Goal: Task Accomplishment & Management: Use online tool/utility

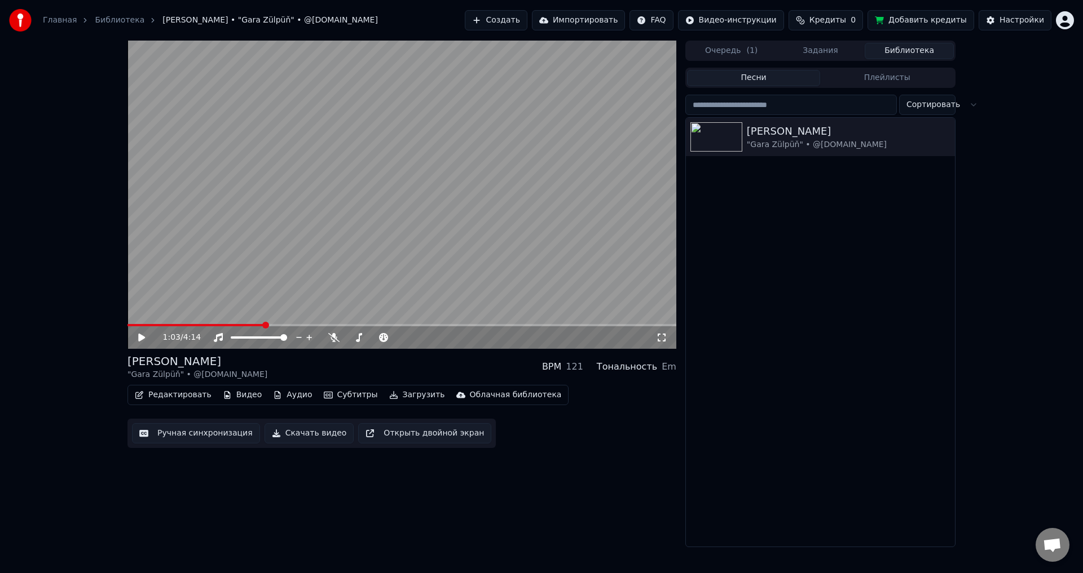
click at [140, 337] on icon at bounding box center [141, 338] width 7 height 8
click at [141, 335] on icon at bounding box center [142, 337] width 6 height 7
click at [1023, 17] on div "Настройки" at bounding box center [1021, 20] width 45 height 11
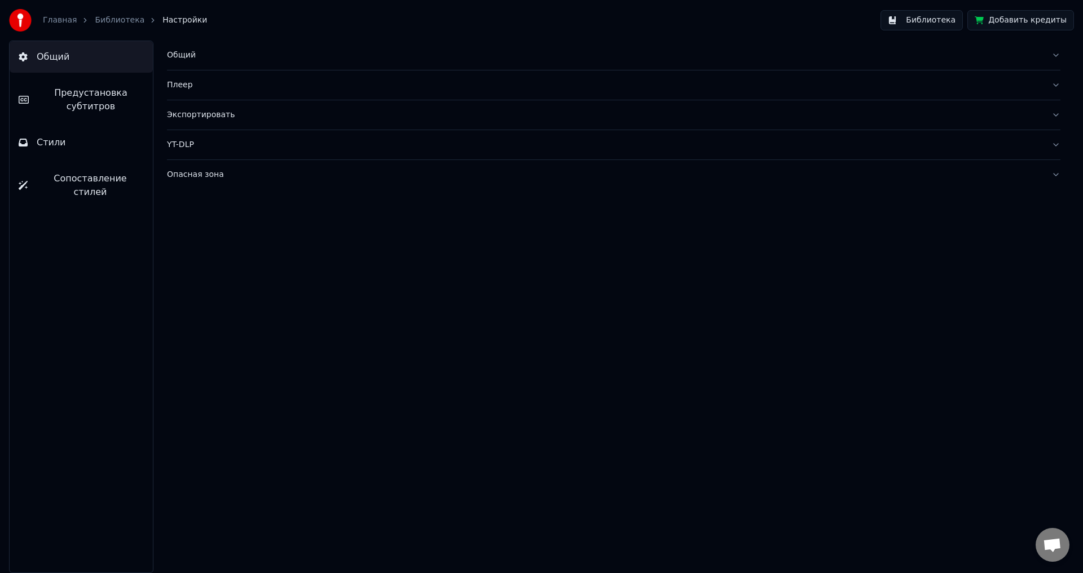
click at [115, 99] on span "Предустановка субтитров" at bounding box center [91, 99] width 106 height 27
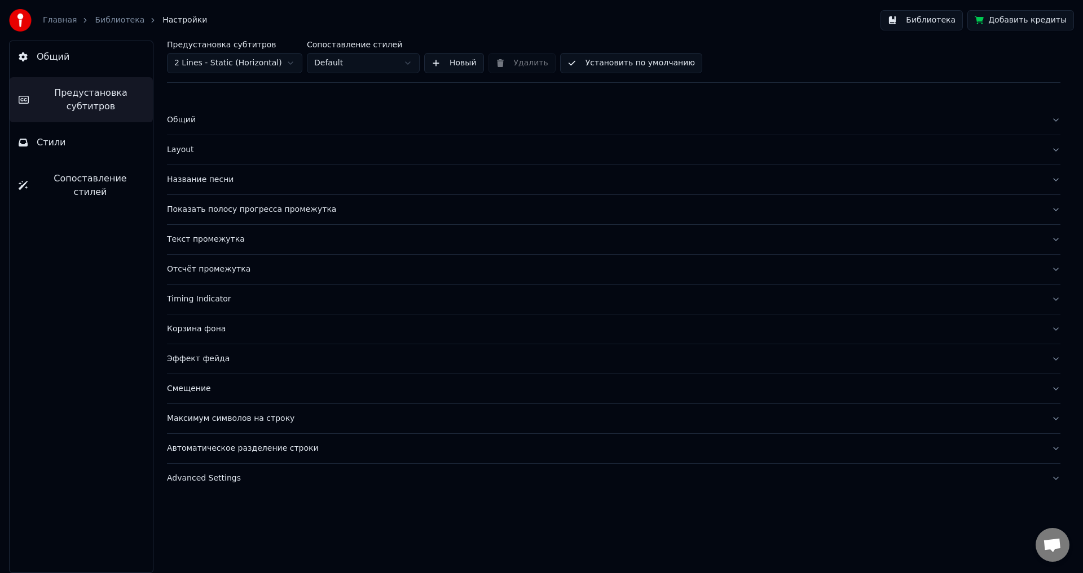
click at [44, 134] on button "Стили" at bounding box center [81, 143] width 143 height 32
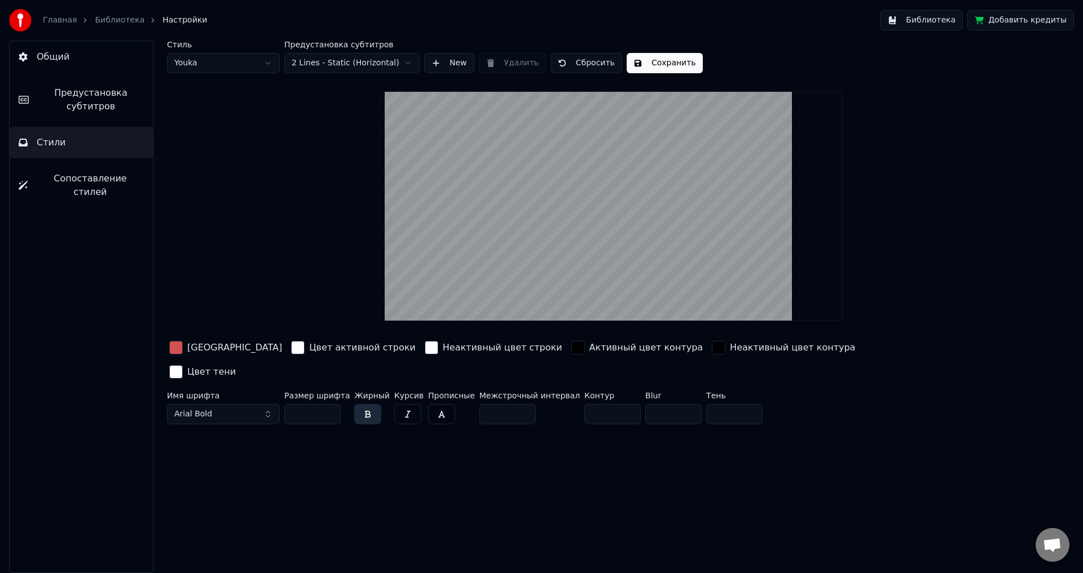
click at [291, 346] on div "button" at bounding box center [298, 348] width 14 height 14
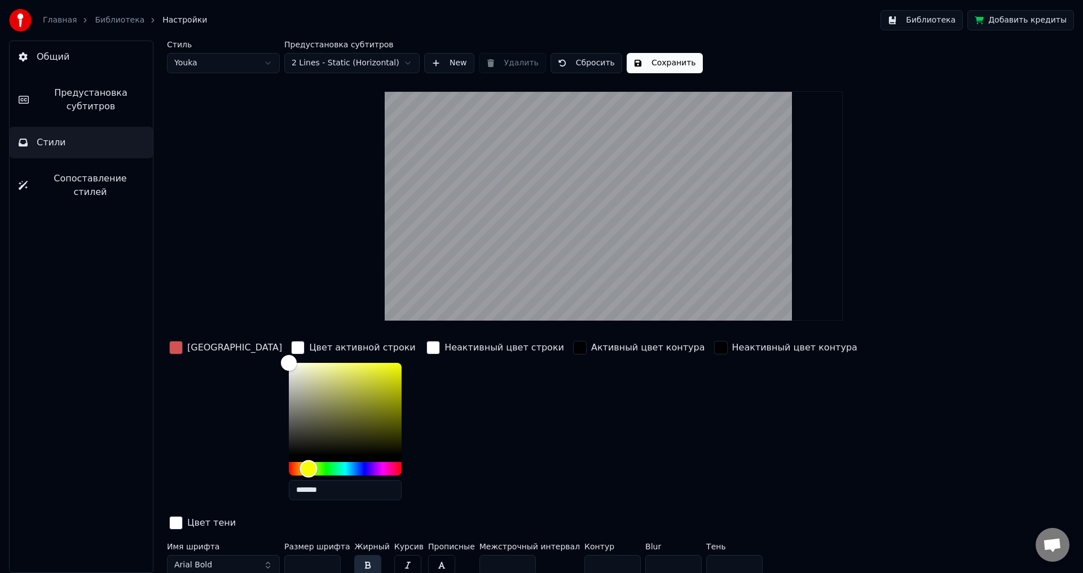
click at [289, 464] on div "Hue" at bounding box center [345, 469] width 113 height 14
click at [320, 367] on div "Color" at bounding box center [345, 409] width 113 height 92
click at [357, 370] on div "Color" at bounding box center [365, 370] width 17 height 17
click at [341, 370] on div "Color" at bounding box center [345, 409] width 113 height 92
click at [362, 370] on div "Color" at bounding box center [345, 409] width 113 height 92
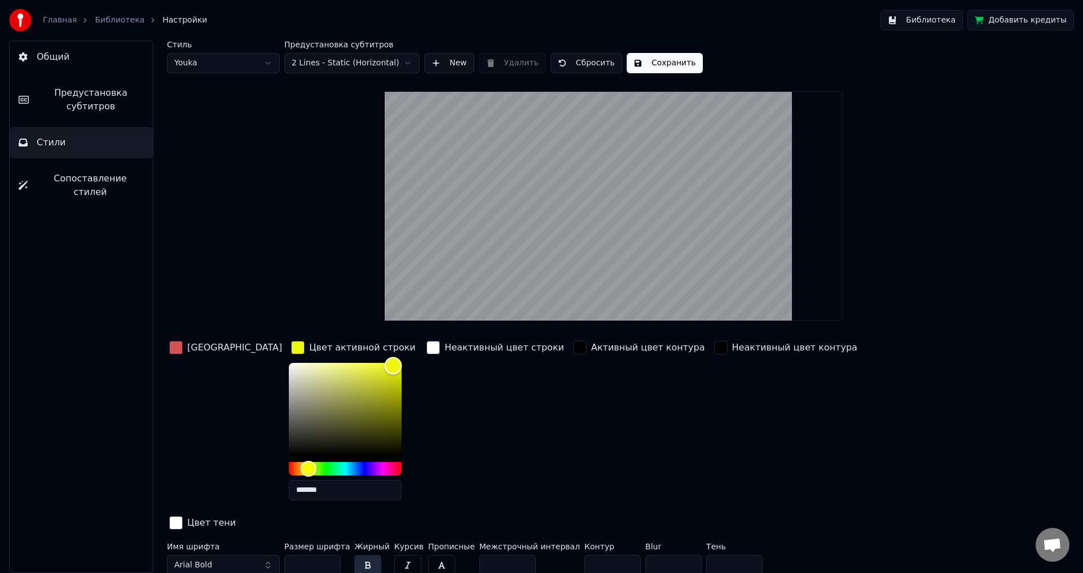
click at [354, 365] on div "Color" at bounding box center [345, 409] width 113 height 92
click at [384, 352] on div "Цвет заливки Цвет активной строки ******* Неактивный цвет строки Активный цвет …" at bounding box center [546, 436] width 758 height 195
click at [295, 367] on div "Color" at bounding box center [345, 409] width 113 height 92
click at [307, 366] on div "Color" at bounding box center [345, 409] width 113 height 92
click at [328, 392] on div "Color" at bounding box center [345, 409] width 113 height 92
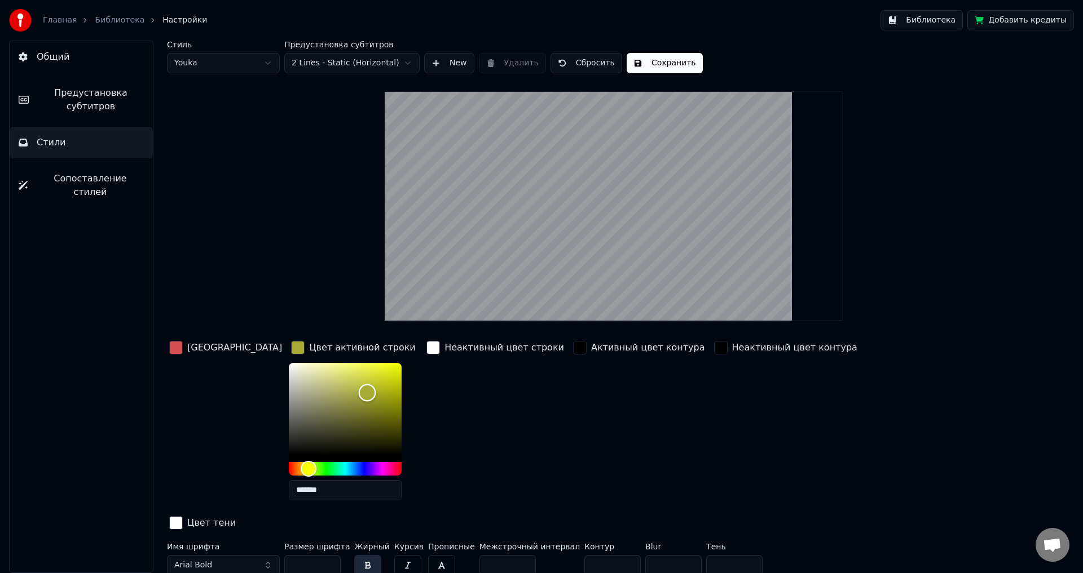
click at [335, 376] on div "Color" at bounding box center [345, 409] width 113 height 92
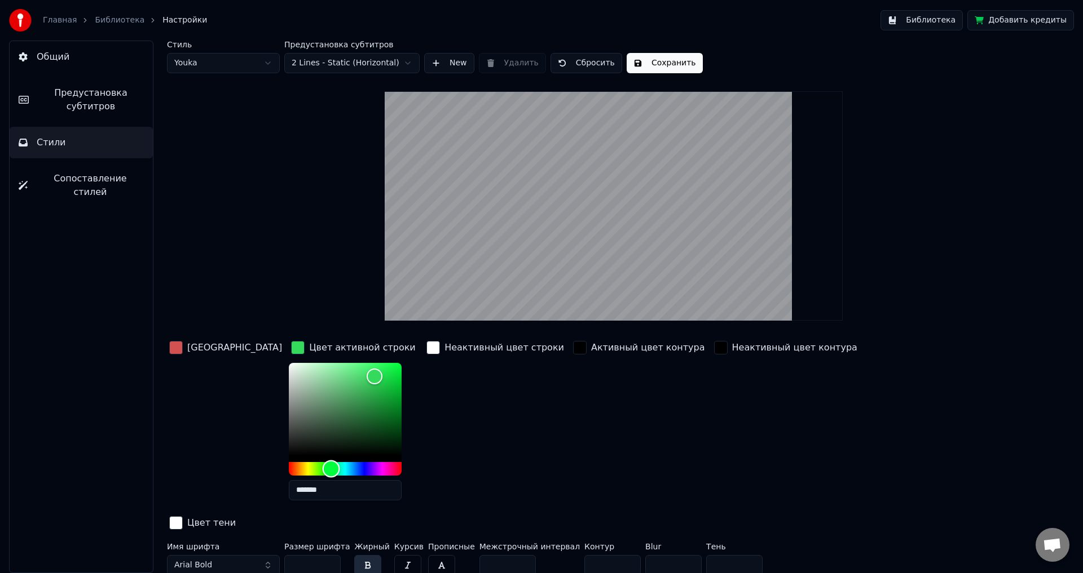
click at [291, 465] on div "Hue" at bounding box center [345, 469] width 113 height 14
click at [303, 465] on div "Hue" at bounding box center [345, 469] width 113 height 14
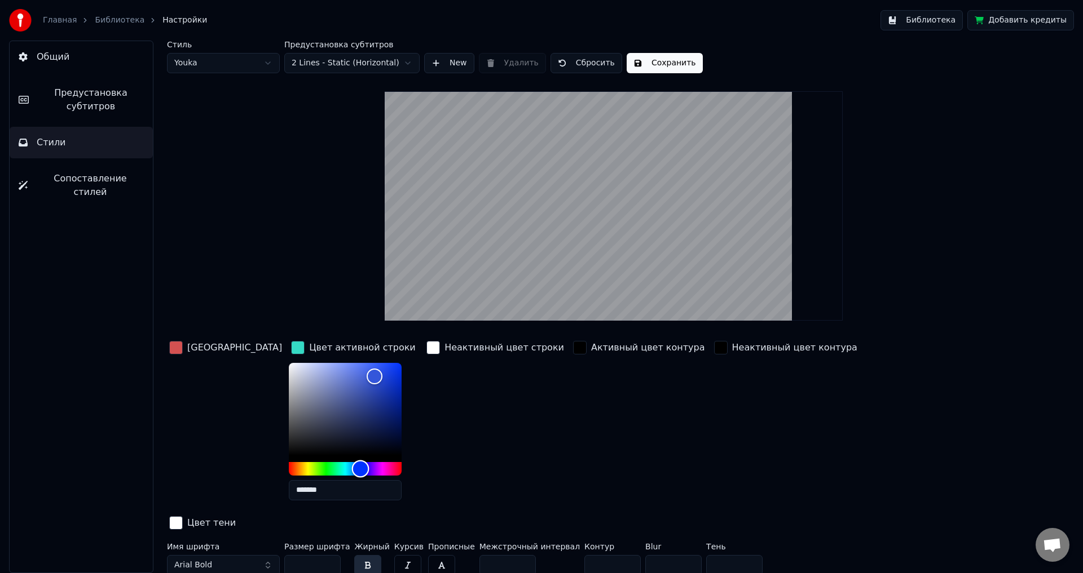
click at [321, 466] on div "Hue" at bounding box center [345, 469] width 113 height 14
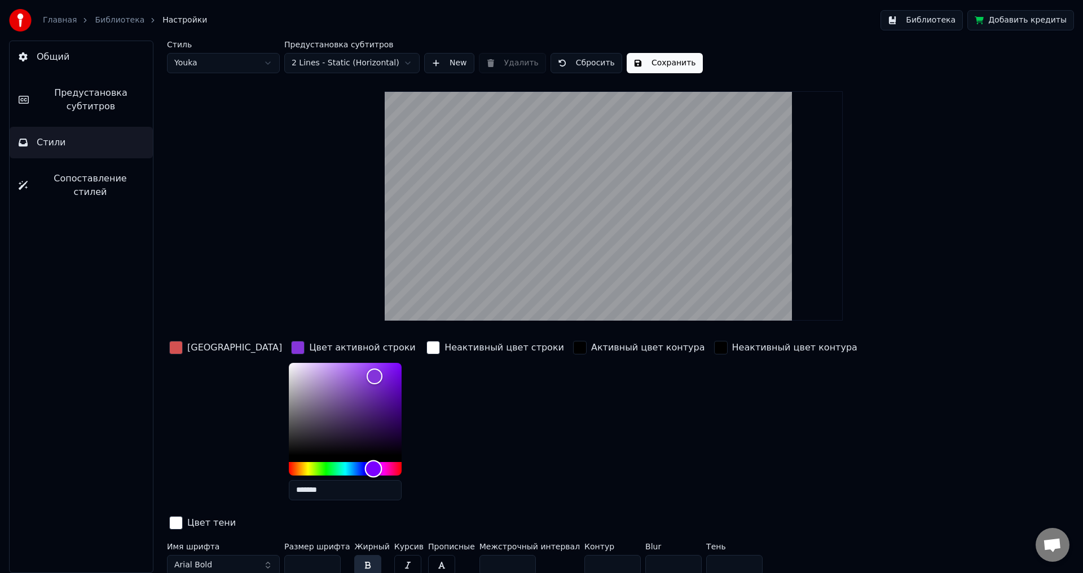
click at [334, 465] on div "Hue" at bounding box center [345, 469] width 113 height 14
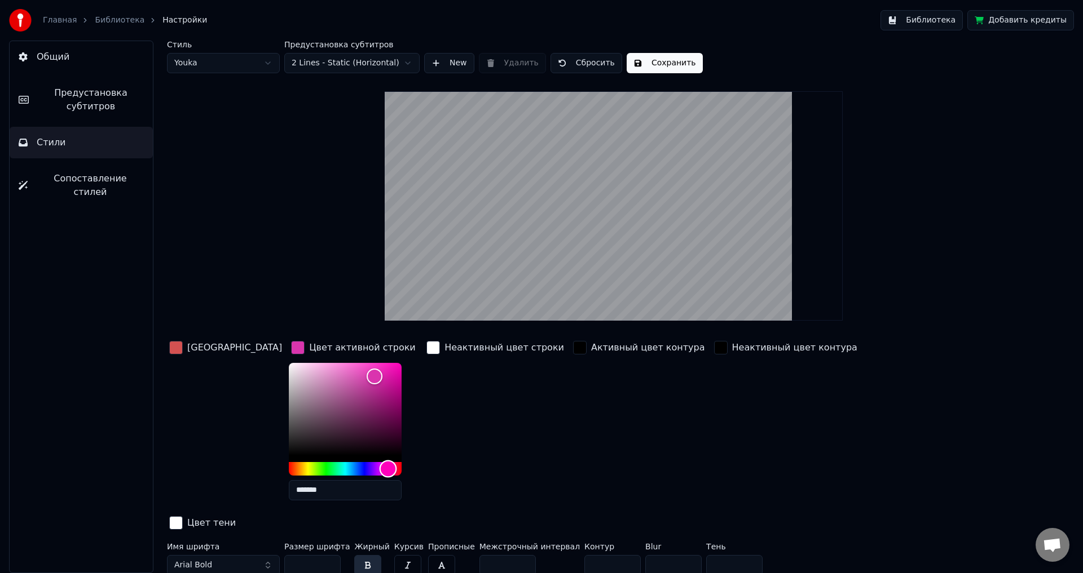
click at [348, 462] on div "Hue" at bounding box center [345, 469] width 113 height 14
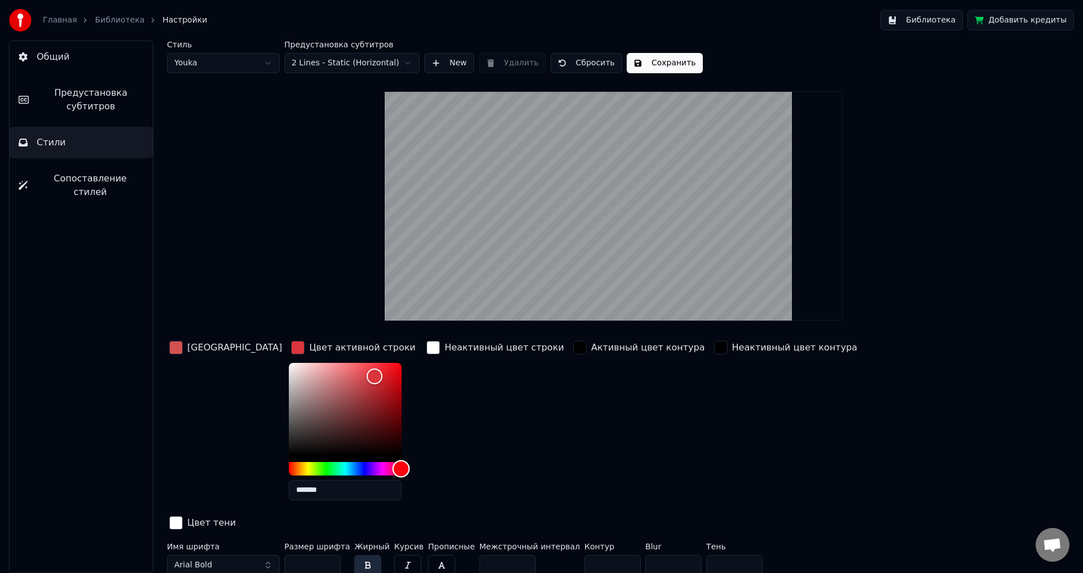
click at [361, 462] on div "Hue" at bounding box center [345, 469] width 113 height 14
click at [289, 462] on div "Hue" at bounding box center [345, 469] width 113 height 14
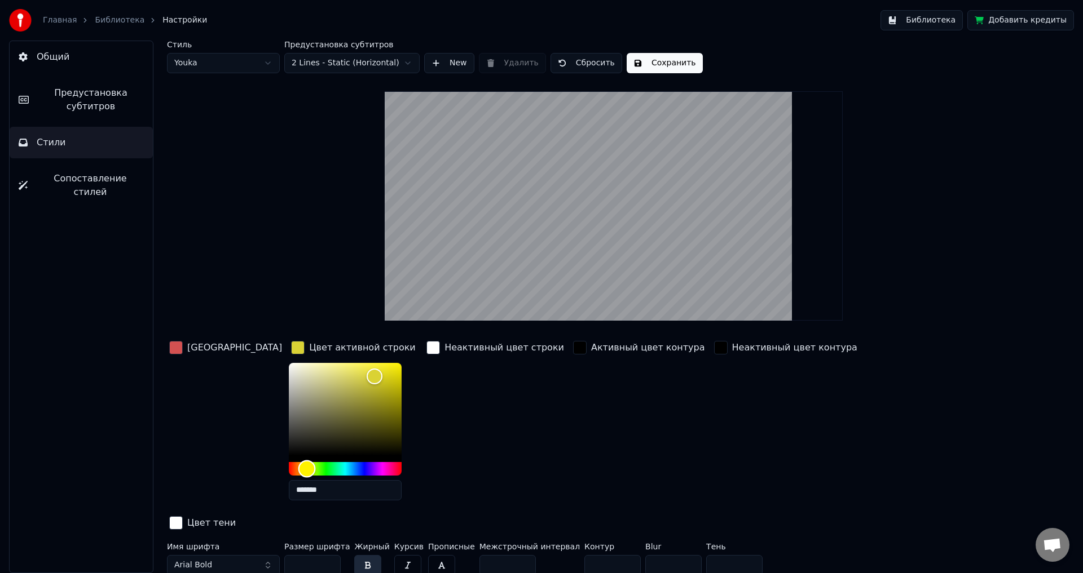
click at [289, 468] on div "Hue" at bounding box center [345, 469] width 113 height 14
click at [301, 468] on div "Hue" at bounding box center [309, 468] width 17 height 17
drag, startPoint x: 270, startPoint y: 468, endPoint x: 264, endPoint y: 467, distance: 5.7
click at [295, 467] on div "Hue" at bounding box center [303, 468] width 17 height 17
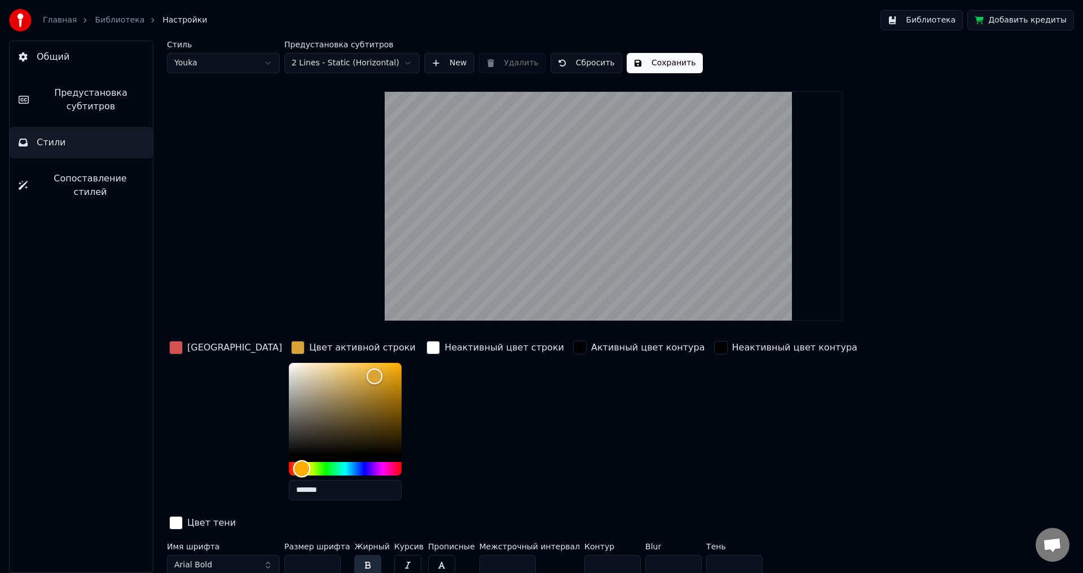
click at [293, 467] on div "Hue" at bounding box center [301, 468] width 17 height 17
click at [327, 382] on div "Color" at bounding box center [345, 409] width 113 height 92
click at [348, 379] on div "Color" at bounding box center [356, 380] width 17 height 17
click at [330, 387] on div "Color" at bounding box center [345, 409] width 113 height 92
click at [337, 395] on div "Color" at bounding box center [345, 409] width 113 height 92
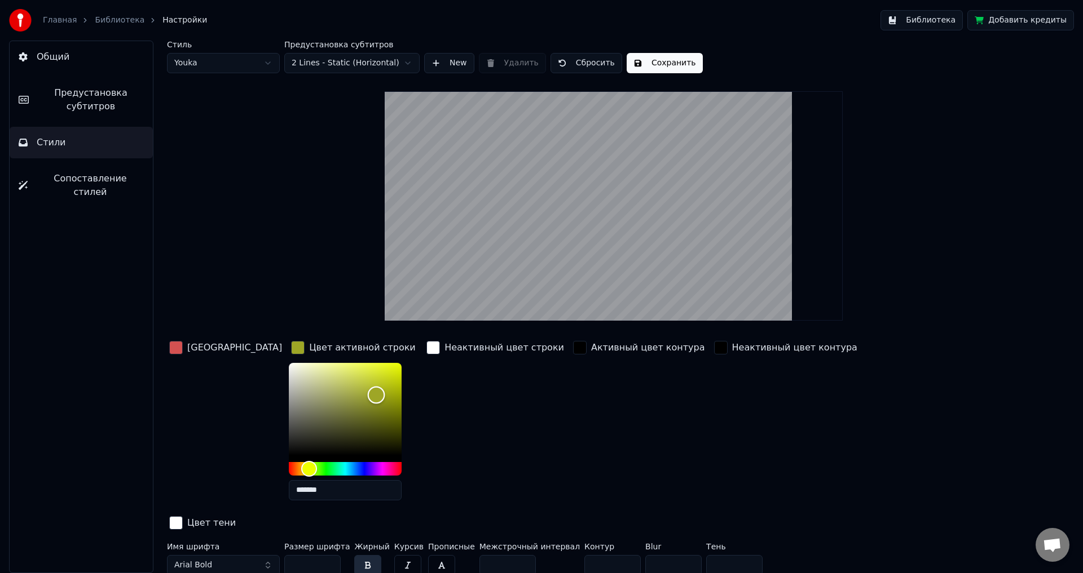
click at [341, 381] on div "Color" at bounding box center [345, 409] width 113 height 92
click at [340, 371] on div "Color" at bounding box center [345, 409] width 113 height 92
type input "*******"
click at [367, 365] on div "Color" at bounding box center [375, 365] width 17 height 17
click at [674, 66] on button "Сохранить" at bounding box center [664, 63] width 76 height 20
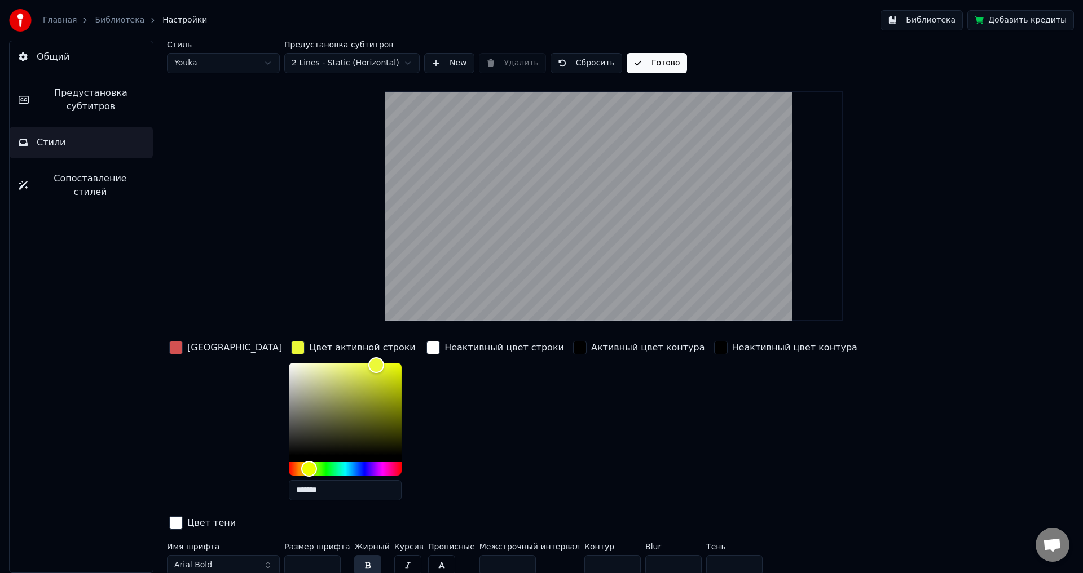
click at [111, 16] on link "Библиотека" at bounding box center [120, 20] width 50 height 11
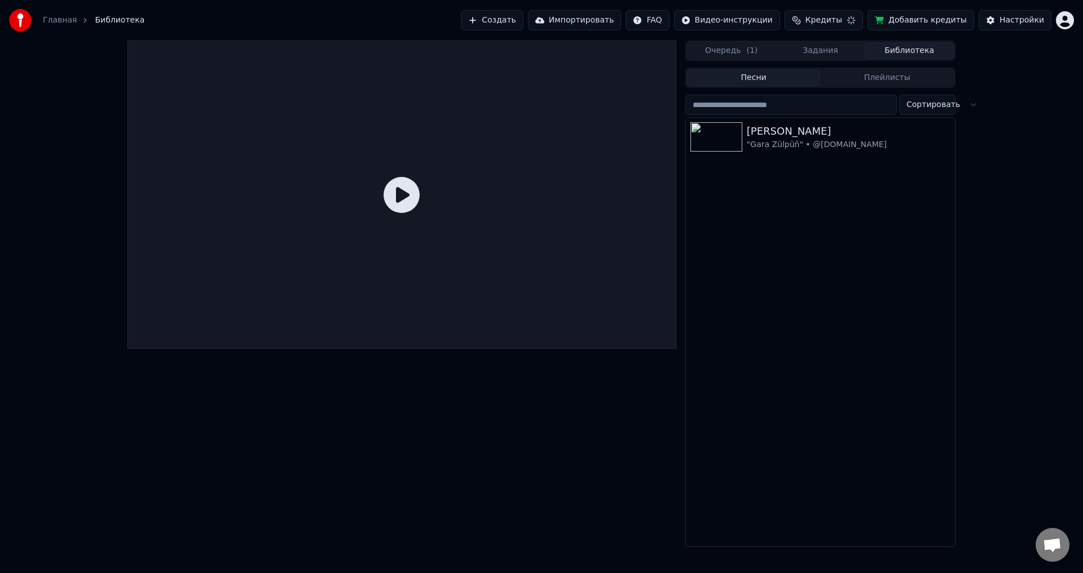
click at [405, 194] on icon at bounding box center [401, 195] width 36 height 36
click at [718, 142] on img at bounding box center [716, 136] width 52 height 29
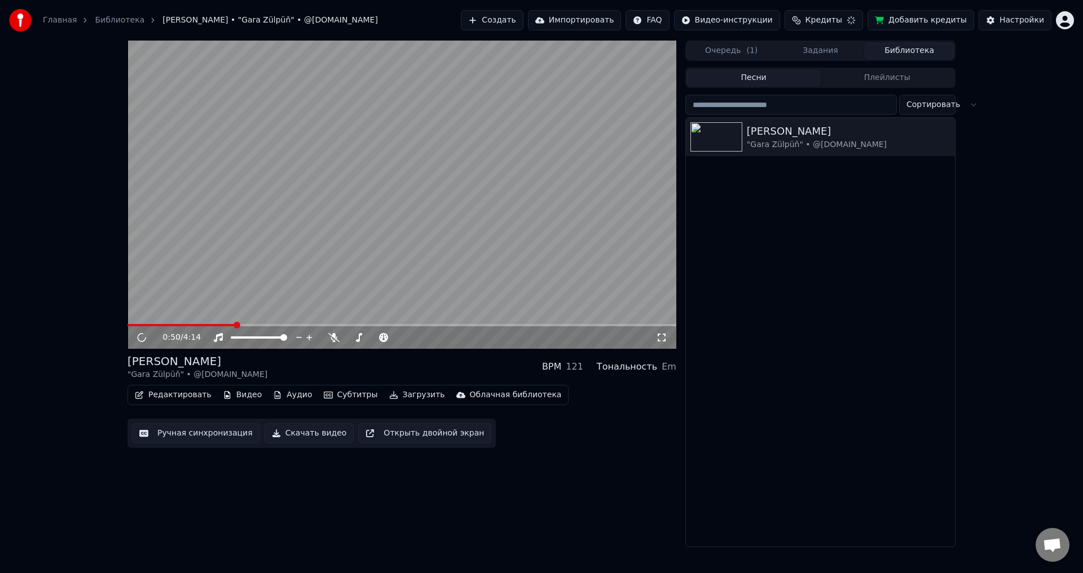
click at [235, 324] on span at bounding box center [401, 325] width 549 height 2
click at [209, 325] on span at bounding box center [168, 325] width 82 height 2
drag, startPoint x: 151, startPoint y: 339, endPoint x: 143, endPoint y: 339, distance: 7.3
click at [149, 339] on div "0:38 / 4:14" at bounding box center [402, 337] width 540 height 11
click at [143, 339] on icon at bounding box center [141, 337] width 11 height 11
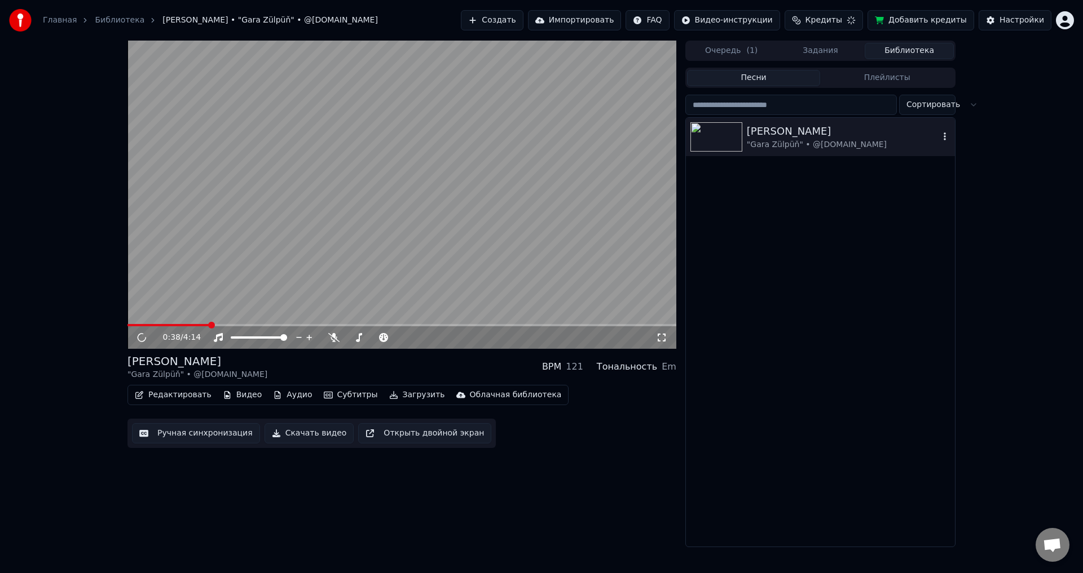
click at [710, 143] on img at bounding box center [716, 136] width 52 height 29
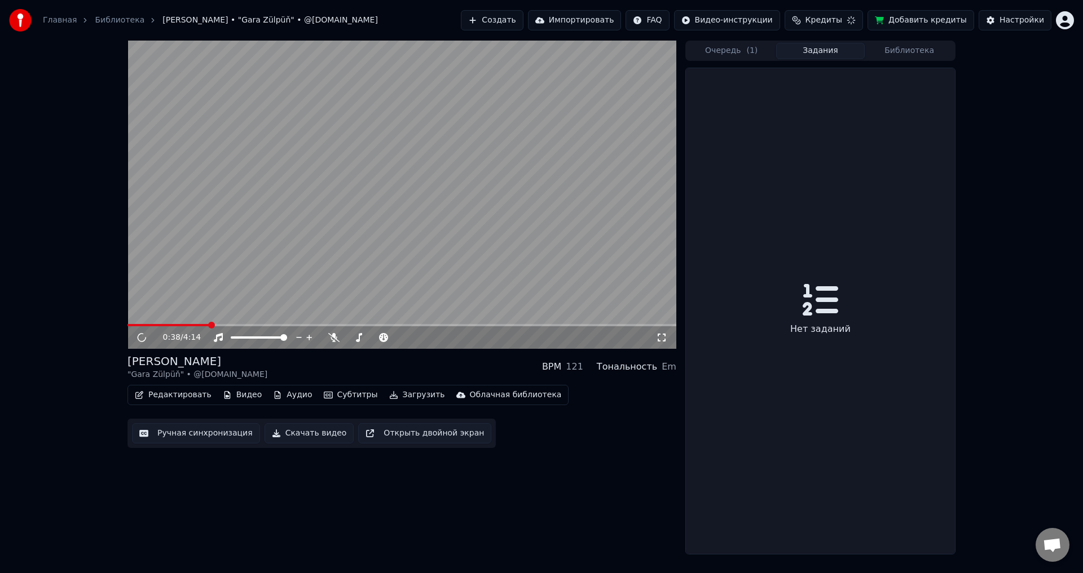
drag, startPoint x: 828, startPoint y: 48, endPoint x: 885, endPoint y: 53, distance: 57.2
click at [827, 48] on button "Задания" at bounding box center [820, 51] width 89 height 16
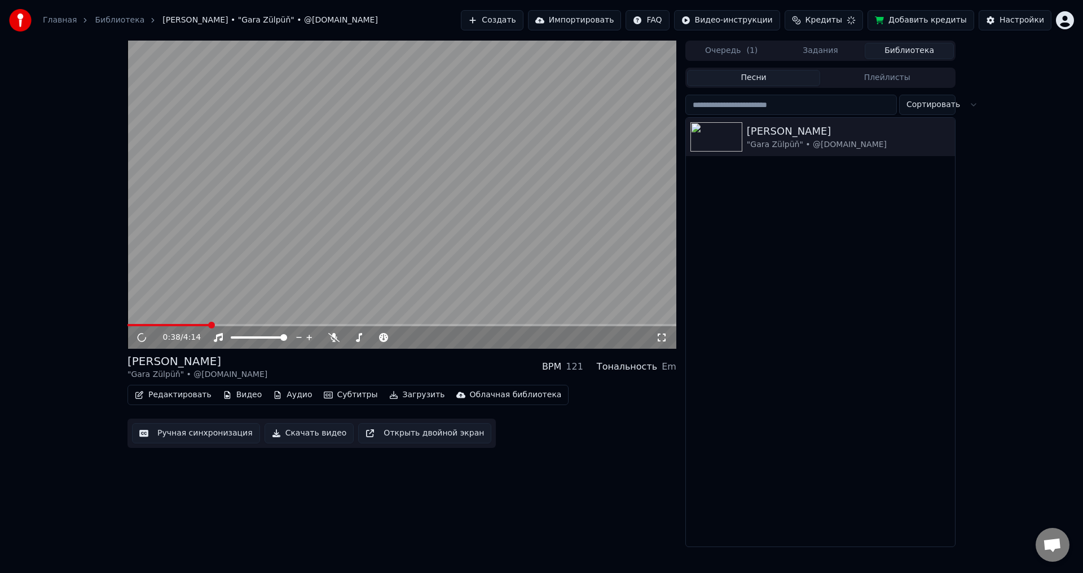
click at [909, 51] on button "Библиотека" at bounding box center [908, 51] width 89 height 16
click at [726, 137] on img at bounding box center [716, 136] width 52 height 29
click at [105, 23] on link "Библиотека" at bounding box center [120, 20] width 50 height 11
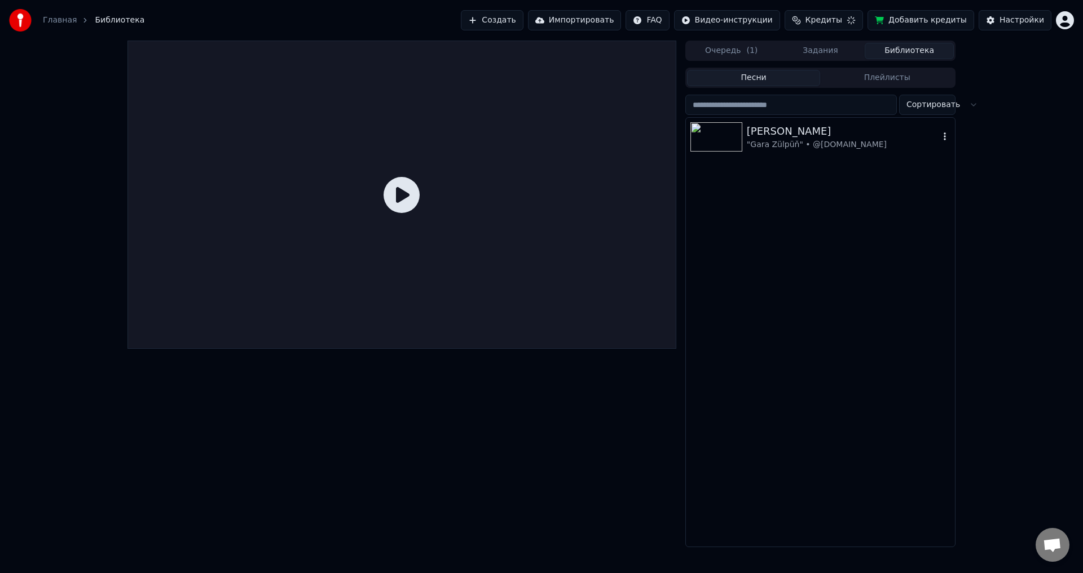
click at [773, 142] on div ""Gara Zülpüň" • @[DOMAIN_NAME]" at bounding box center [842, 144] width 192 height 11
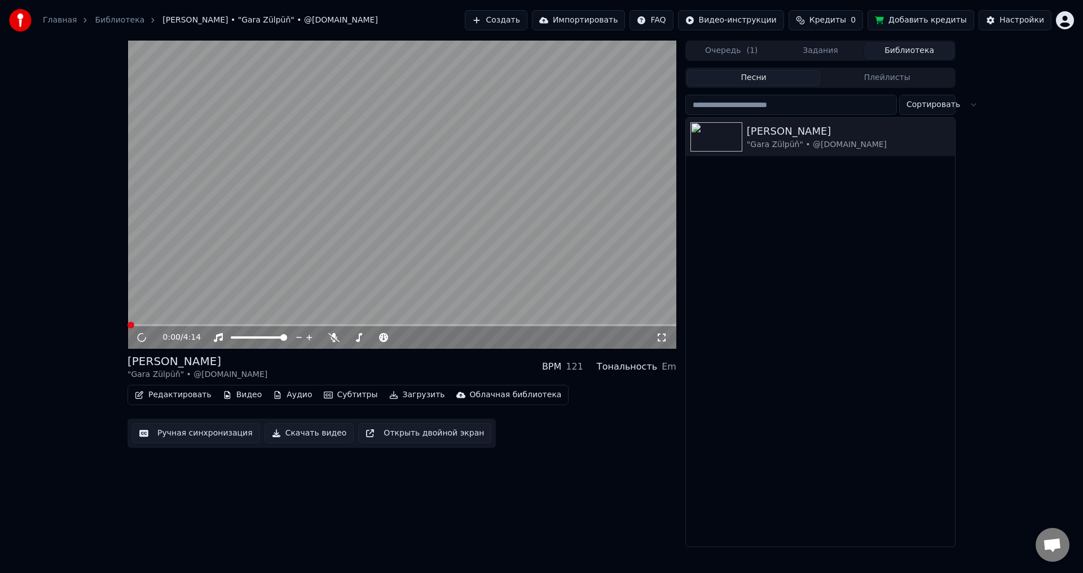
click at [107, 19] on link "Библиотека" at bounding box center [120, 20] width 50 height 11
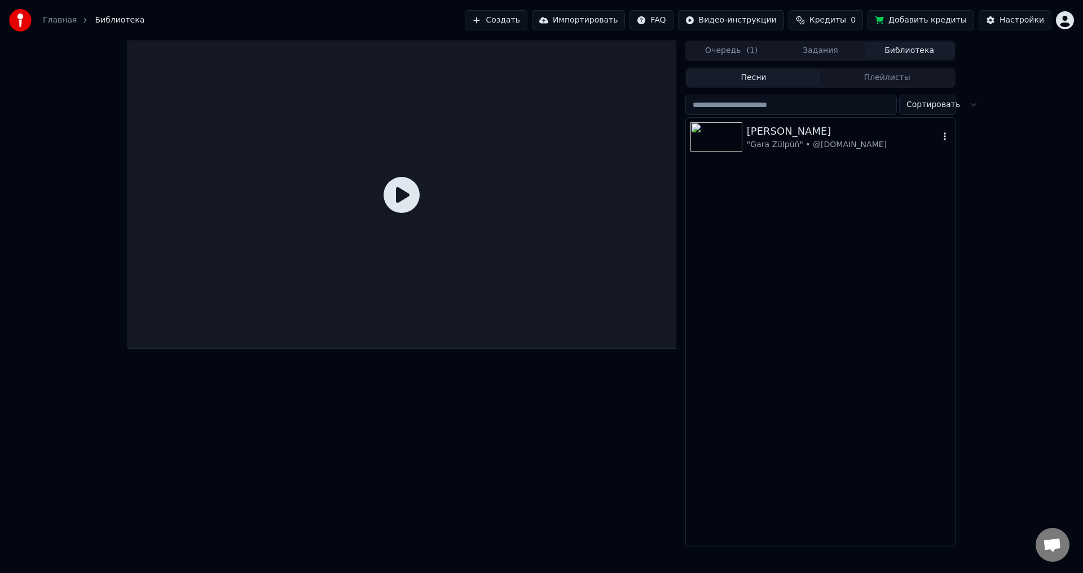
click at [722, 136] on img at bounding box center [716, 136] width 52 height 29
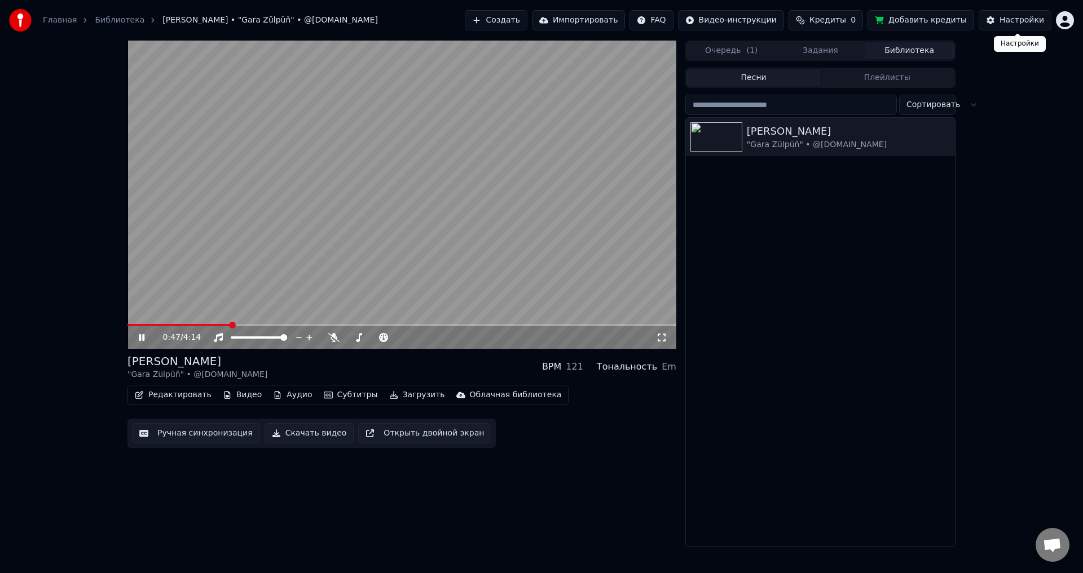
click at [1028, 14] on button "Настройки" at bounding box center [1014, 20] width 73 height 20
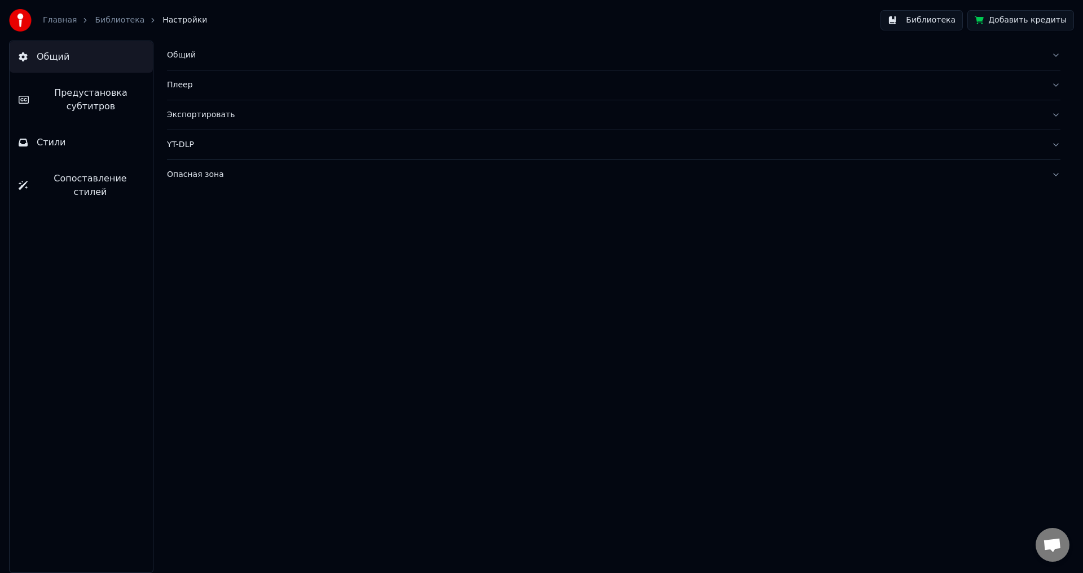
click at [52, 134] on button "Стили" at bounding box center [81, 143] width 143 height 32
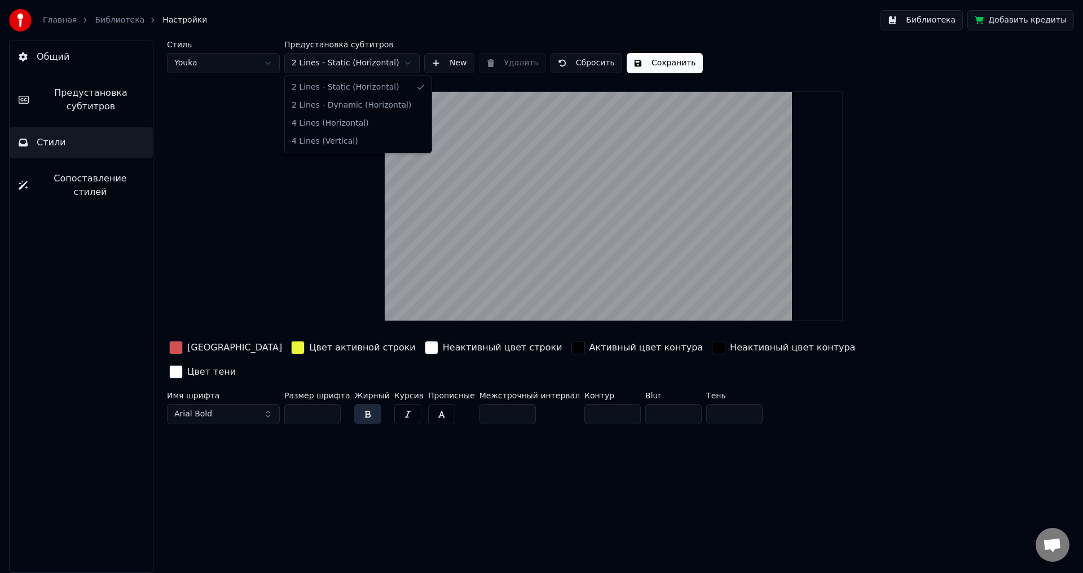
click at [370, 60] on html "Главная Библиотека Настройки Библиотека Добавить кредиты Общий Предустановка су…" at bounding box center [541, 286] width 1083 height 573
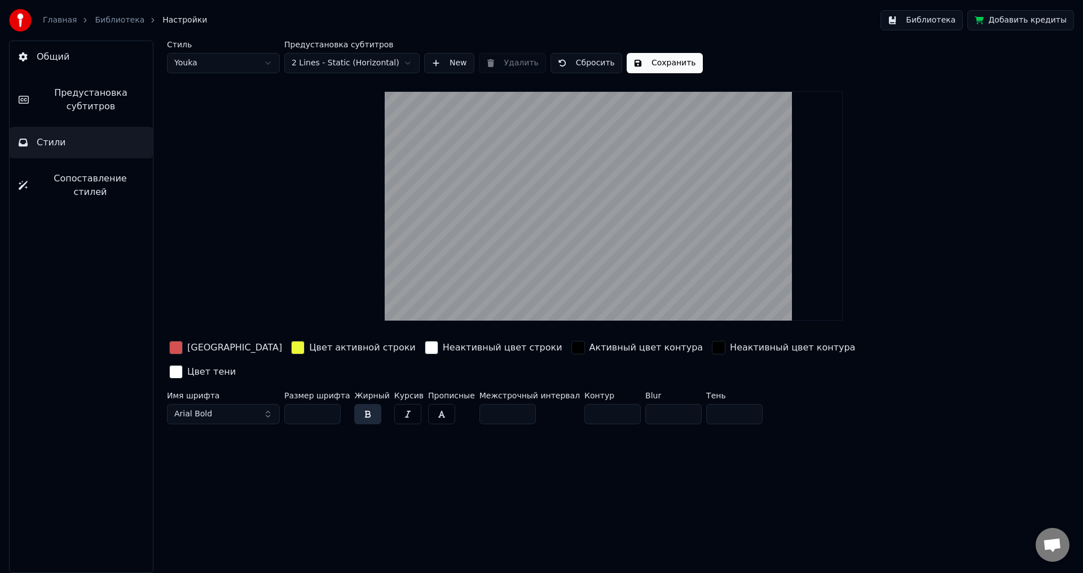
click at [370, 60] on html "Главная Библиотека Настройки Библиотека Добавить кредиты Общий Предустановка су…" at bounding box center [541, 286] width 1083 height 573
click at [264, 63] on html "Главная Библиотека Настройки Библиотека Добавить кредиты Общий Предустановка су…" at bounding box center [541, 286] width 1083 height 573
click at [107, 107] on span "Предустановка субтитров" at bounding box center [91, 99] width 106 height 27
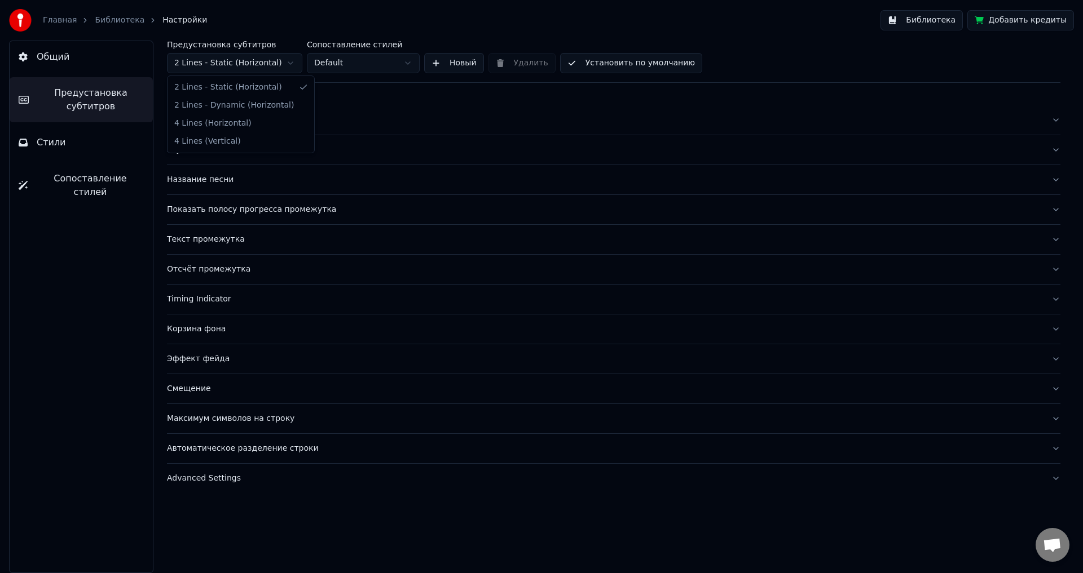
click at [245, 63] on html "Главная Библиотека Настройки Библиотека Добавить кредиты Общий Предустановка су…" at bounding box center [541, 286] width 1083 height 573
click at [374, 60] on html "Главная Библиотека Настройки Библиотека Добавить кредиты Общий Предустановка су…" at bounding box center [541, 286] width 1083 height 573
click at [184, 152] on div "Layout" at bounding box center [604, 149] width 875 height 11
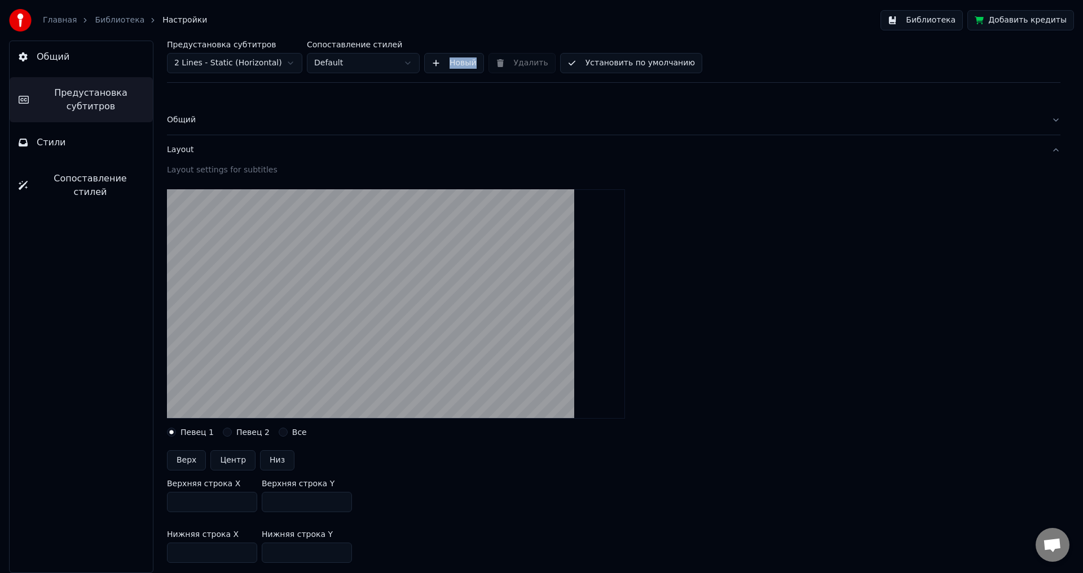
click at [223, 430] on button "Певец 2" at bounding box center [227, 432] width 9 height 9
click at [172, 431] on button "Певец 1" at bounding box center [171, 432] width 9 height 9
click at [279, 431] on button "Все" at bounding box center [283, 432] width 9 height 9
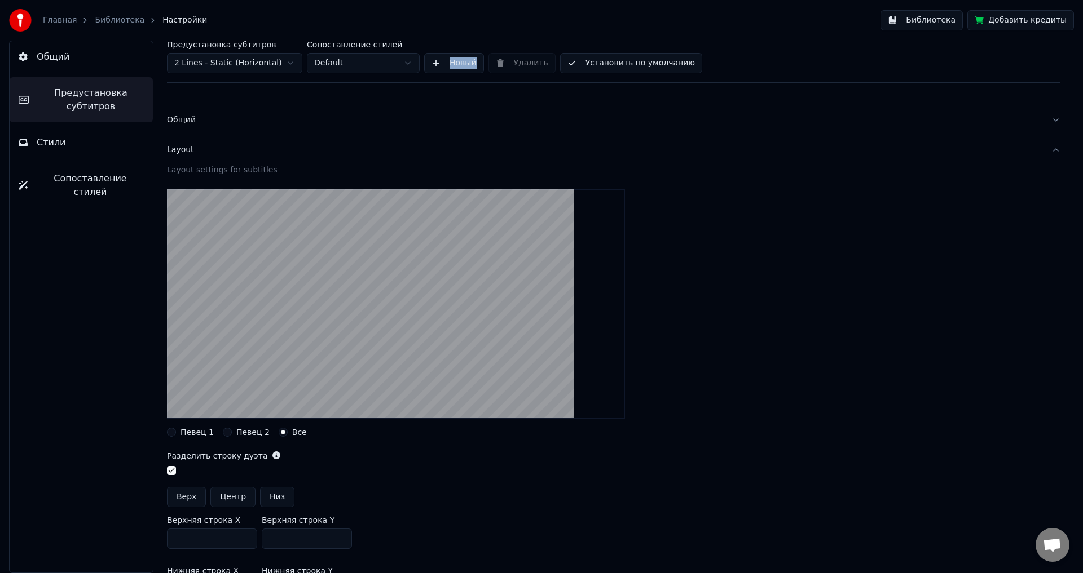
click at [174, 433] on button "Певец 1" at bounding box center [171, 432] width 9 height 9
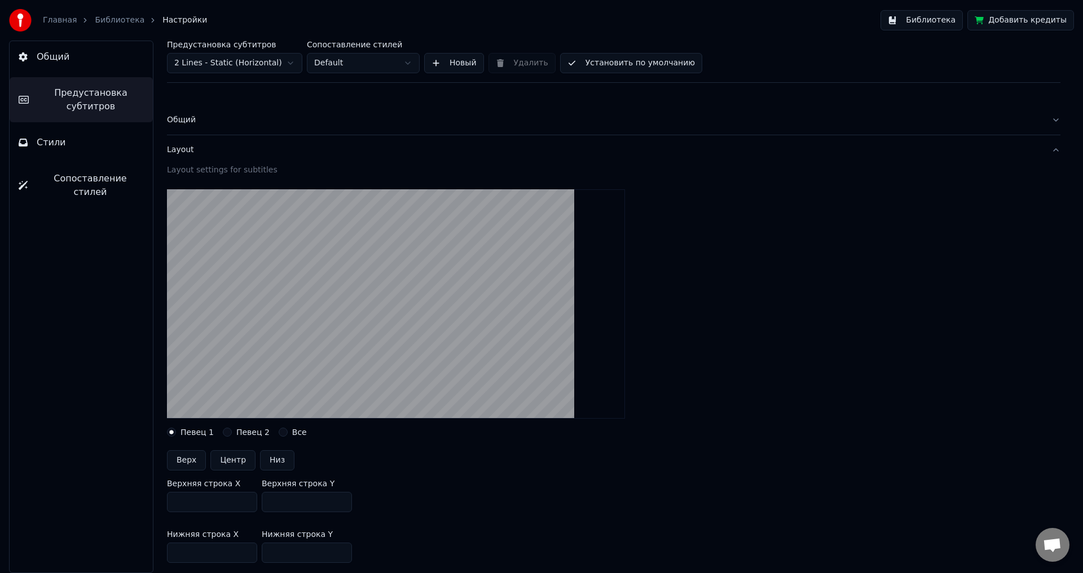
click at [231, 432] on div "Певец 2" at bounding box center [246, 432] width 47 height 9
click at [224, 431] on button "Певец 2" at bounding box center [227, 432] width 9 height 9
click at [174, 431] on button "Певец 1" at bounding box center [171, 432] width 9 height 9
click at [32, 134] on button "Стили" at bounding box center [81, 143] width 143 height 32
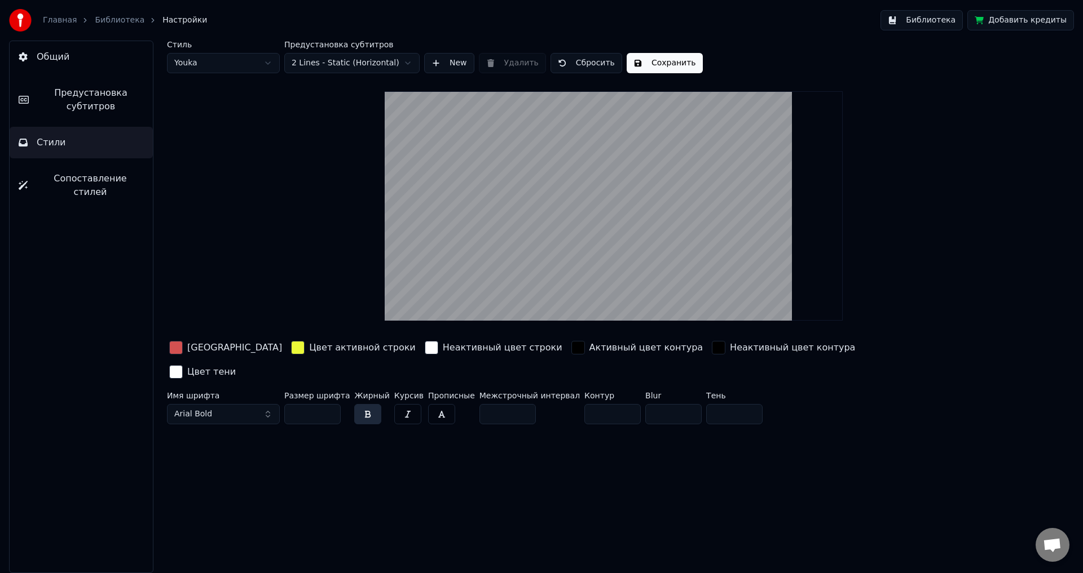
click at [90, 179] on span "Сопоставление стилей" at bounding box center [90, 185] width 107 height 27
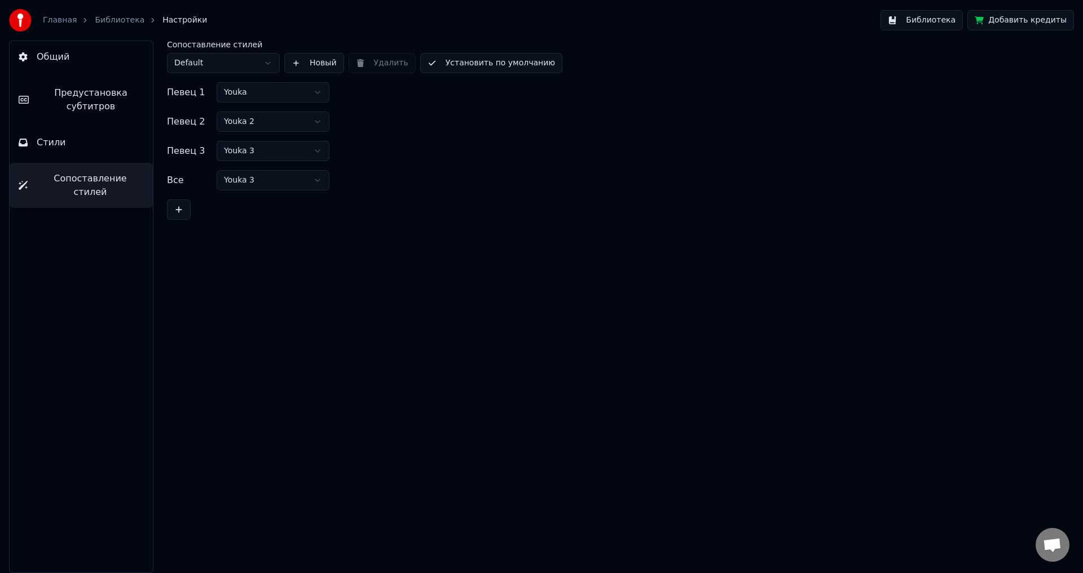
click at [84, 59] on button "Общий" at bounding box center [81, 57] width 143 height 32
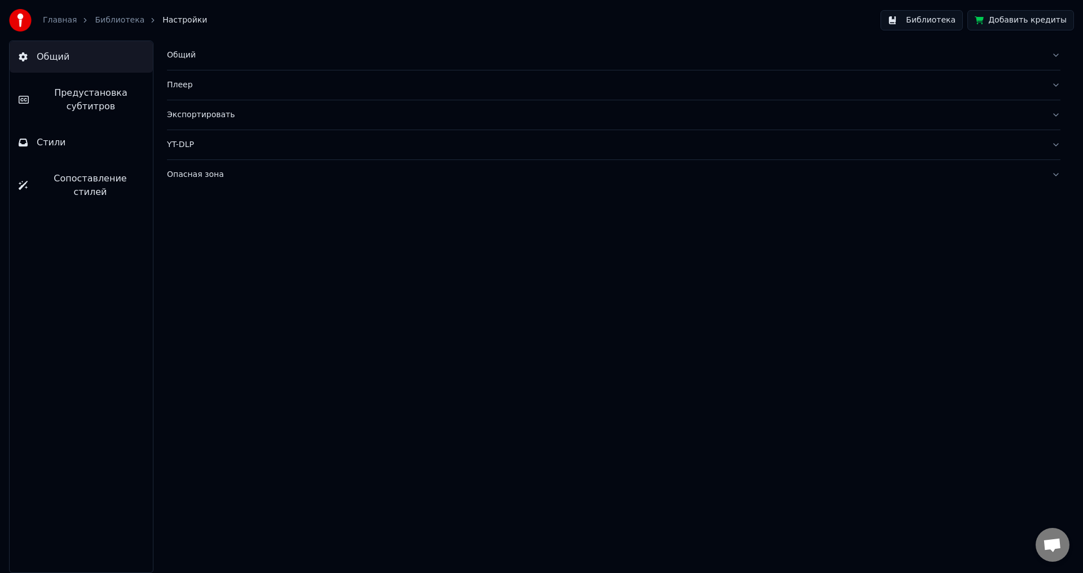
click at [125, 17] on link "Библиотека" at bounding box center [120, 20] width 50 height 11
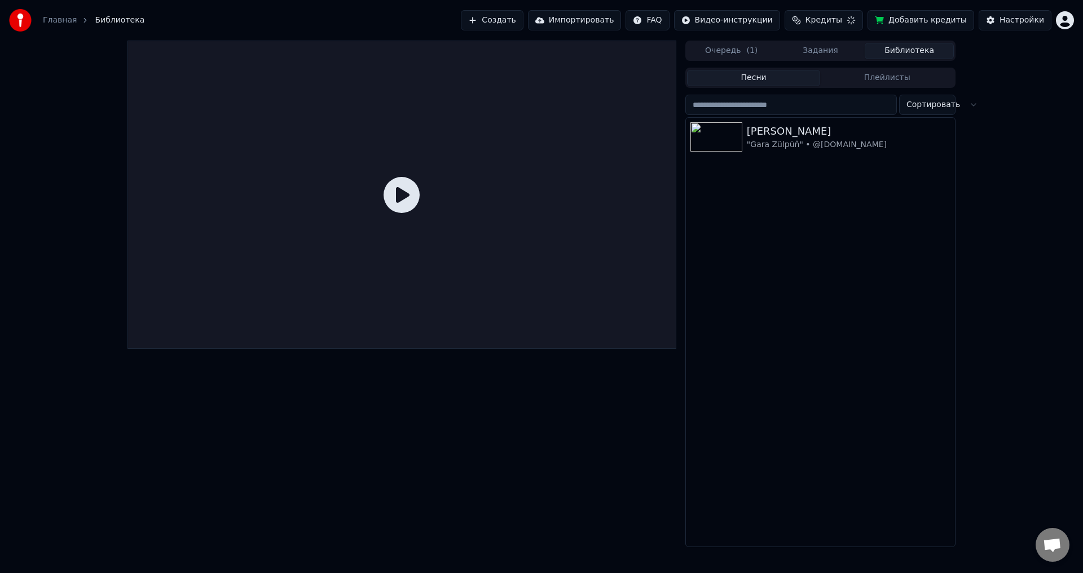
click at [63, 19] on link "Главная" at bounding box center [60, 20] width 34 height 11
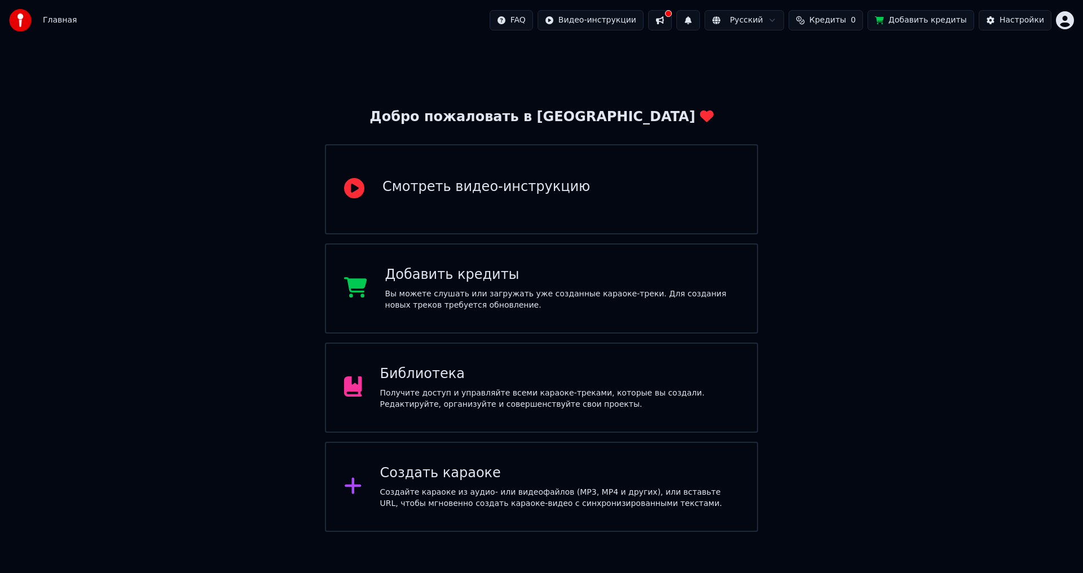
click at [671, 13] on button at bounding box center [660, 20] width 24 height 20
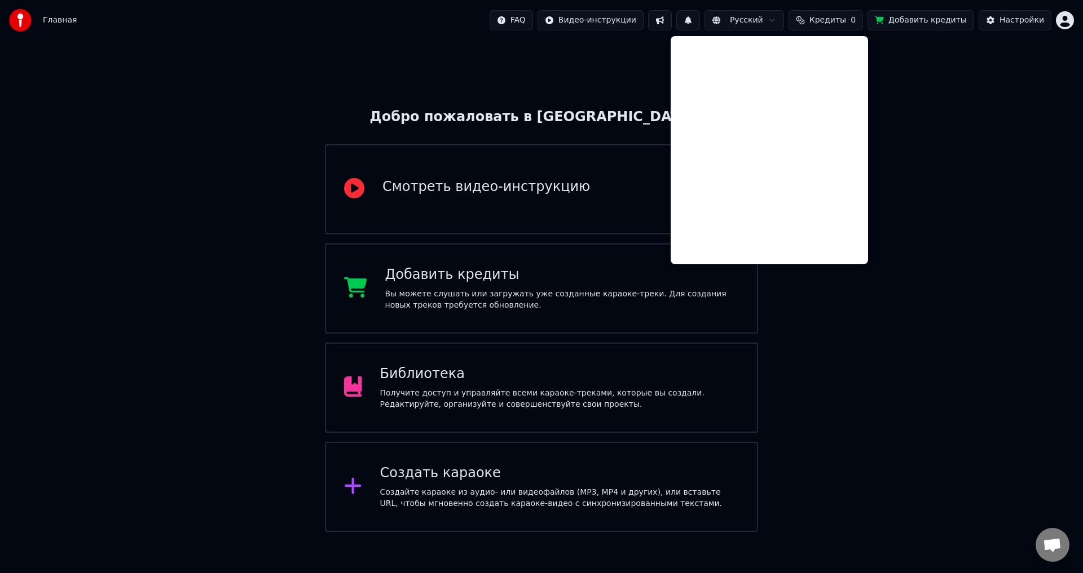
click at [838, 304] on div "Добро пожаловать в Youka Смотреть видео-инструкцию Добавить кредиты Вы можете с…" at bounding box center [541, 287] width 1083 height 492
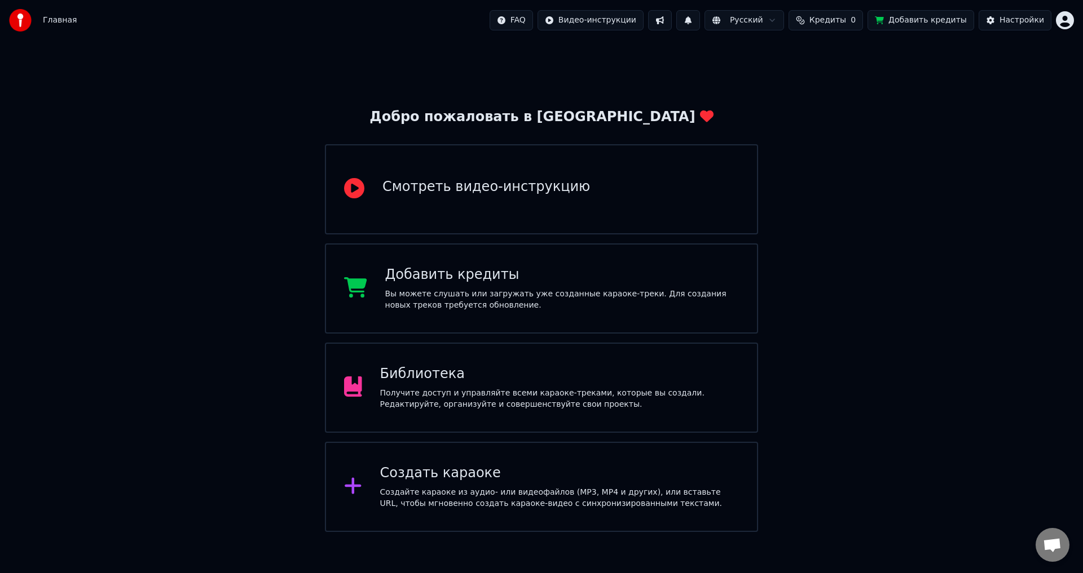
click at [556, 407] on div "Получите доступ и управляйте всеми караоке-треками, которые вы создали. Редакти…" at bounding box center [559, 399] width 359 height 23
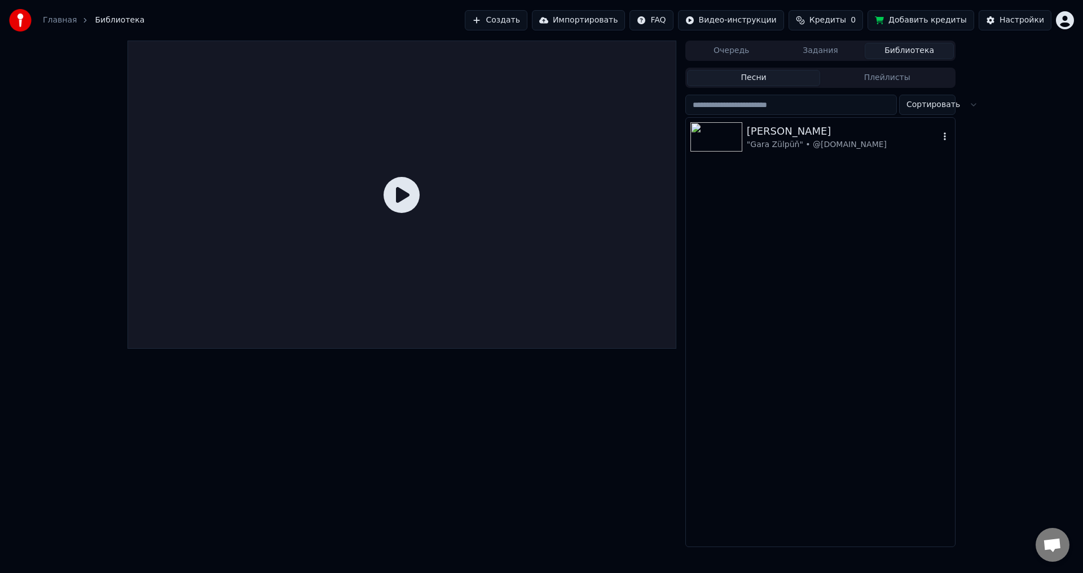
click at [763, 140] on div ""Gara Zülpüň" • @[DOMAIN_NAME]" at bounding box center [842, 144] width 192 height 11
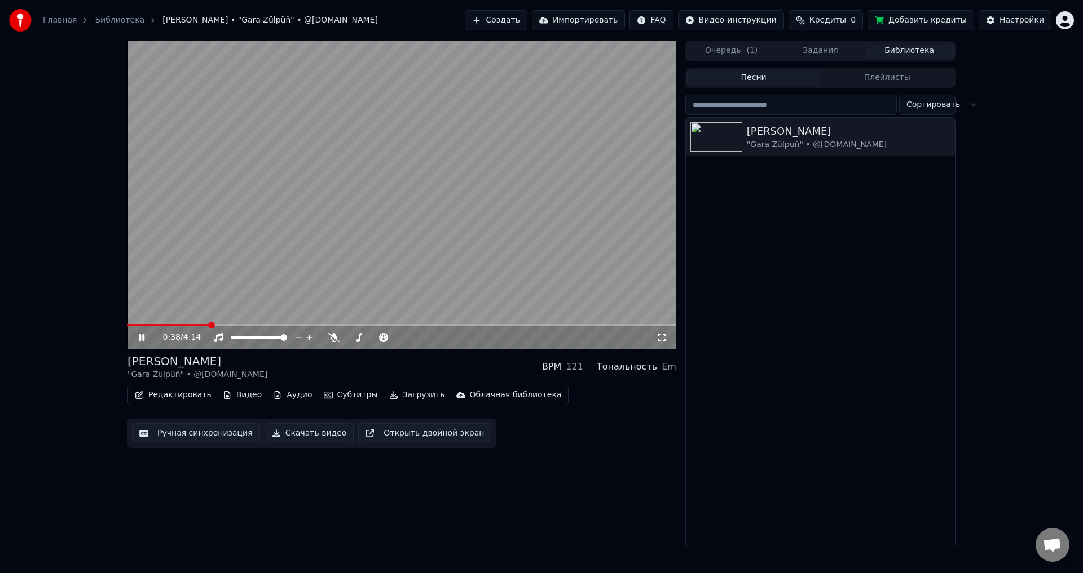
click at [209, 325] on span at bounding box center [401, 325] width 549 height 2
click at [143, 336] on icon at bounding box center [142, 337] width 6 height 7
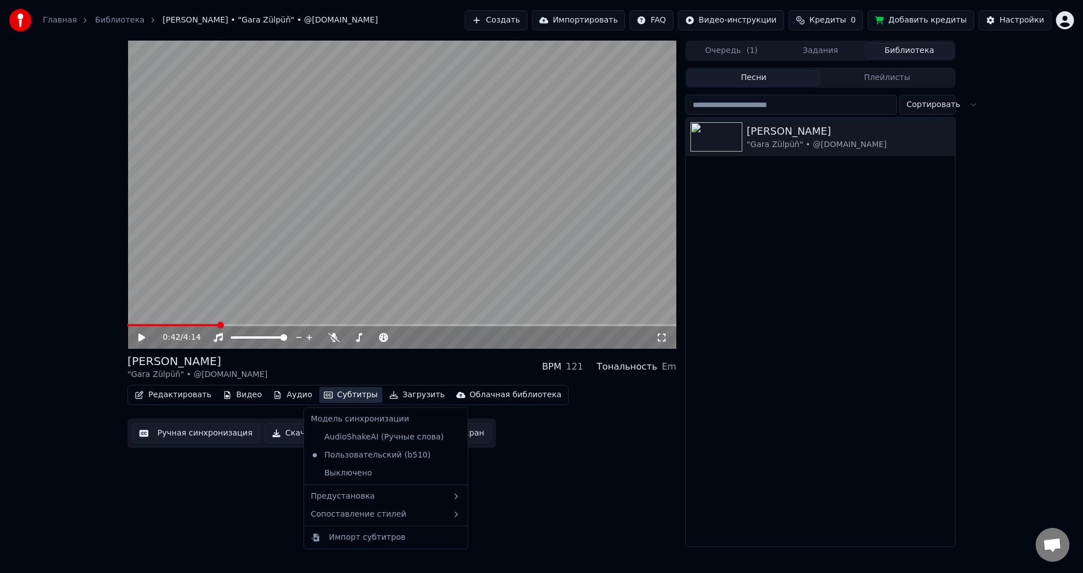
click at [342, 392] on button "Субтитры" at bounding box center [350, 395] width 63 height 16
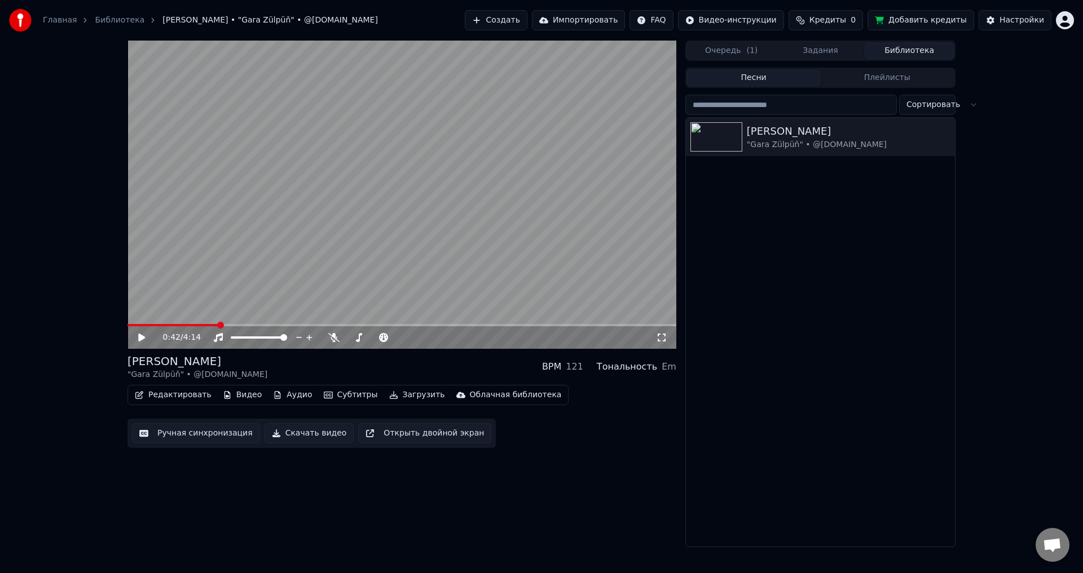
click at [191, 434] on button "Ручная синхронизация" at bounding box center [196, 433] width 128 height 20
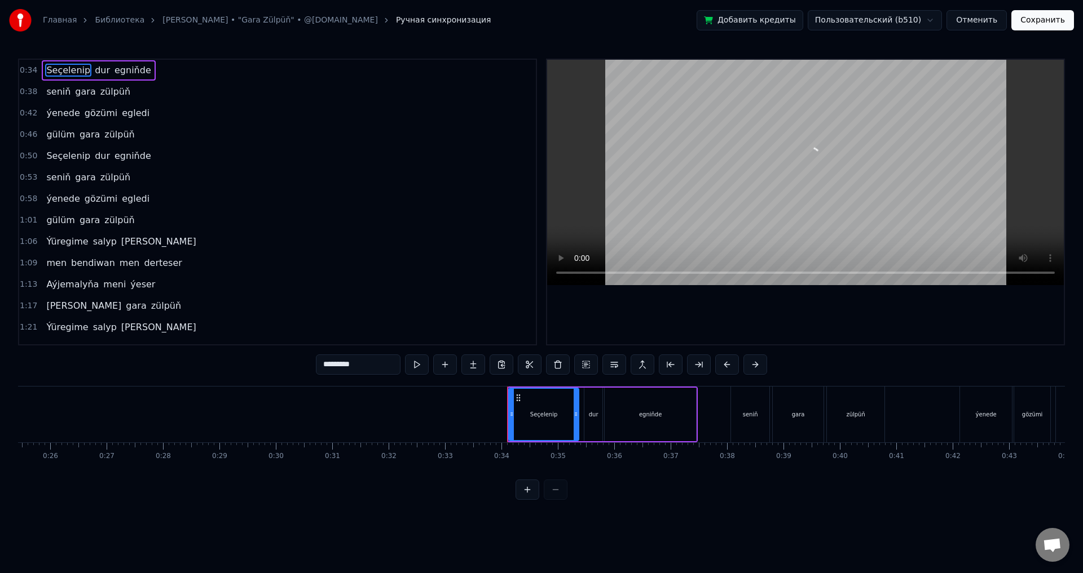
scroll to position [0, 1866]
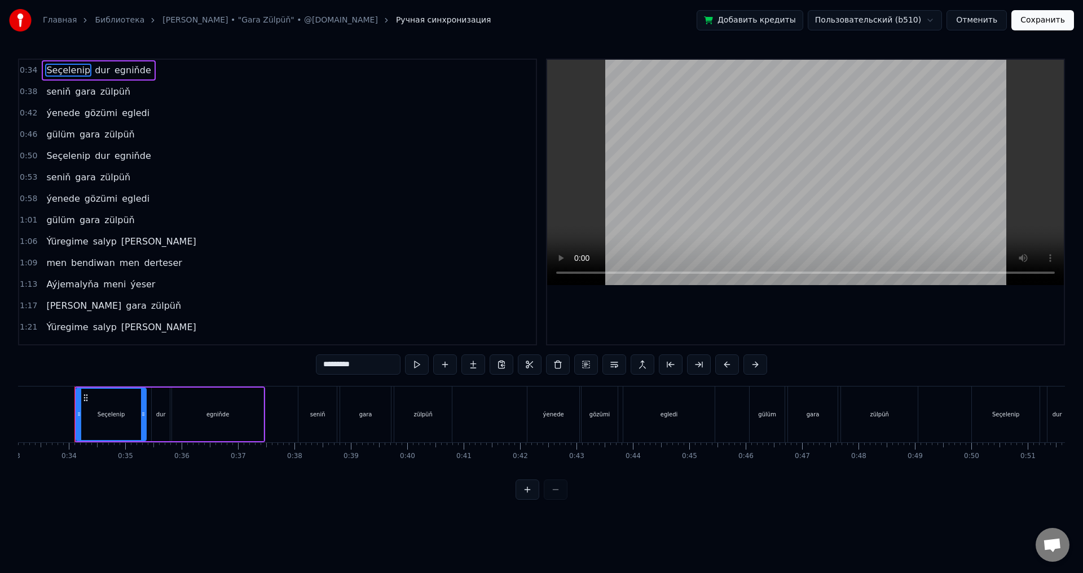
click at [196, 412] on div "egniňde" at bounding box center [217, 415] width 91 height 54
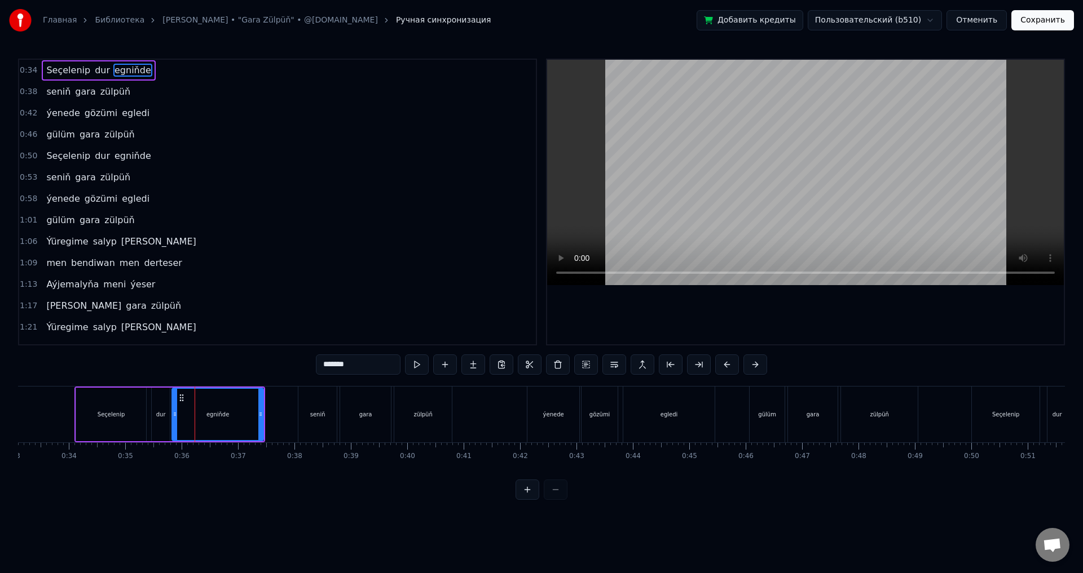
click at [125, 406] on div "Seçelenip" at bounding box center [111, 415] width 70 height 54
type input "*********"
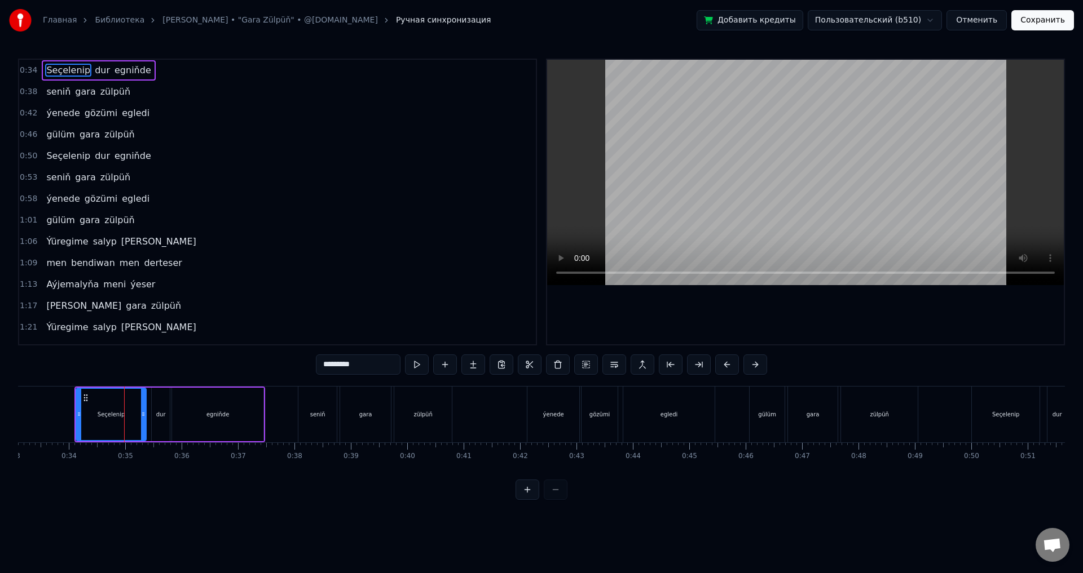
click at [109, 416] on div "Seçelenip" at bounding box center [112, 414] width 28 height 8
click at [640, 365] on button at bounding box center [642, 365] width 24 height 20
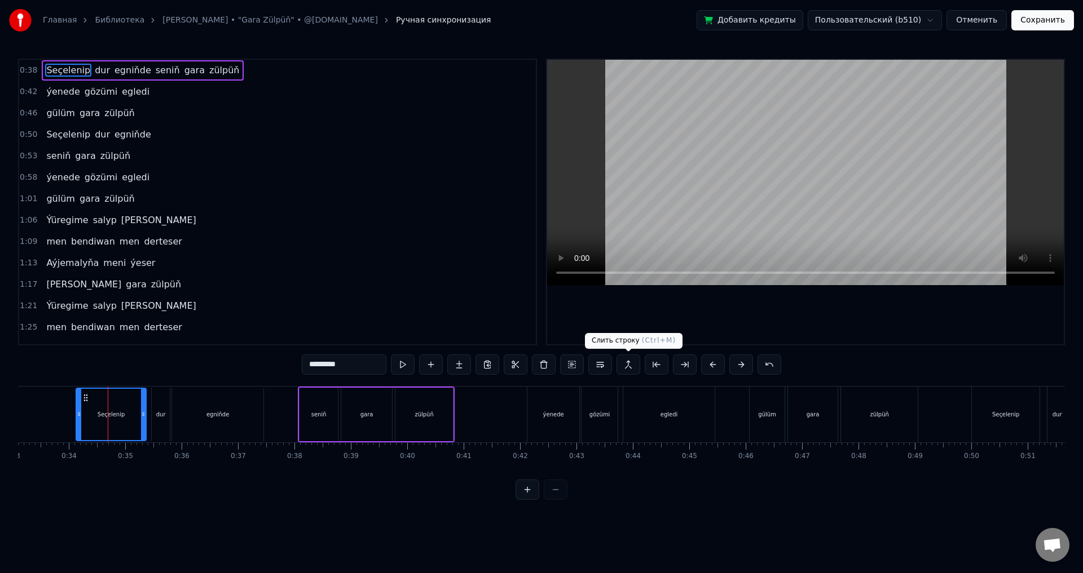
click at [634, 366] on button at bounding box center [628, 365] width 24 height 20
click at [631, 366] on button at bounding box center [628, 365] width 24 height 20
click at [90, 407] on div "Seçelenip" at bounding box center [111, 414] width 69 height 51
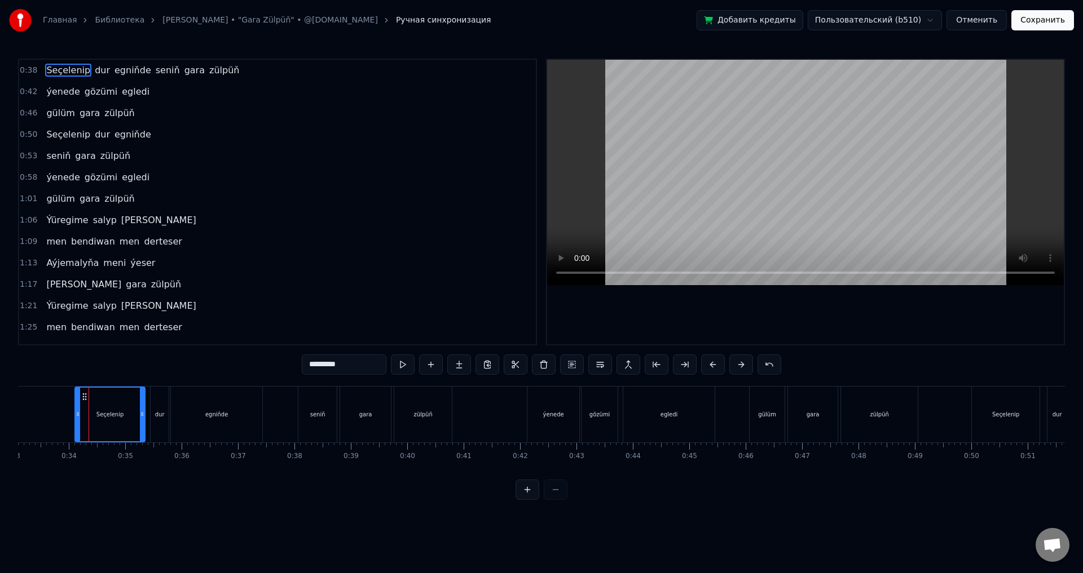
click at [105, 411] on div "Seçelenip" at bounding box center [110, 414] width 28 height 8
click at [105, 411] on div at bounding box center [105, 415] width 1 height 56
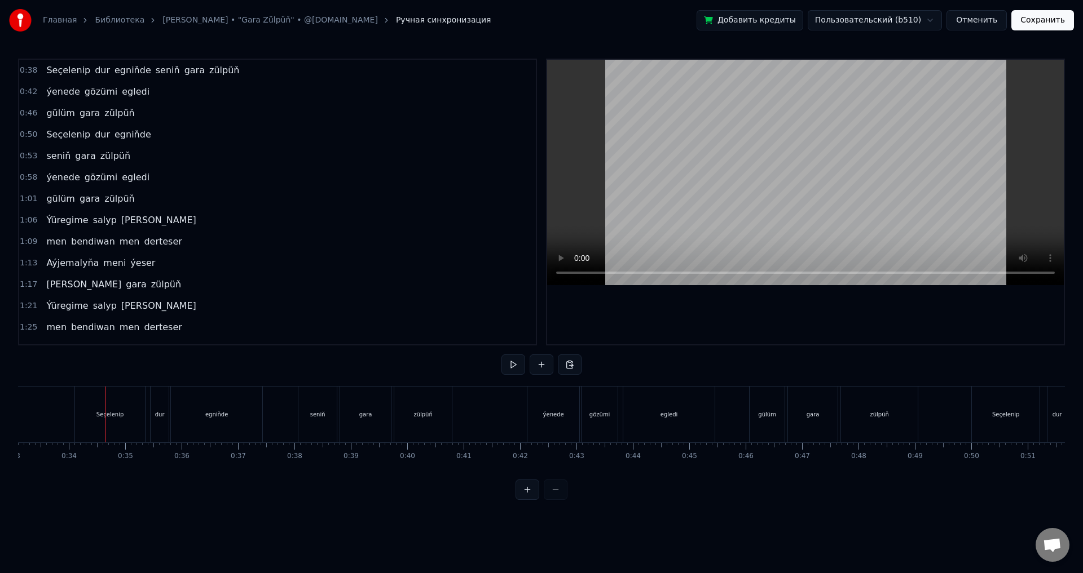
click at [121, 413] on div "Seçelenip" at bounding box center [110, 414] width 28 height 8
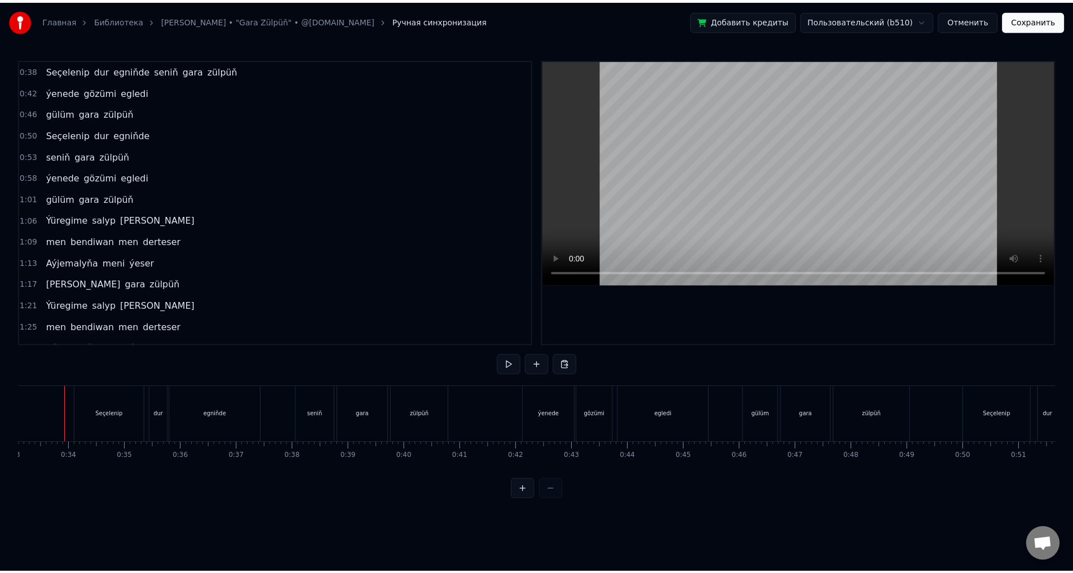
scroll to position [0, 1857]
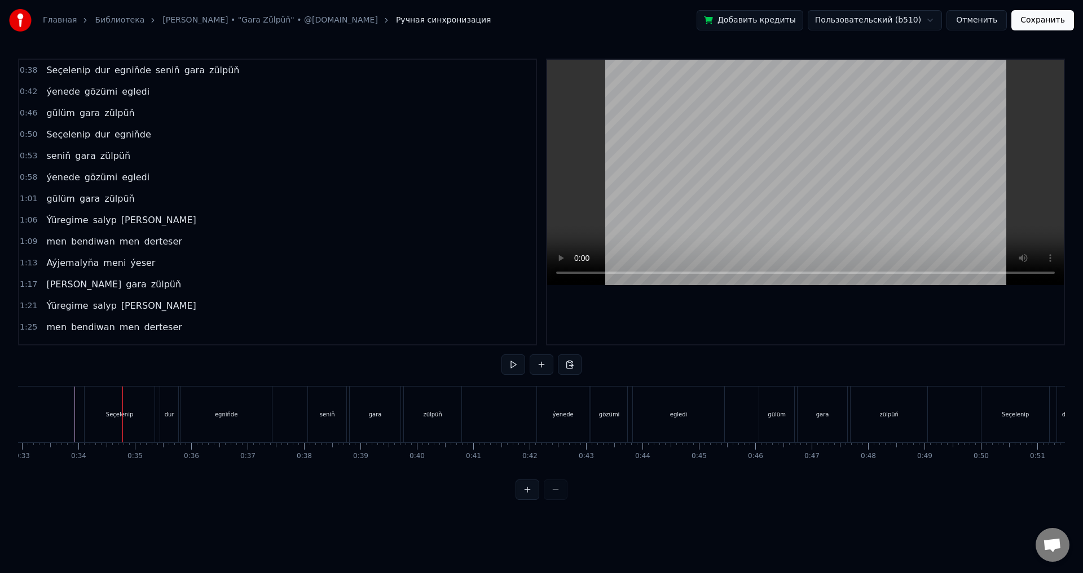
click at [142, 415] on div "Seçelenip" at bounding box center [120, 415] width 70 height 56
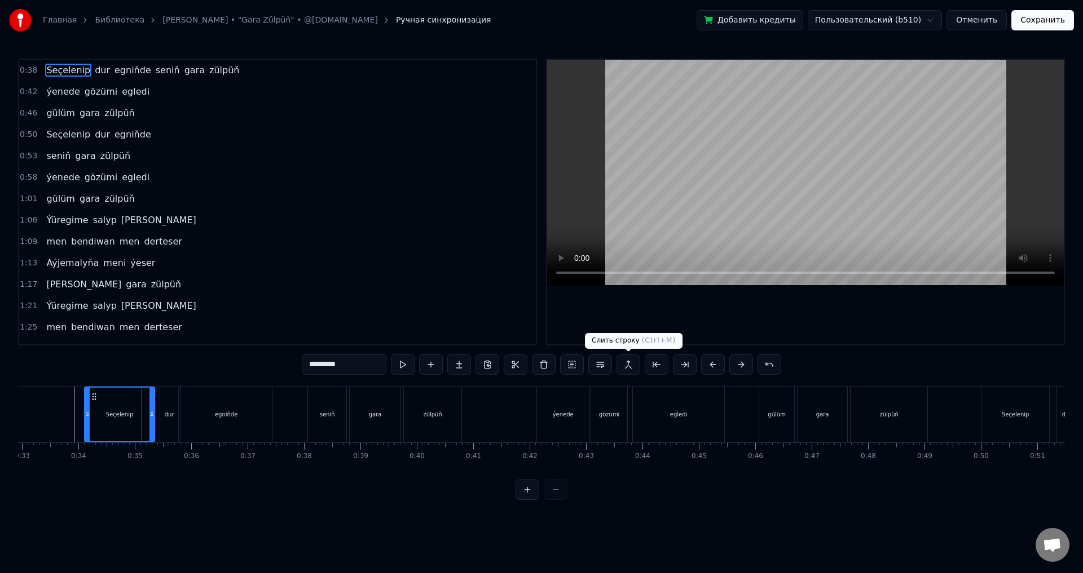
click at [628, 366] on button at bounding box center [628, 365] width 24 height 20
click at [625, 362] on button at bounding box center [628, 365] width 24 height 20
click at [628, 370] on button at bounding box center [628, 365] width 24 height 20
click at [629, 366] on button at bounding box center [628, 365] width 24 height 20
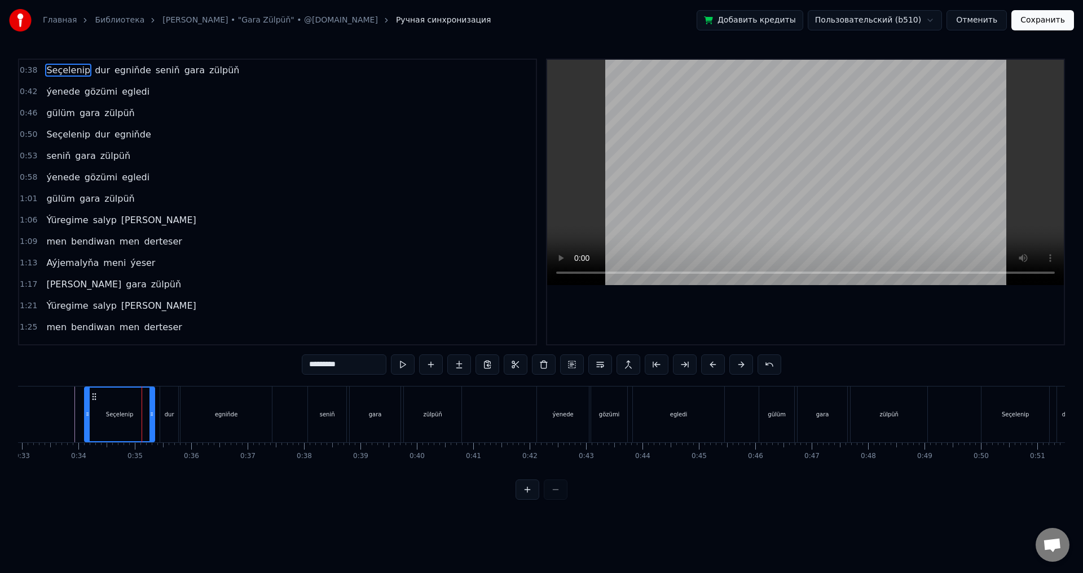
click at [629, 366] on button at bounding box center [628, 365] width 24 height 20
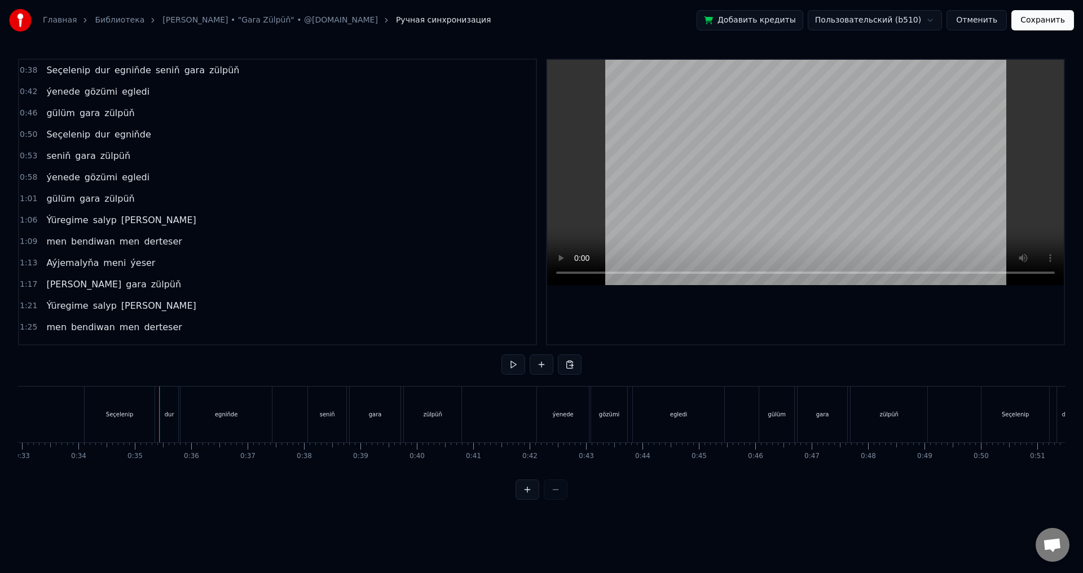
click at [212, 409] on div "egniňde" at bounding box center [225, 415] width 91 height 56
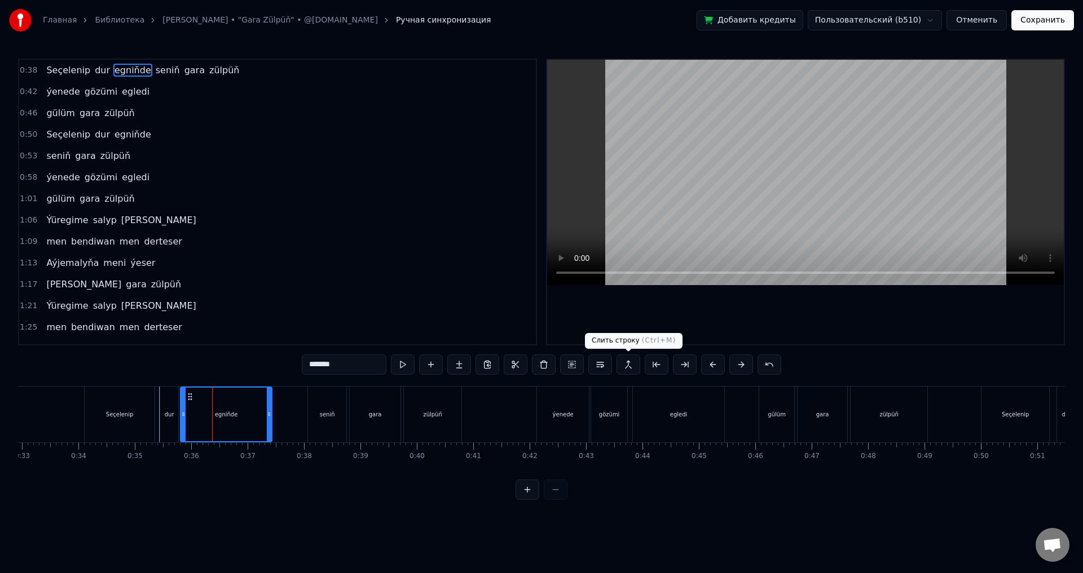
click at [624, 366] on button at bounding box center [628, 365] width 24 height 20
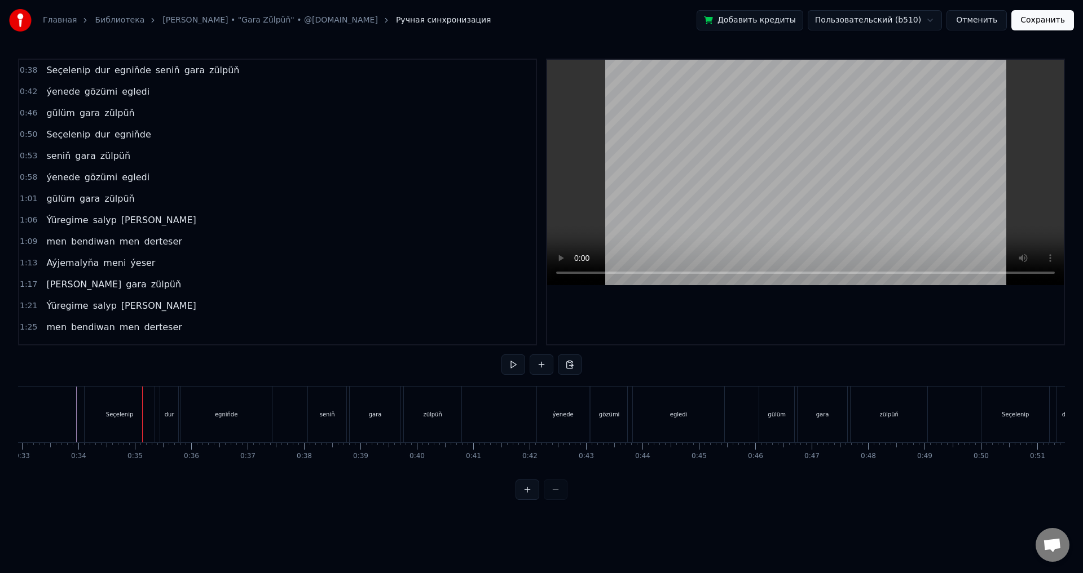
click at [110, 419] on div "Seçelenip" at bounding box center [120, 415] width 70 height 56
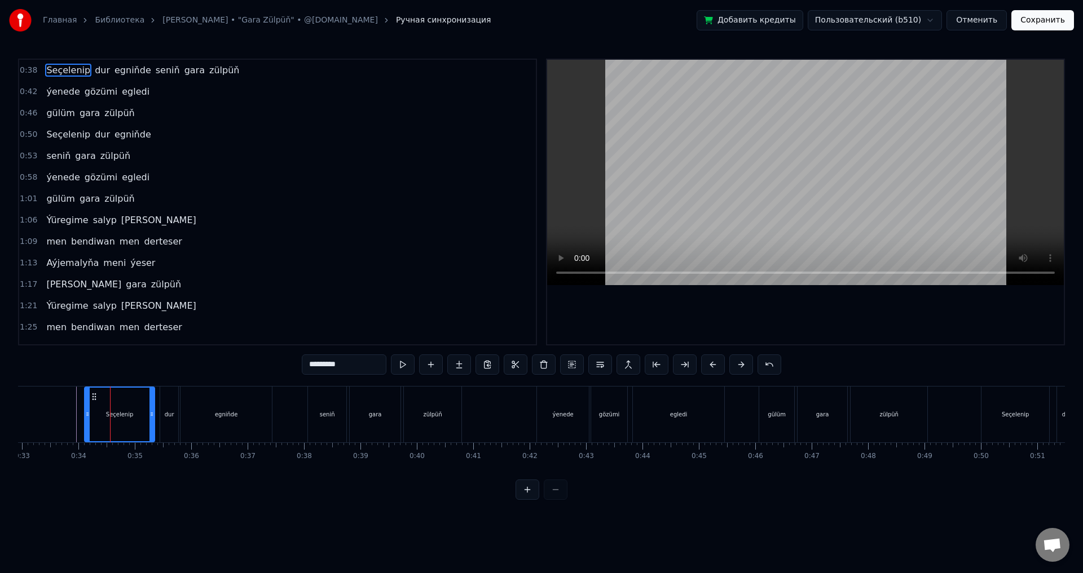
click at [931, 20] on html "Главная Библиотека [PERSON_NAME] • "Gara Zülpüň" • @[DOMAIN_NAME] Ручная синхро…" at bounding box center [541, 259] width 1083 height 518
click at [932, 20] on html "Главная Библиотека [PERSON_NAME] • "Gara Zülpüň" • @[DOMAIN_NAME] Ручная синхро…" at bounding box center [541, 259] width 1083 height 518
click at [982, 17] on button "Отменить" at bounding box center [976, 20] width 60 height 20
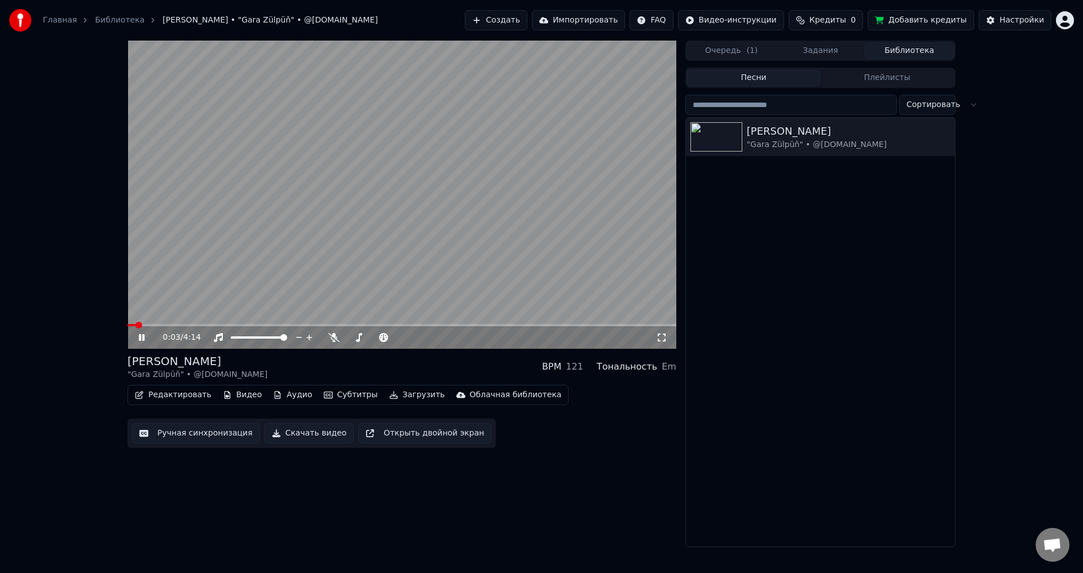
click at [144, 336] on icon at bounding box center [142, 337] width 6 height 7
click at [452, 435] on button "Открыть двойной экран" at bounding box center [424, 433] width 133 height 20
click at [139, 337] on icon at bounding box center [142, 337] width 6 height 7
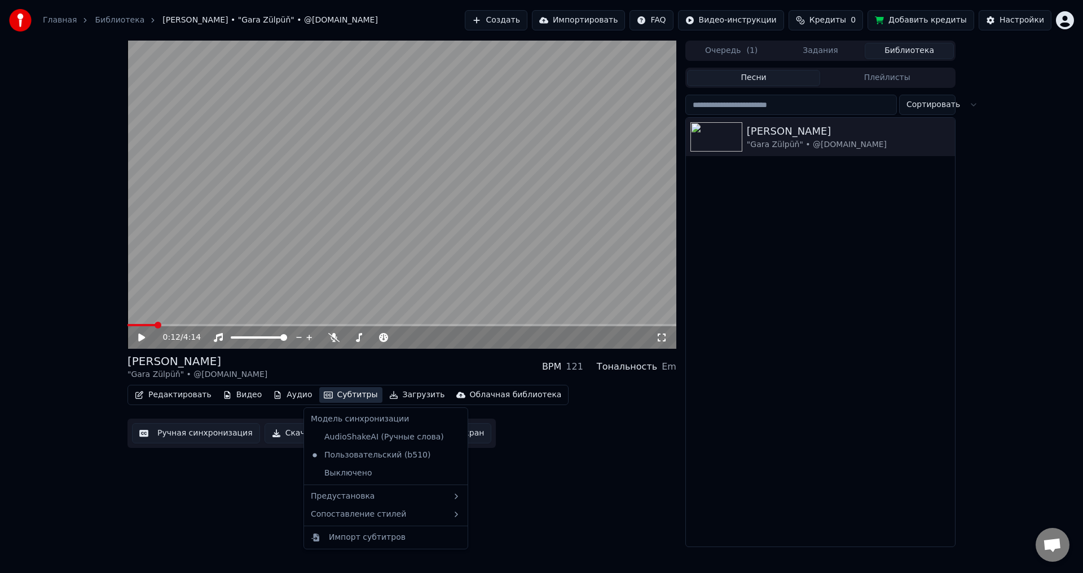
click at [340, 396] on button "Субтитры" at bounding box center [350, 395] width 63 height 16
click at [394, 538] on div "Импорт субтитров" at bounding box center [367, 537] width 77 height 11
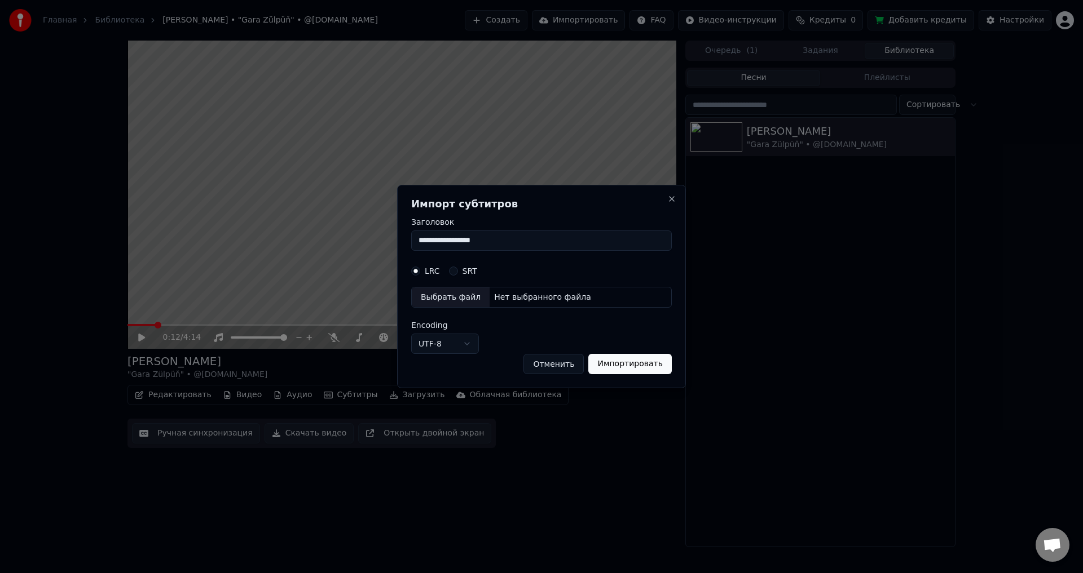
click at [564, 361] on button "Отменить" at bounding box center [553, 364] width 60 height 20
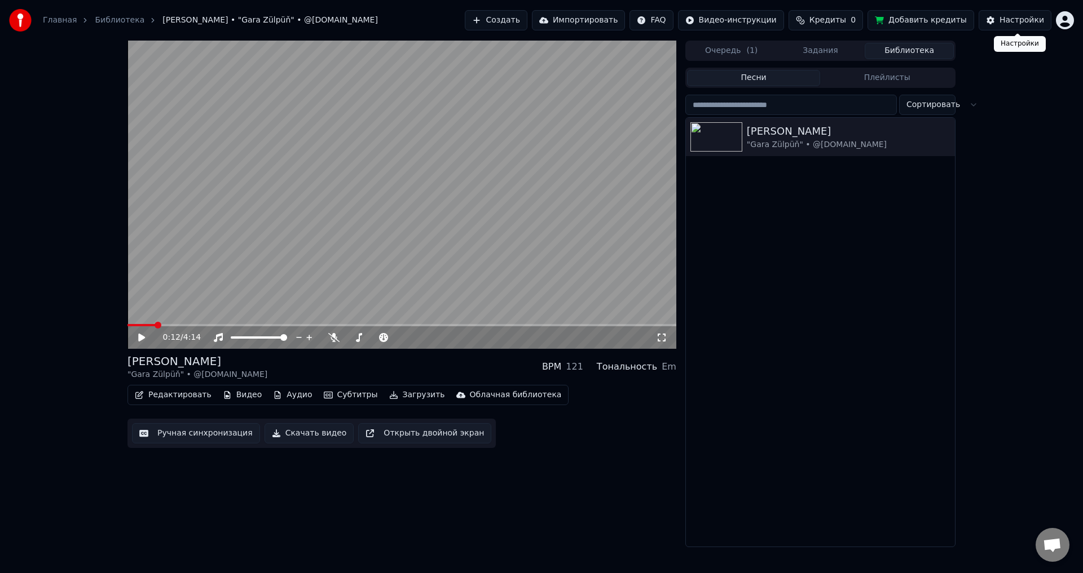
click at [1022, 19] on div "Настройки" at bounding box center [1021, 20] width 45 height 11
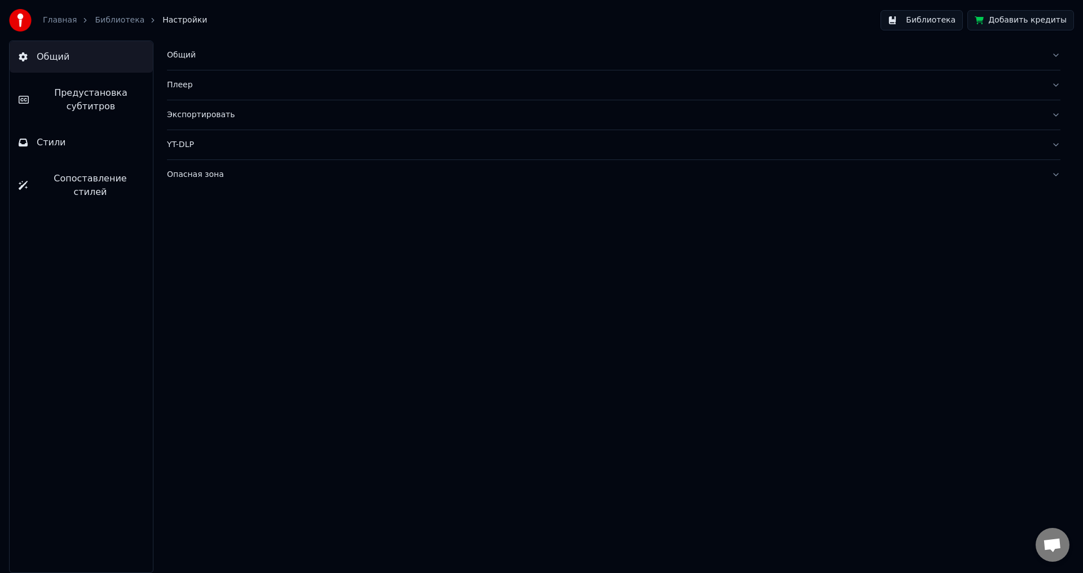
click at [111, 20] on link "Библиотека" at bounding box center [120, 20] width 50 height 11
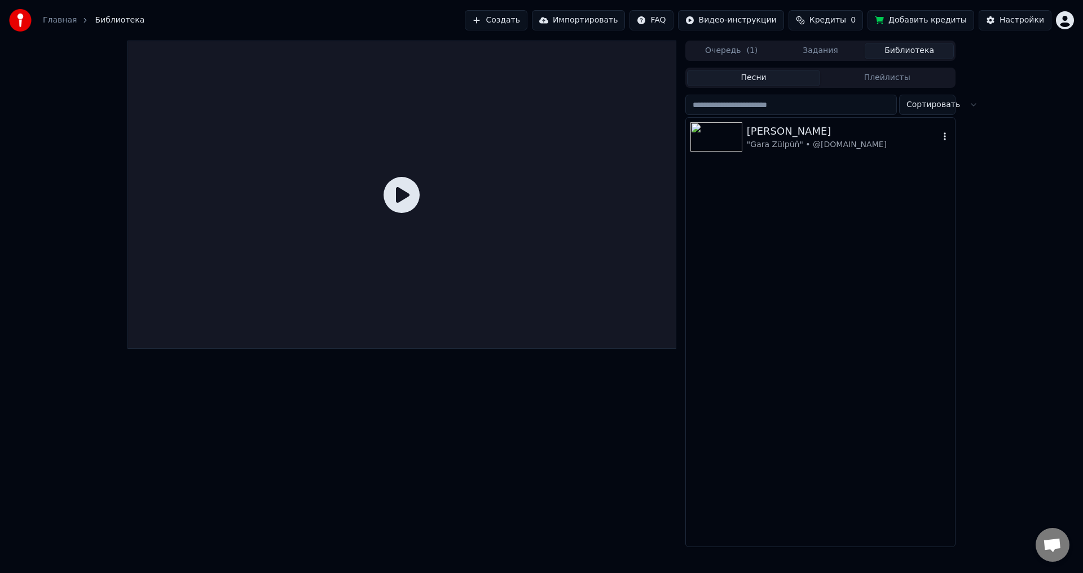
click at [711, 131] on img at bounding box center [716, 136] width 52 height 29
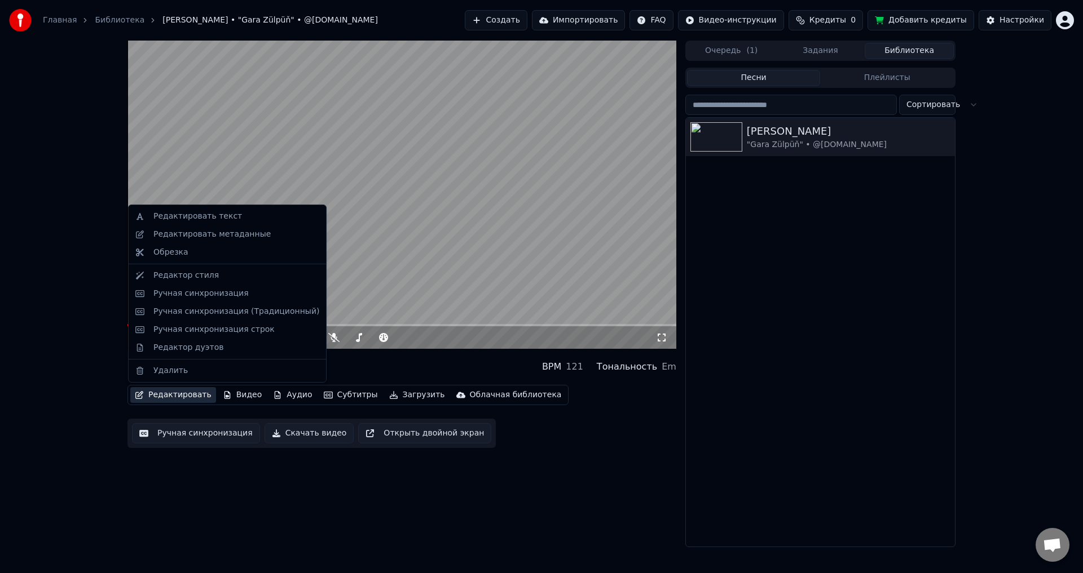
click at [178, 393] on button "Редактировать" at bounding box center [173, 395] width 86 height 16
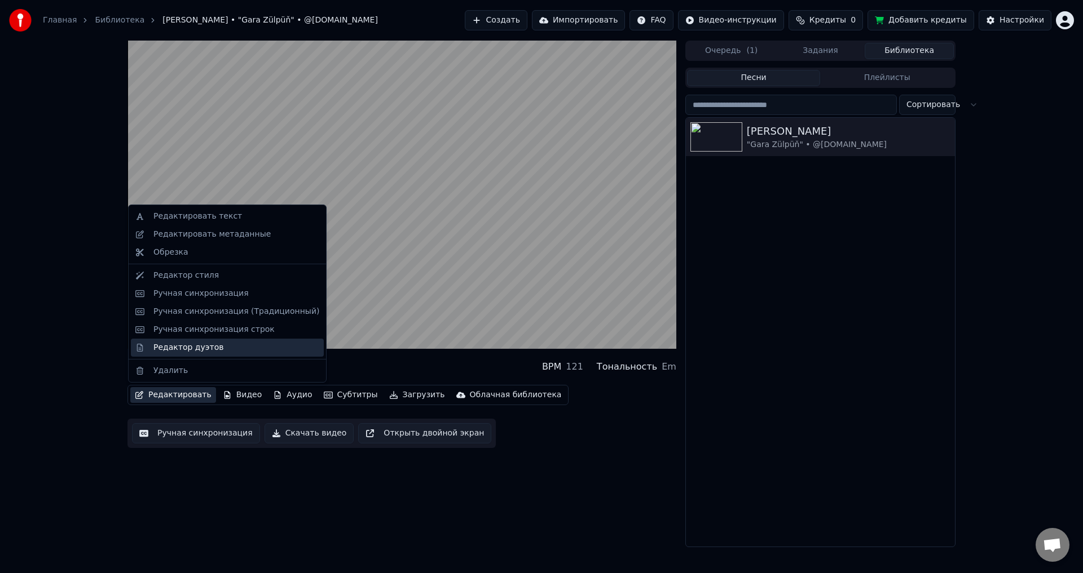
click at [203, 344] on div "Редактор дуэтов" at bounding box center [188, 347] width 70 height 11
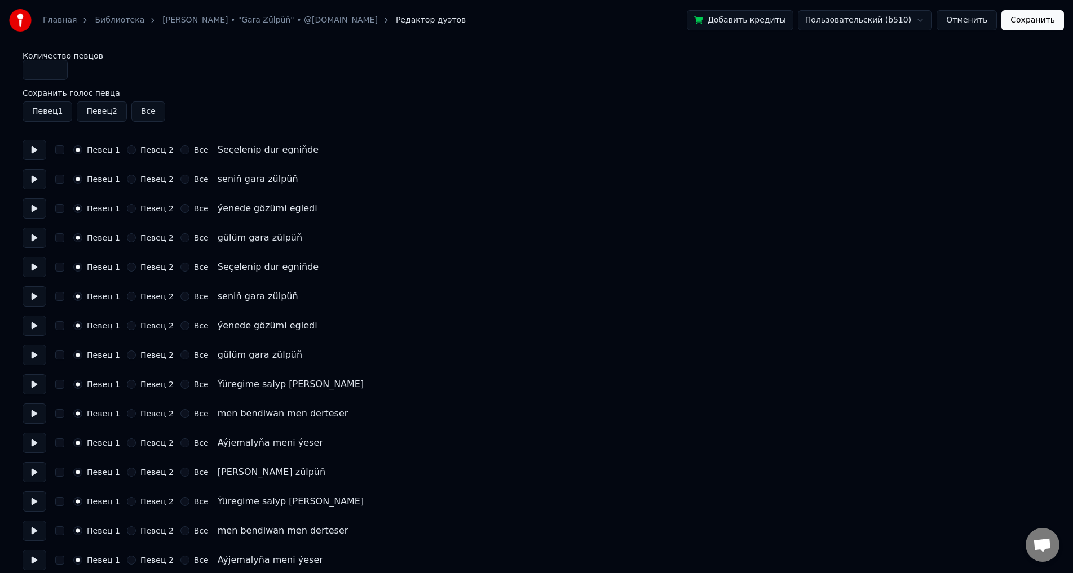
click at [60, 179] on button "button" at bounding box center [59, 179] width 9 height 9
click at [60, 178] on button "button" at bounding box center [59, 179] width 9 height 9
click at [180, 177] on button "Все" at bounding box center [184, 179] width 9 height 9
click at [180, 238] on button "Все" at bounding box center [184, 237] width 9 height 9
click at [1036, 16] on button "Сохранить" at bounding box center [1032, 20] width 63 height 20
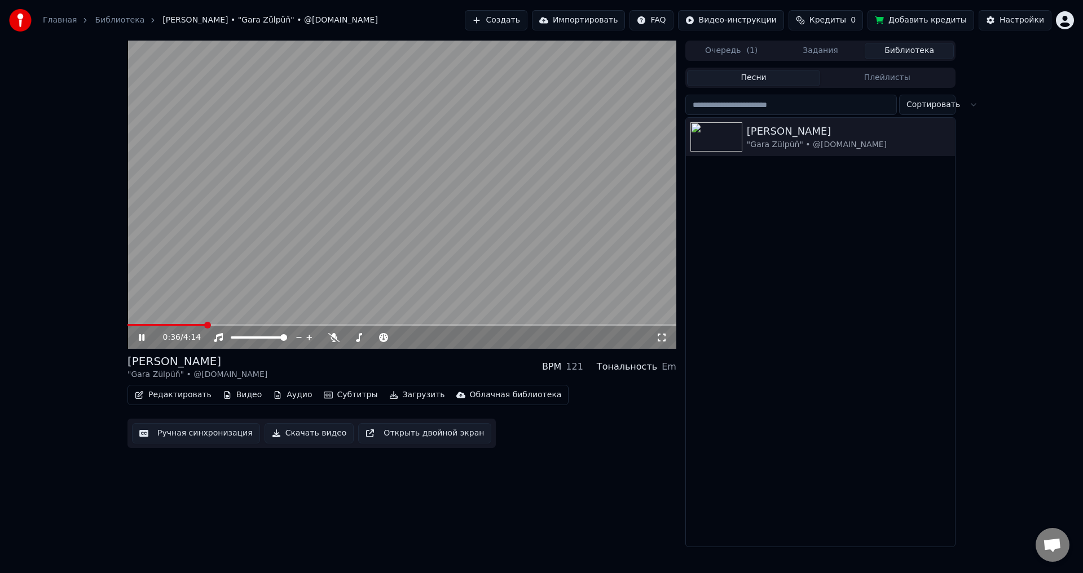
click at [204, 326] on span at bounding box center [401, 325] width 549 height 2
click at [196, 324] on span at bounding box center [161, 325] width 69 height 2
click at [143, 334] on icon at bounding box center [149, 337] width 26 height 9
click at [174, 392] on button "Редактировать" at bounding box center [173, 395] width 86 height 16
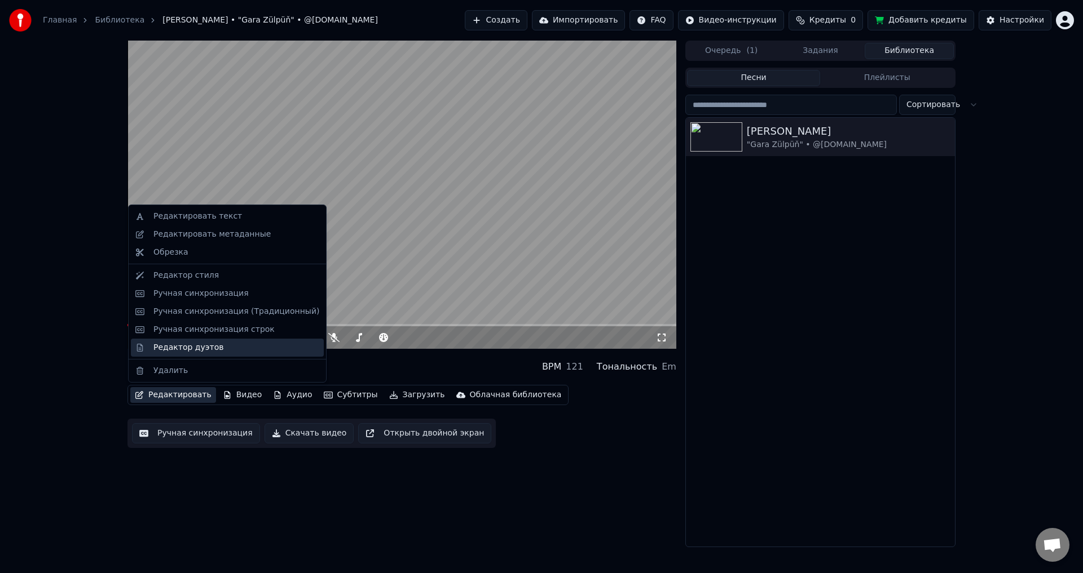
click at [191, 346] on div "Редактор дуэтов" at bounding box center [188, 347] width 70 height 11
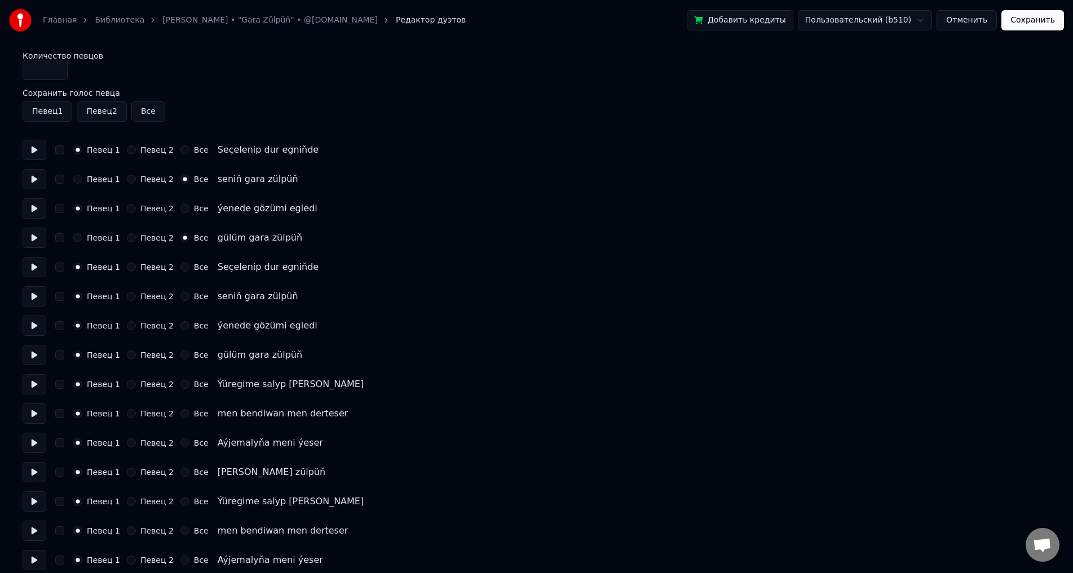
click at [127, 238] on button "Певец 2" at bounding box center [131, 237] width 9 height 9
click at [127, 180] on button "Певец 2" at bounding box center [131, 179] width 9 height 9
click at [127, 298] on button "Певец 2" at bounding box center [131, 296] width 9 height 9
click at [129, 348] on div "Певец 1 Певец 2 Все gülüm gara zülpüň" at bounding box center [537, 355] width 1028 height 20
click at [129, 356] on button "Певец 2" at bounding box center [131, 355] width 9 height 9
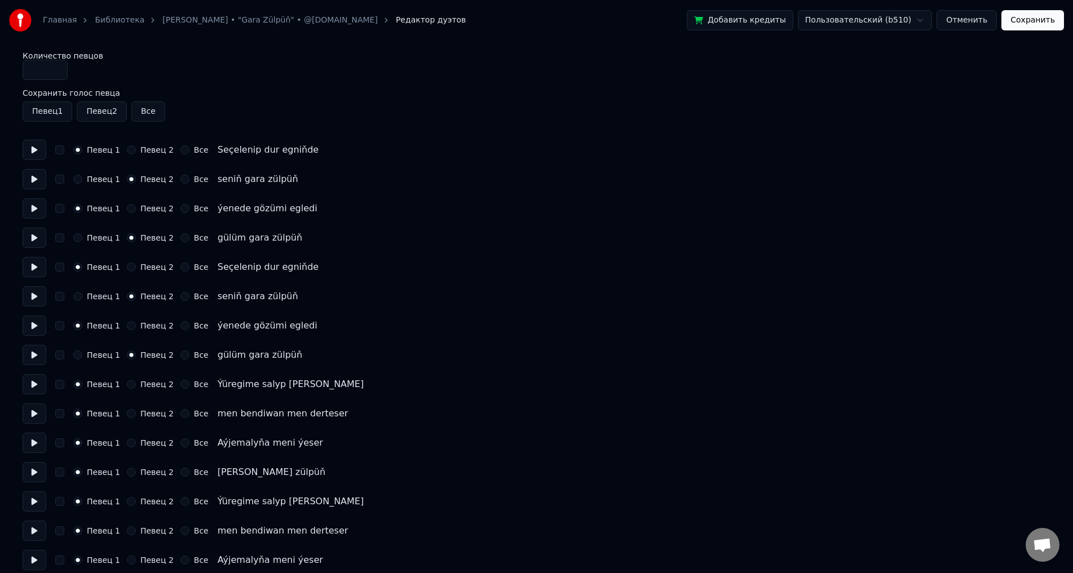
click at [127, 413] on button "Певец 2" at bounding box center [131, 413] width 9 height 9
click at [1035, 15] on button "Сохранить" at bounding box center [1032, 20] width 63 height 20
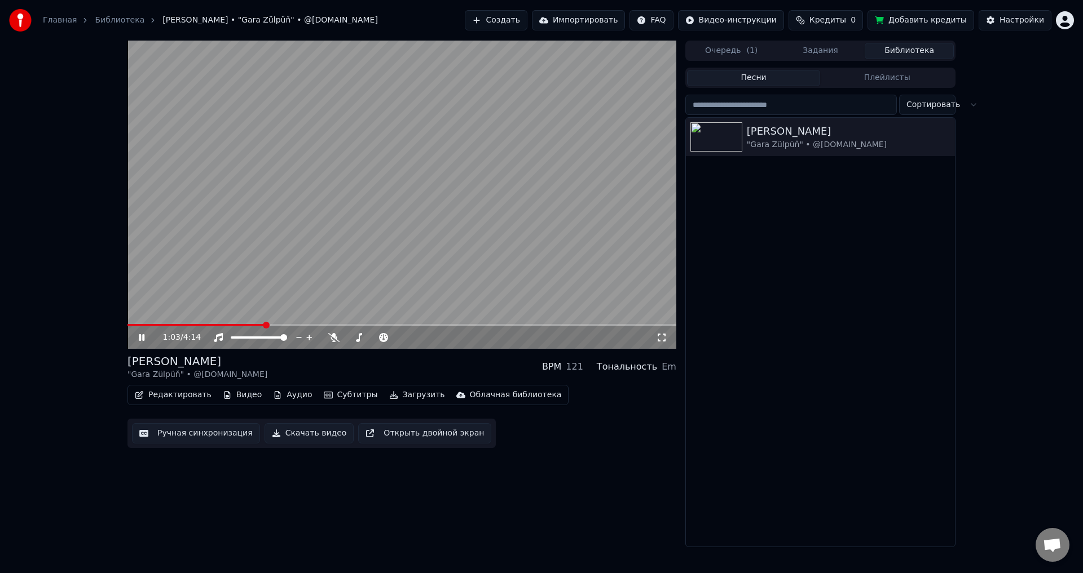
click at [143, 337] on icon at bounding box center [142, 337] width 6 height 7
click at [185, 397] on button "Редактировать" at bounding box center [173, 395] width 86 height 16
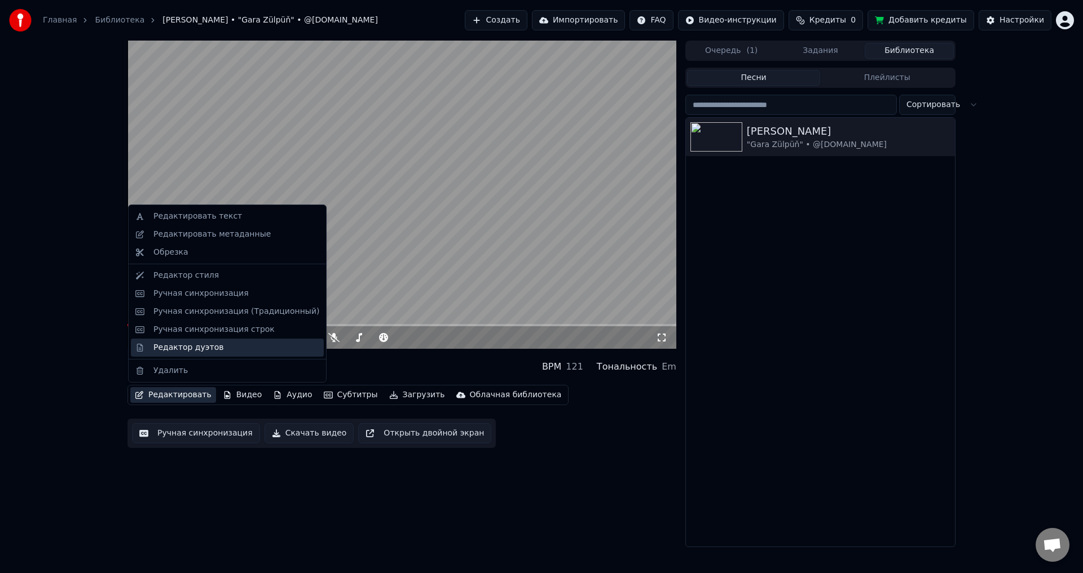
click at [215, 343] on div "Редактор дуэтов" at bounding box center [236, 347] width 166 height 11
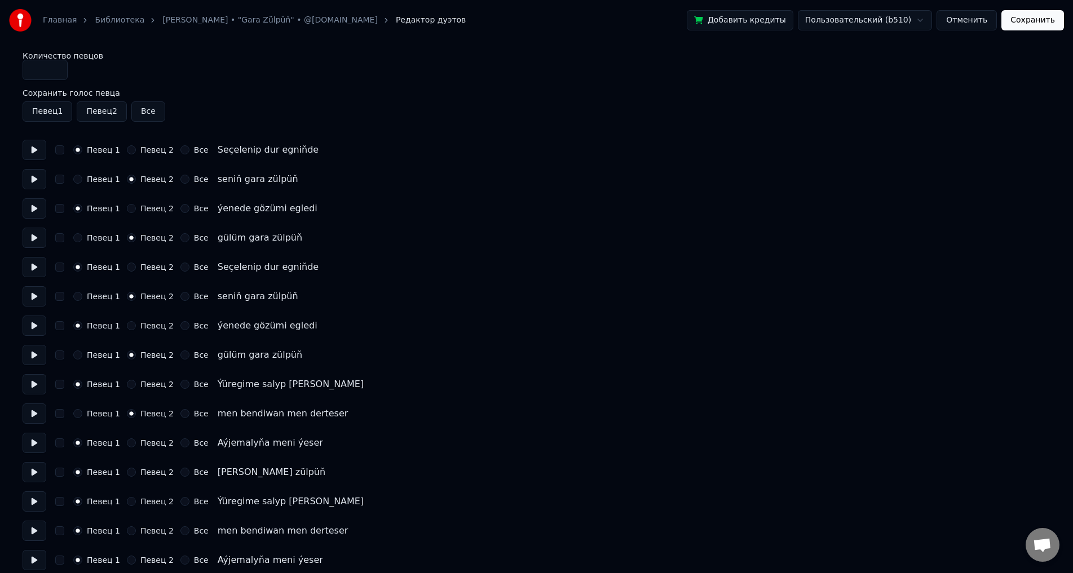
click at [56, 70] on input "*" at bounding box center [45, 70] width 45 height 20
click at [56, 67] on input "*" at bounding box center [45, 70] width 45 height 20
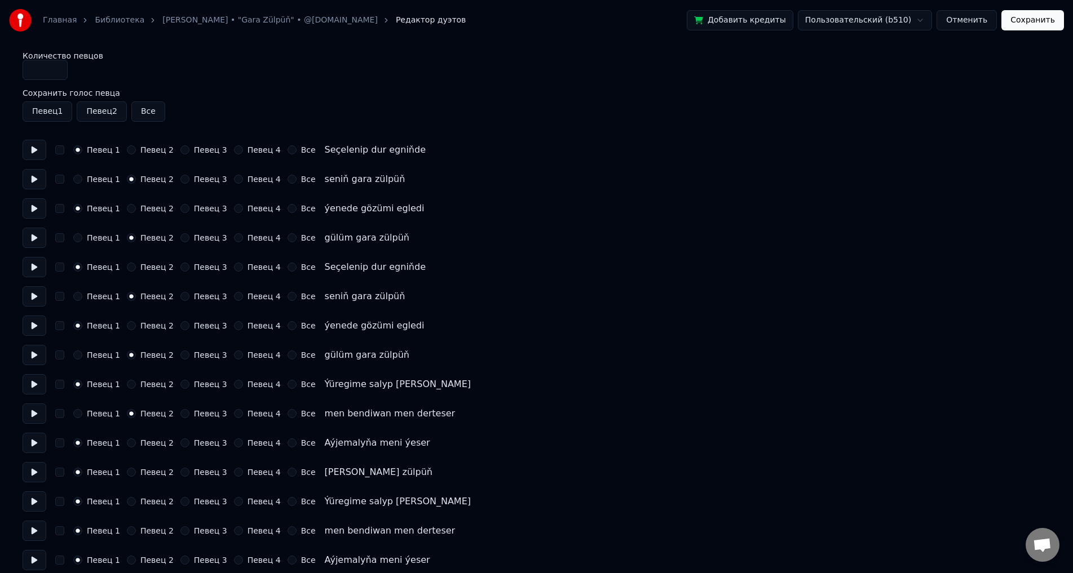
click at [56, 67] on input "*" at bounding box center [45, 70] width 45 height 20
click at [56, 72] on input "*" at bounding box center [45, 70] width 45 height 20
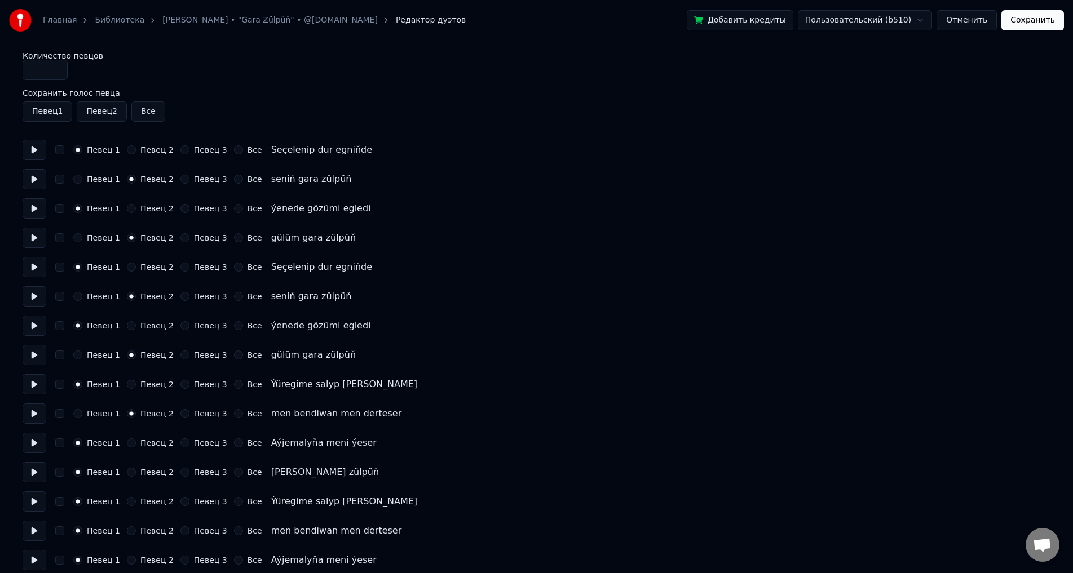
click at [56, 72] on input "*" at bounding box center [45, 70] width 45 height 20
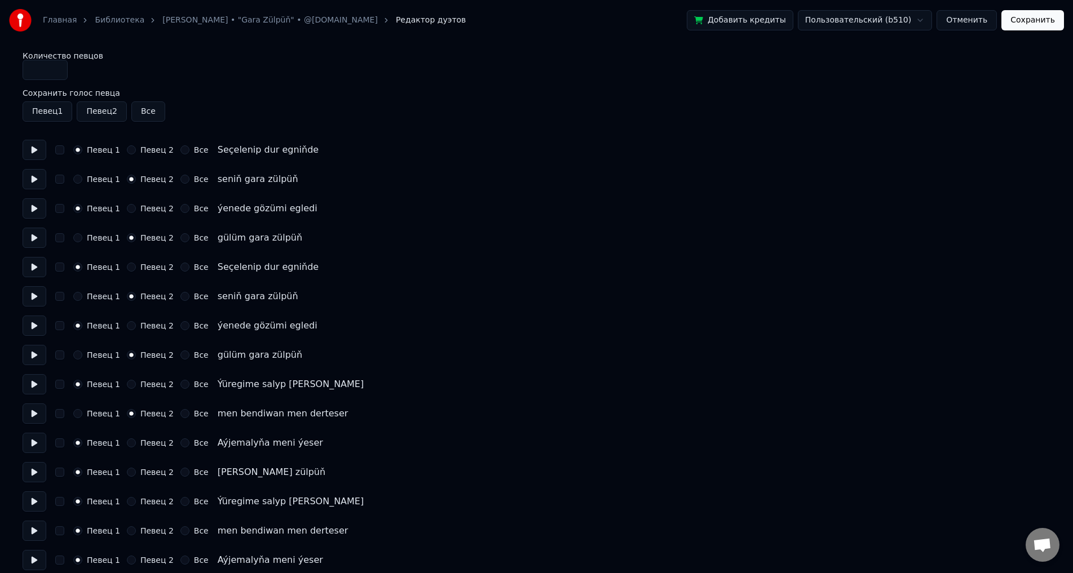
click at [56, 72] on input "*" at bounding box center [45, 70] width 45 height 20
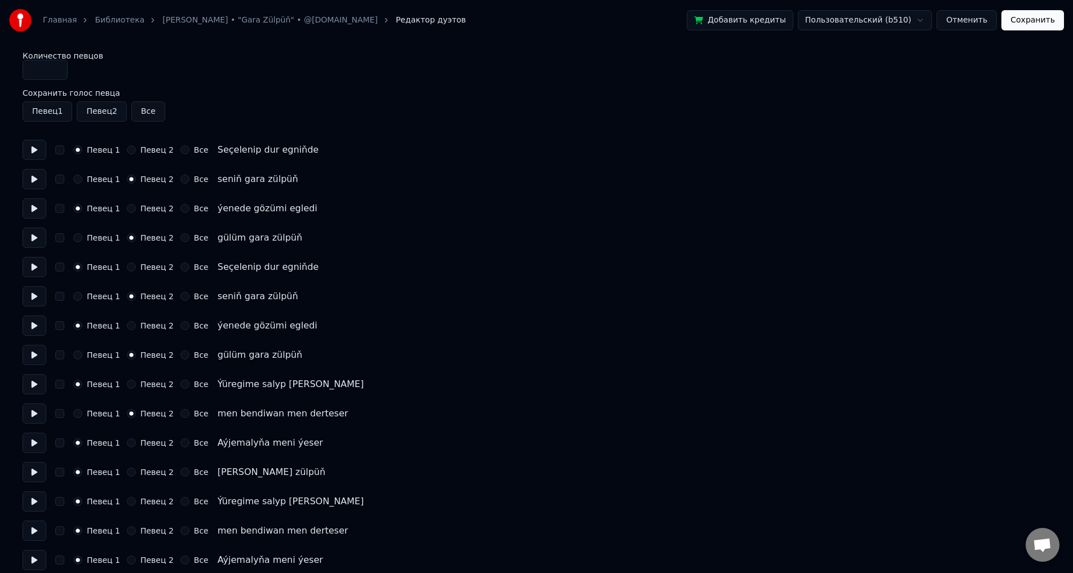
click at [56, 72] on input "*" at bounding box center [45, 70] width 45 height 20
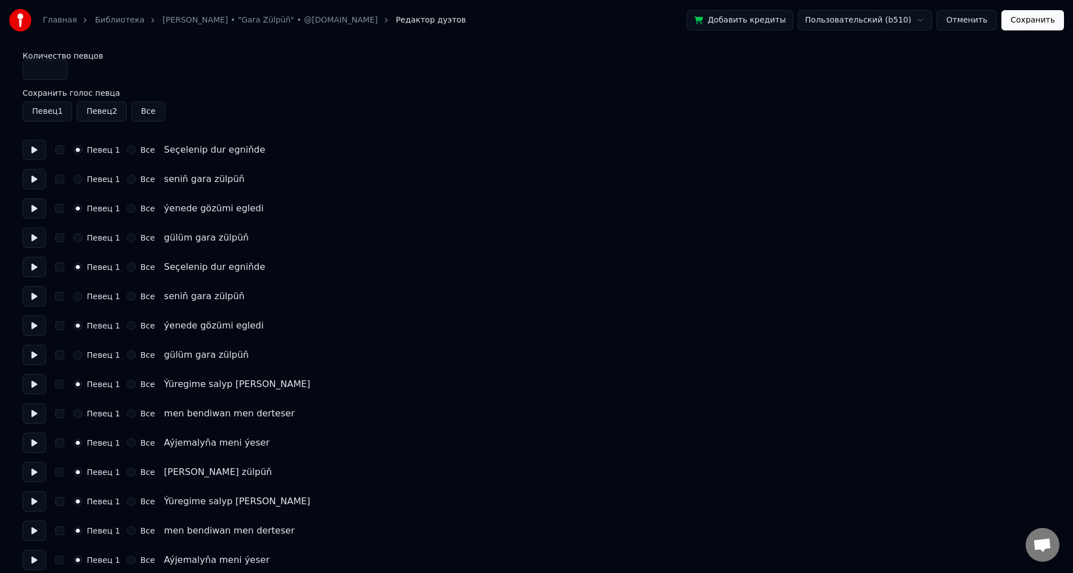
click at [128, 207] on button "Все" at bounding box center [131, 208] width 9 height 9
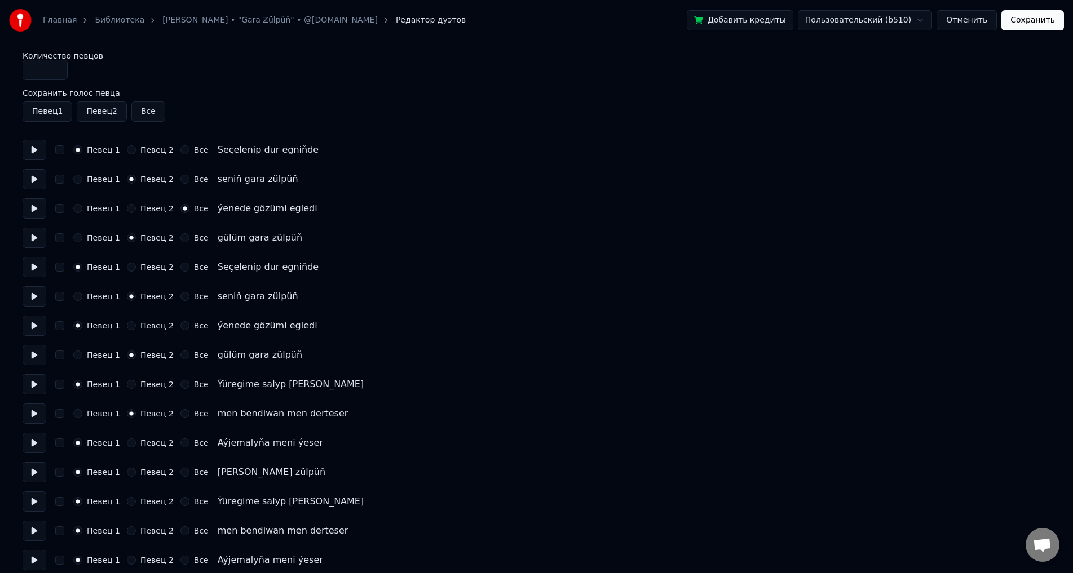
type input "*"
click at [58, 73] on input "*" at bounding box center [45, 70] width 45 height 20
click at [99, 111] on button "Певец 2" at bounding box center [102, 111] width 50 height 20
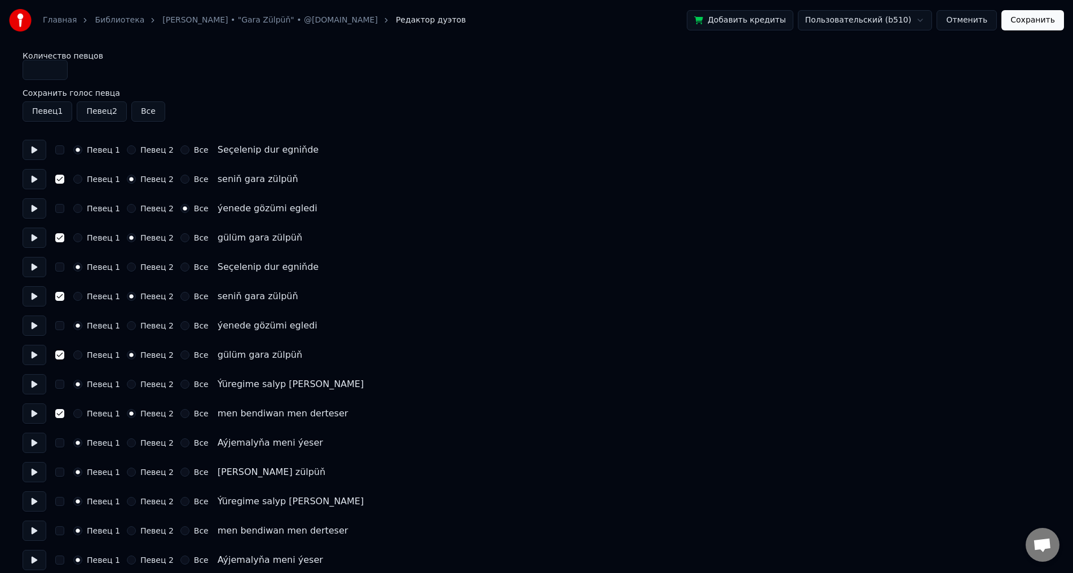
click at [99, 111] on button "Певец 2" at bounding box center [102, 111] width 50 height 20
click at [54, 112] on button "Певец 1" at bounding box center [48, 111] width 50 height 20
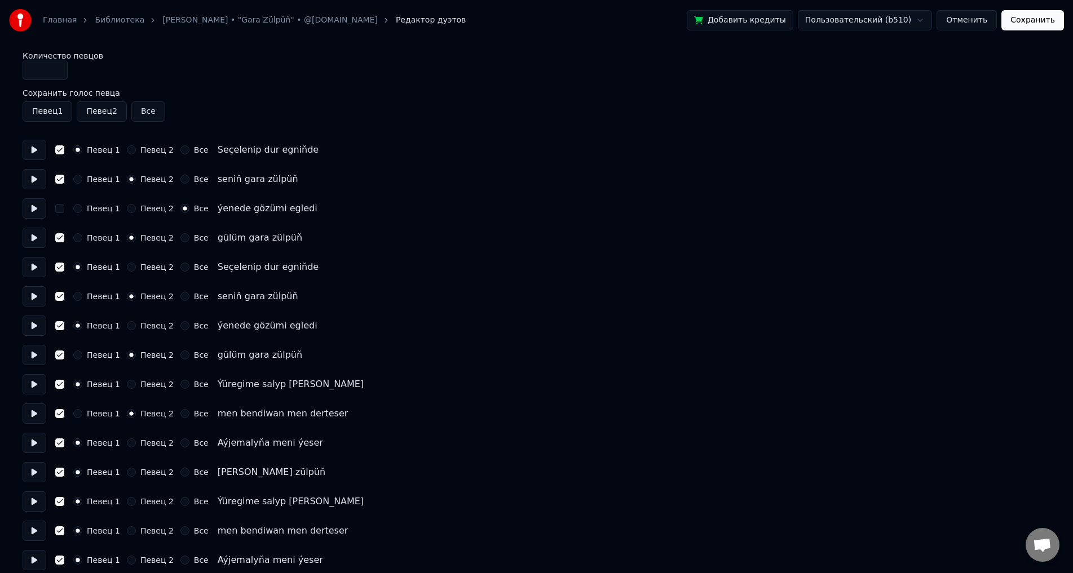
click at [61, 210] on button "button" at bounding box center [59, 208] width 9 height 9
click at [127, 206] on button "Певец 2" at bounding box center [131, 208] width 9 height 9
click at [29, 149] on button at bounding box center [35, 150] width 24 height 20
click at [32, 148] on button at bounding box center [35, 150] width 24 height 20
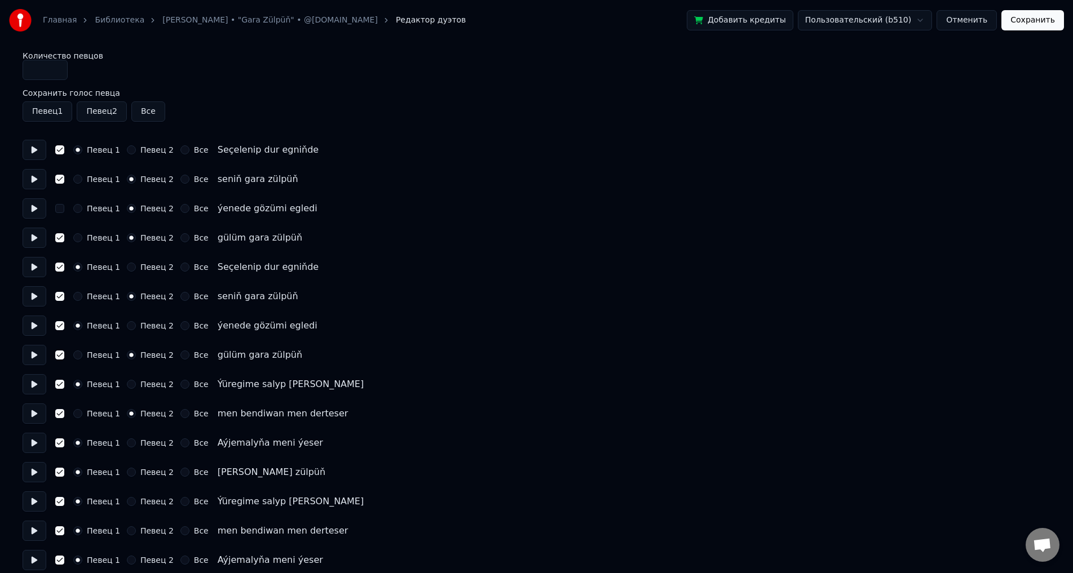
click at [59, 148] on button "button" at bounding box center [59, 149] width 9 height 9
click at [64, 150] on button "button" at bounding box center [59, 149] width 9 height 9
click at [58, 207] on button "button" at bounding box center [59, 208] width 9 height 9
click at [1039, 17] on button "Сохранить" at bounding box center [1032, 20] width 63 height 20
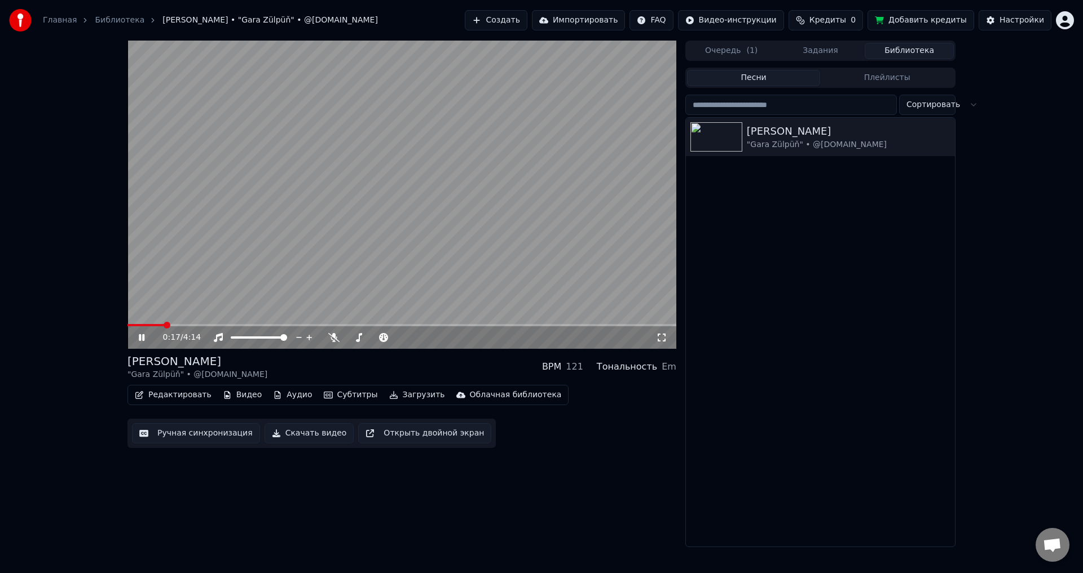
click at [164, 325] on span at bounding box center [401, 325] width 549 height 2
click at [178, 390] on button "Редактировать" at bounding box center [173, 395] width 86 height 16
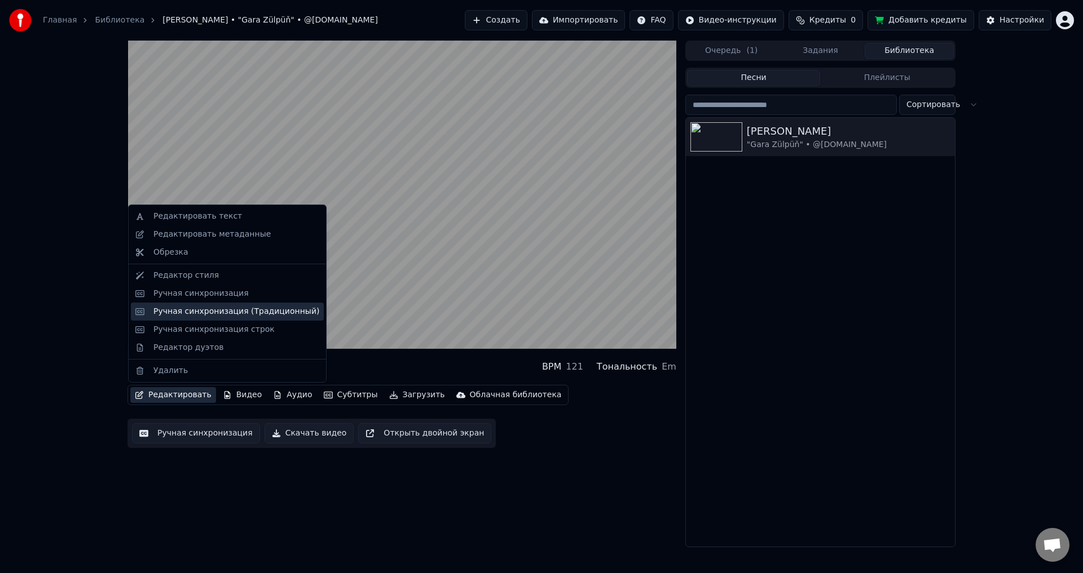
click at [266, 315] on div "Ручная синхронизация (Традиционный)" at bounding box center [236, 311] width 166 height 11
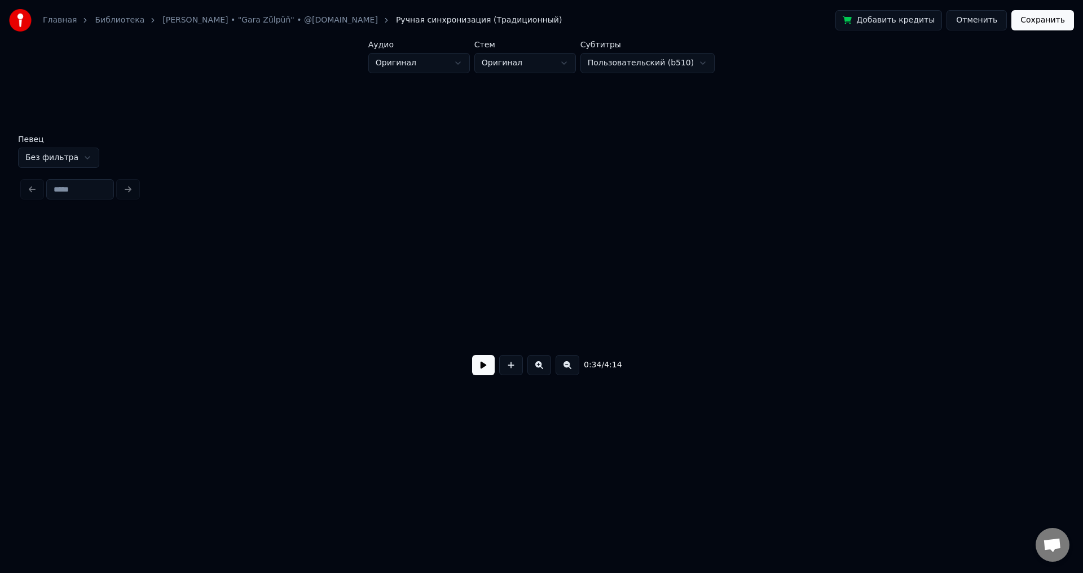
scroll to position [0, 3845]
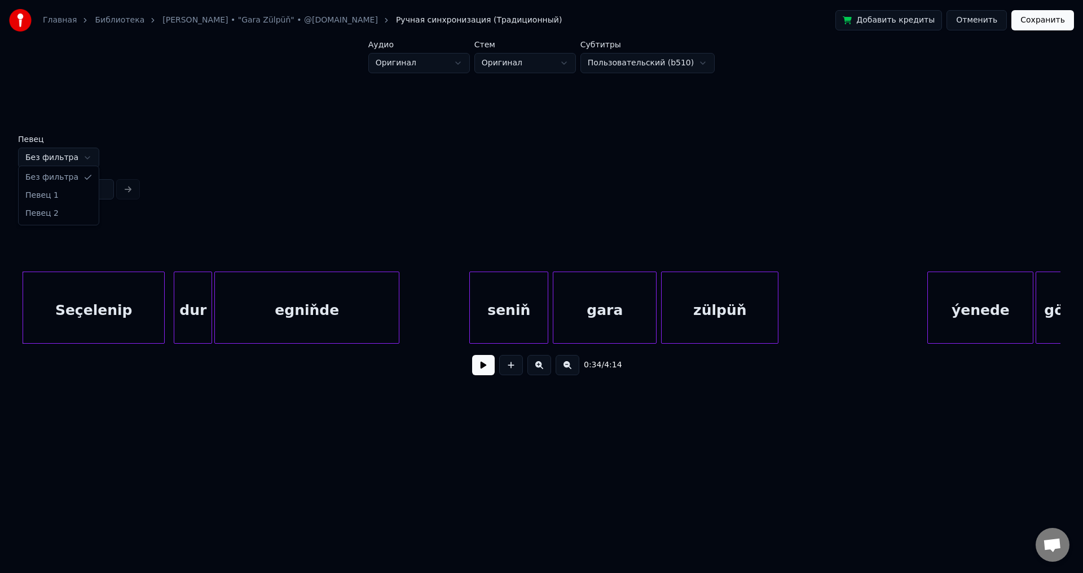
click at [82, 158] on html "Главная Библиотека [PERSON_NAME] • "Gara Zülpüň" • @[DOMAIN_NAME] Ручная синхро…" at bounding box center [541, 226] width 1083 height 453
click at [82, 157] on html "Главная Библиотека [PERSON_NAME] • "Gara Zülpüň" • @[DOMAIN_NAME] Ручная синхро…" at bounding box center [541, 226] width 1083 height 453
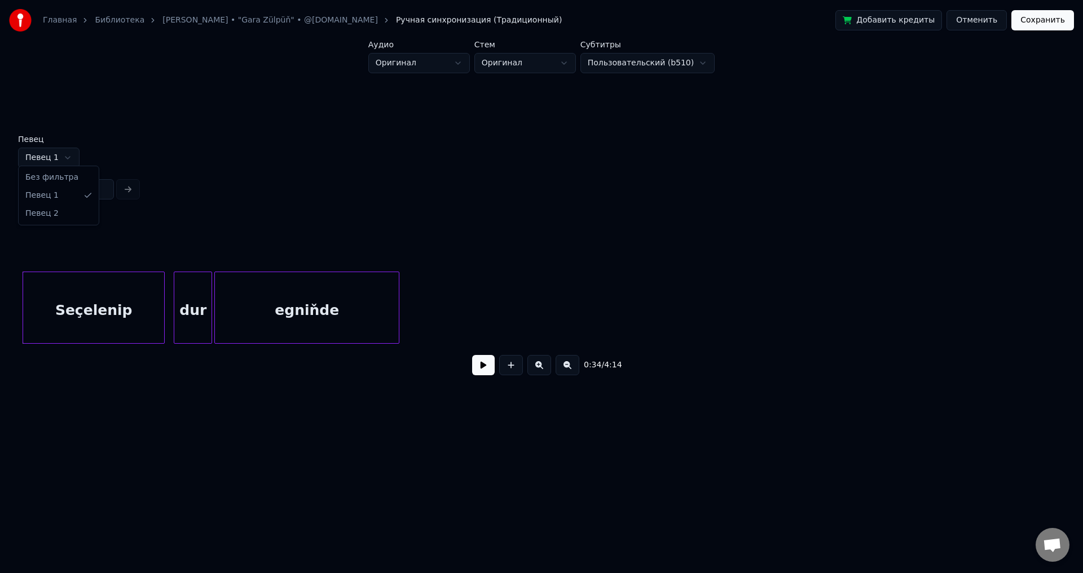
click at [68, 149] on html "Главная Библиотека [PERSON_NAME] • "Gara Zülpüň" • @[DOMAIN_NAME] Ручная синхро…" at bounding box center [541, 226] width 1083 height 453
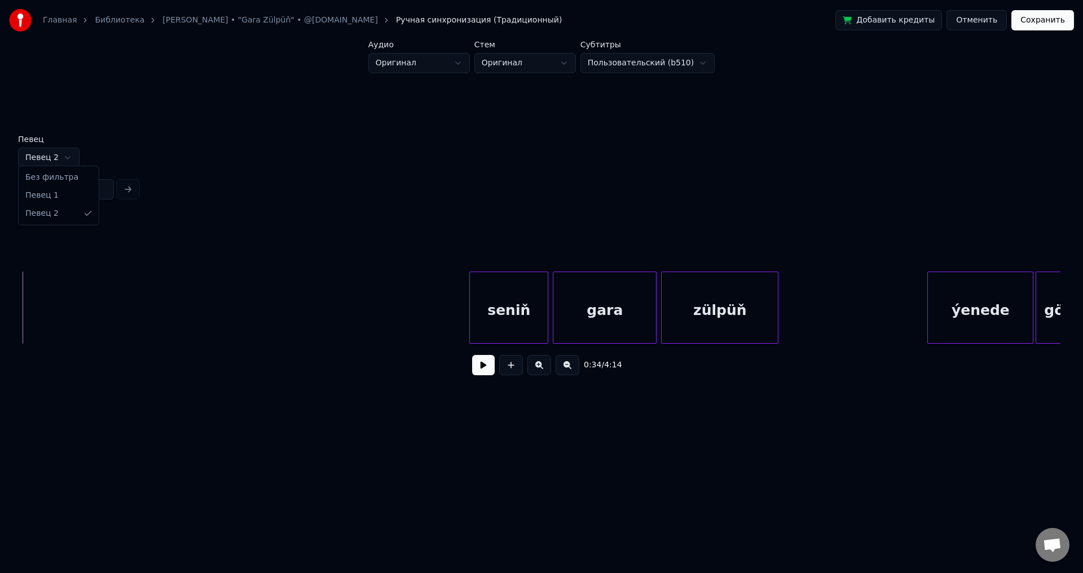
click at [62, 147] on html "Главная Библиотека [PERSON_NAME] • "Gara Zülpüň" • @[DOMAIN_NAME] Ручная синхро…" at bounding box center [541, 226] width 1083 height 453
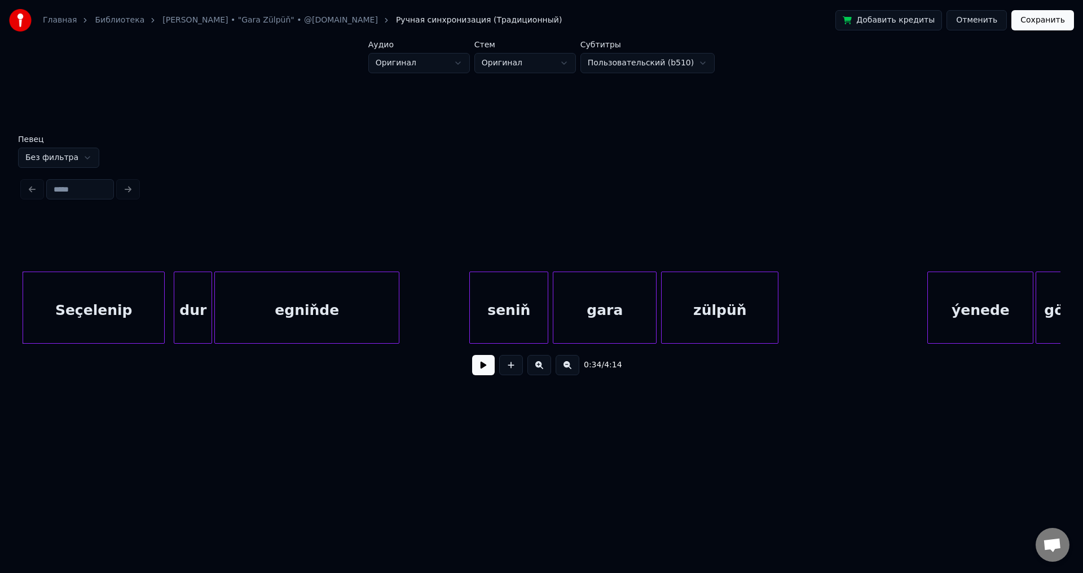
click at [995, 17] on button "Отменить" at bounding box center [976, 20] width 60 height 20
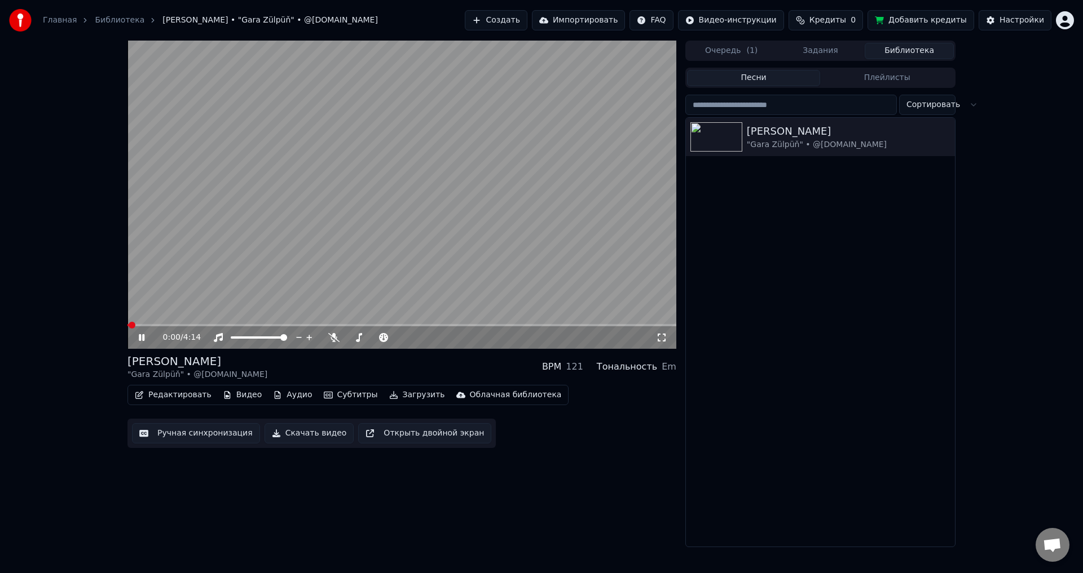
click at [177, 395] on button "Редактировать" at bounding box center [173, 395] width 86 height 16
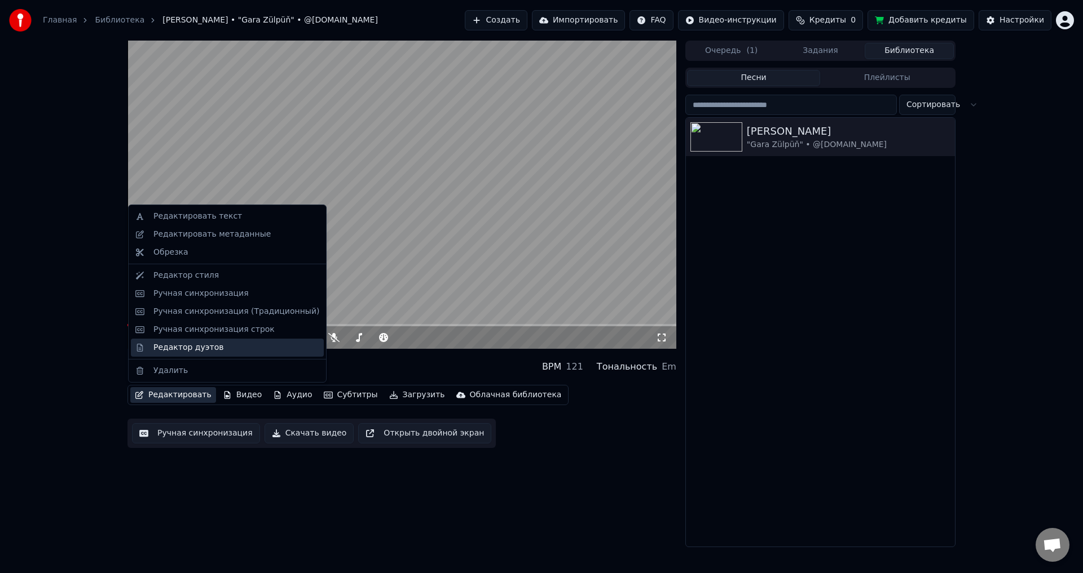
click at [215, 351] on div "Редактор дуэтов" at bounding box center [236, 347] width 166 height 11
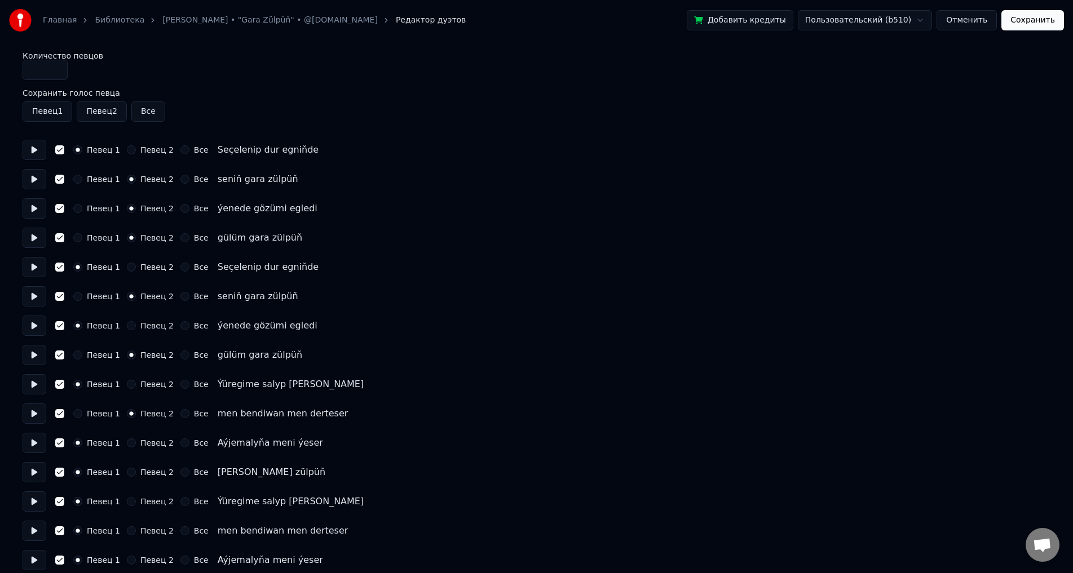
click at [180, 148] on button "Все" at bounding box center [184, 149] width 9 height 9
click at [180, 209] on button "Все" at bounding box center [184, 208] width 9 height 9
click at [241, 206] on div "ýenede gözümi egledi" at bounding box center [268, 209] width 100 height 14
click at [180, 269] on button "Все" at bounding box center [184, 267] width 9 height 9
click at [1048, 20] on button "Сохранить" at bounding box center [1032, 20] width 63 height 20
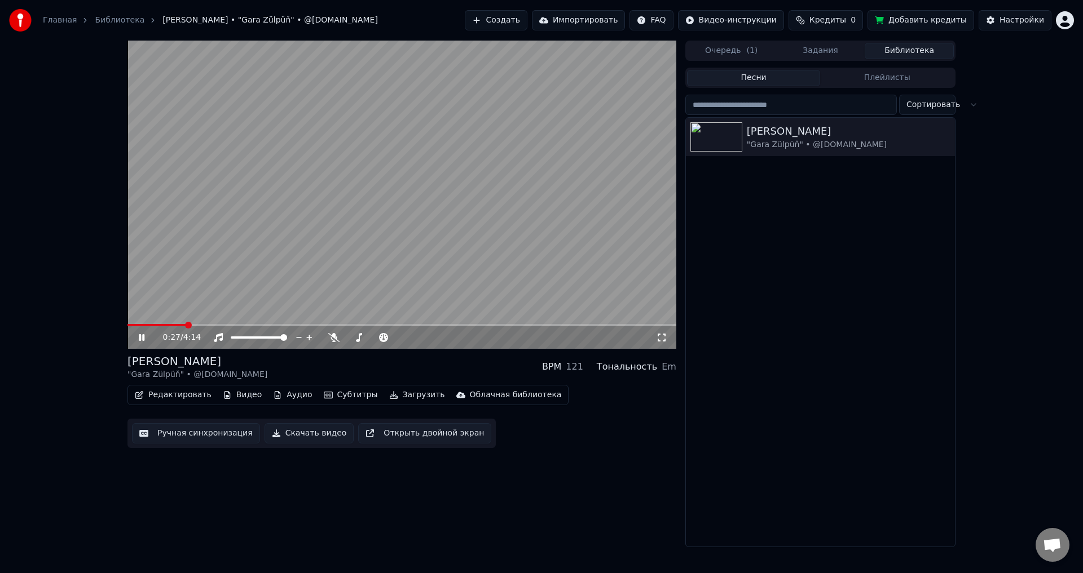
click at [185, 325] on span at bounding box center [401, 325] width 549 height 2
click at [1022, 17] on div "Настройки" at bounding box center [1021, 20] width 45 height 11
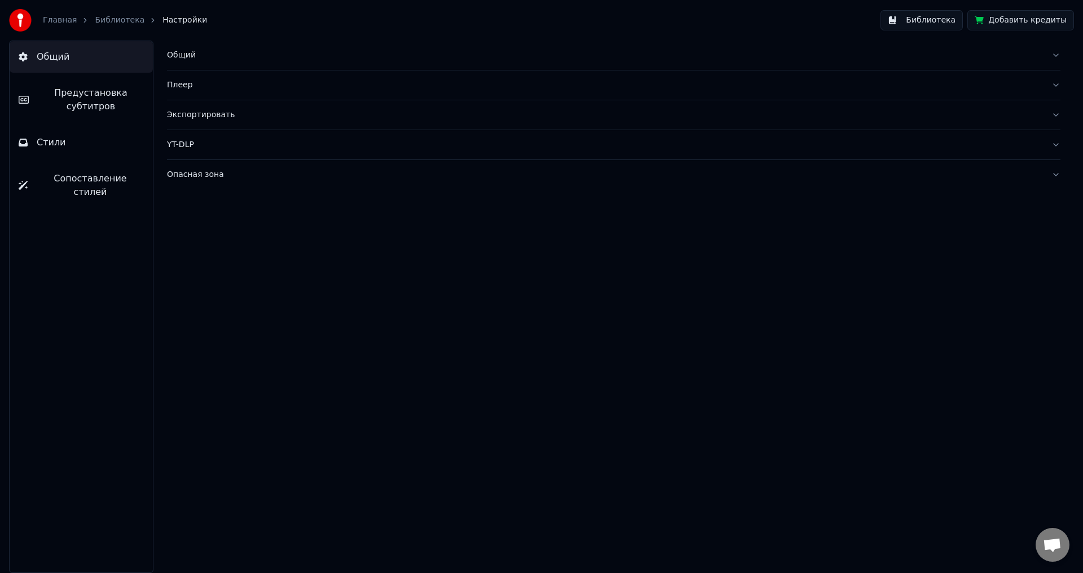
click at [73, 178] on span "Сопоставление стилей" at bounding box center [90, 185] width 107 height 27
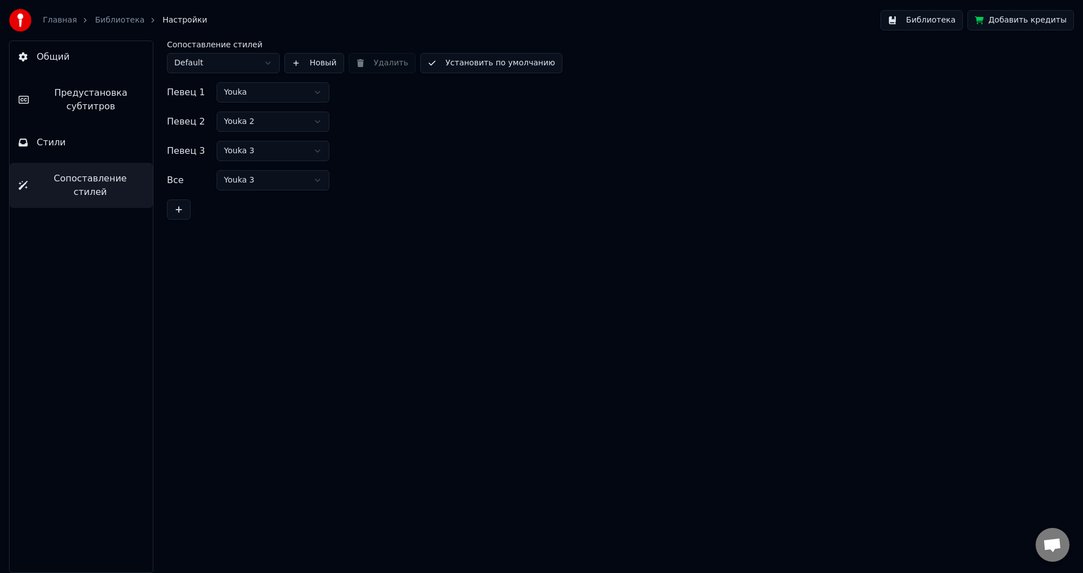
click at [60, 143] on span "Стили" at bounding box center [51, 143] width 29 height 14
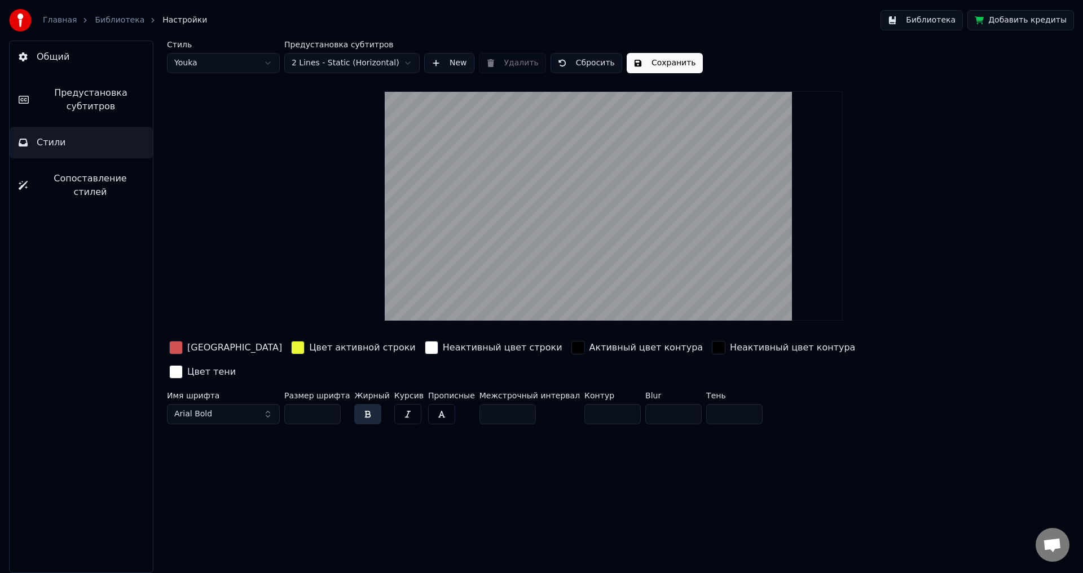
click at [80, 167] on button "Сопоставление стилей" at bounding box center [81, 185] width 143 height 45
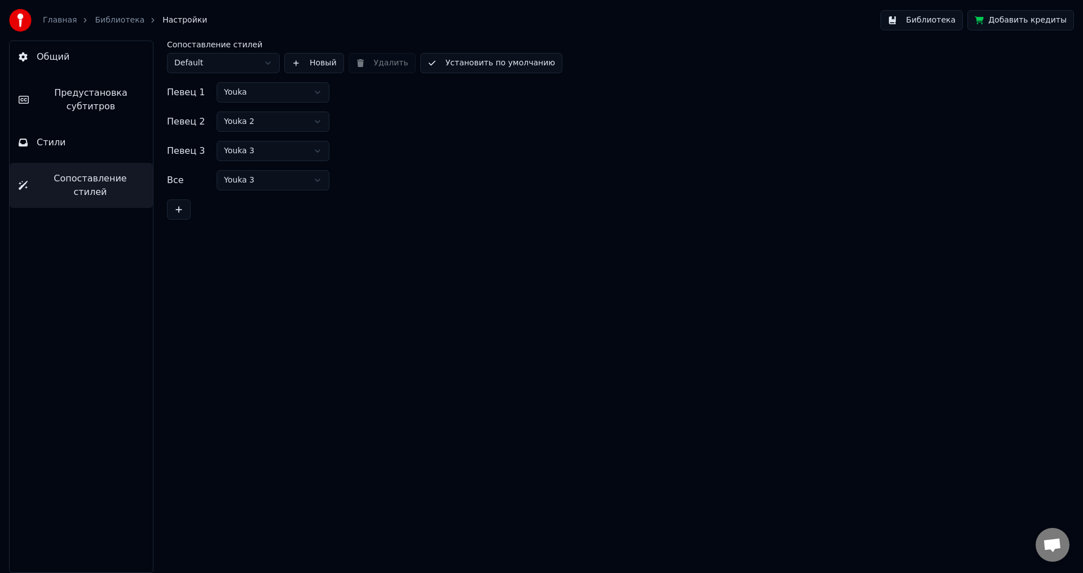
click at [253, 52] on div "Сопоставление стилей Default" at bounding box center [223, 57] width 113 height 33
click at [251, 56] on html "Главная Библиотека Настройки Библиотека Добавить кредиты Общий Предустановка су…" at bounding box center [541, 286] width 1083 height 573
click at [92, 101] on span "Предустановка субтитров" at bounding box center [91, 99] width 106 height 27
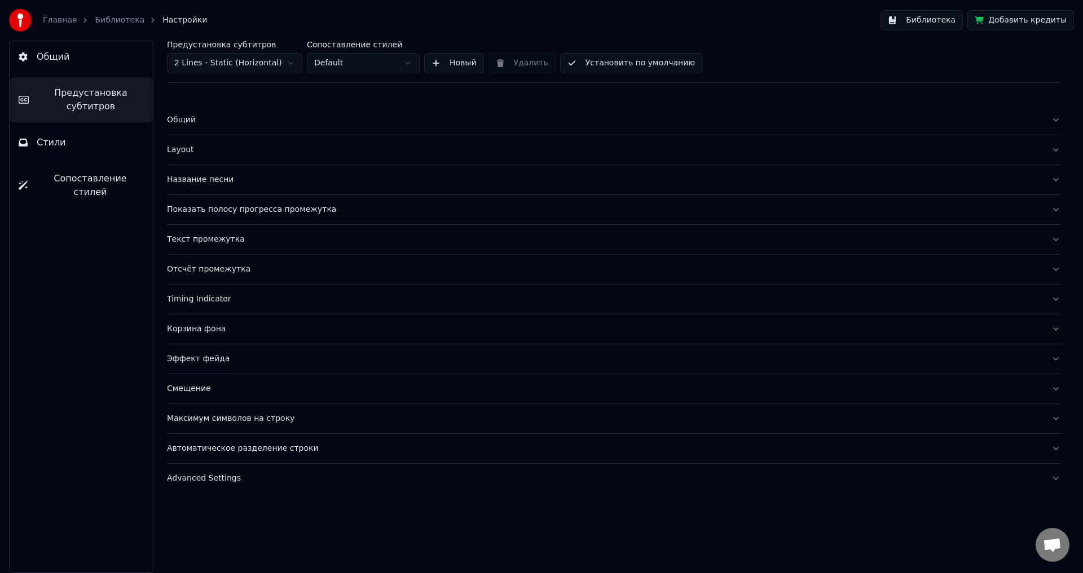
click at [54, 63] on span "Общий" at bounding box center [53, 57] width 33 height 14
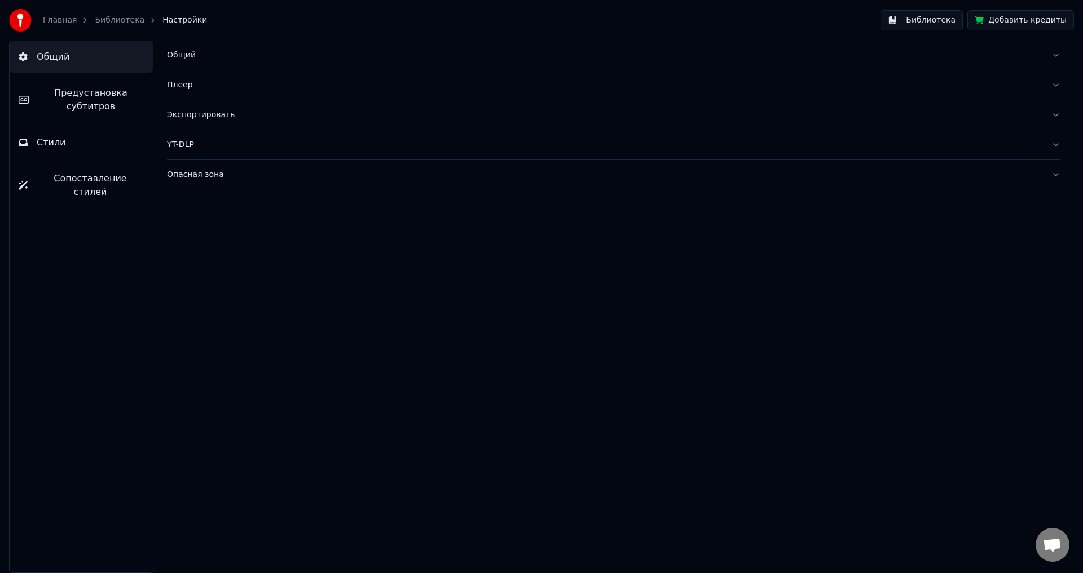
click at [180, 89] on div "Плеер" at bounding box center [604, 84] width 875 height 11
click at [174, 47] on button "Общий" at bounding box center [613, 55] width 893 height 29
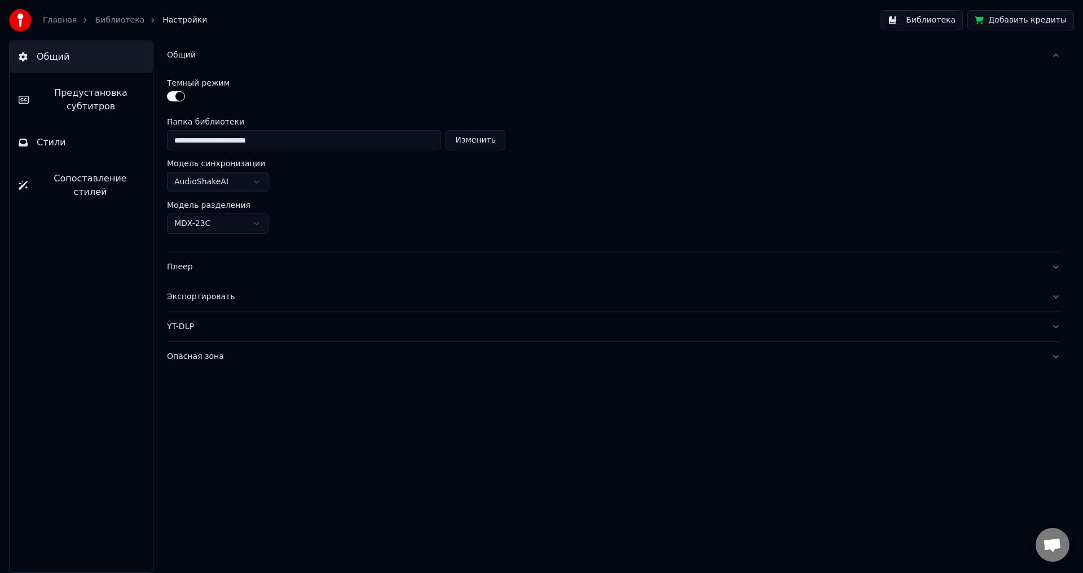
click at [183, 268] on div "Плеер" at bounding box center [604, 267] width 875 height 11
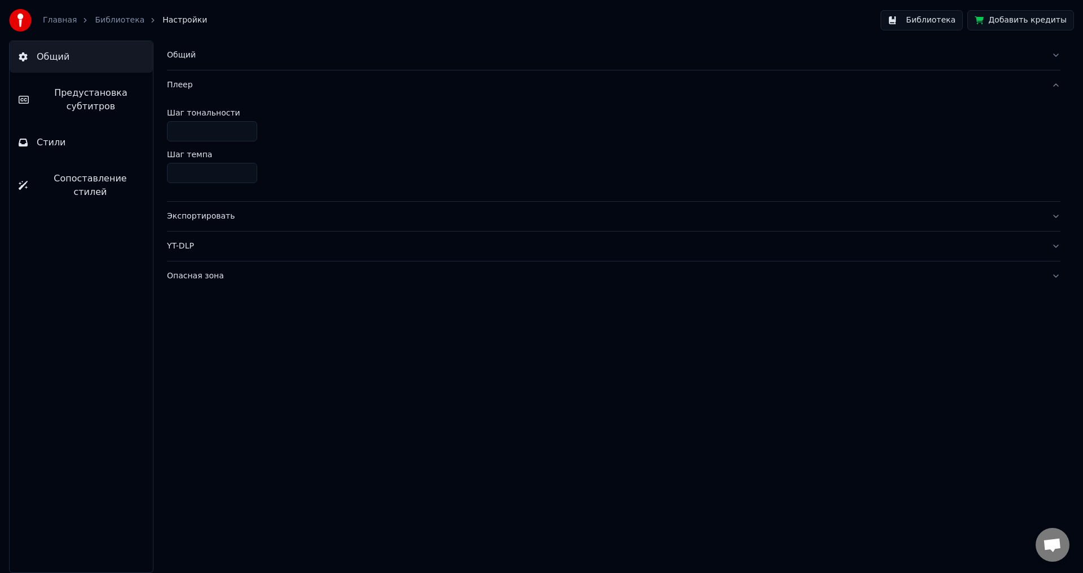
click at [187, 251] on div "YT-DLP" at bounding box center [604, 246] width 875 height 11
click at [192, 271] on div "Опасная зона" at bounding box center [604, 272] width 875 height 11
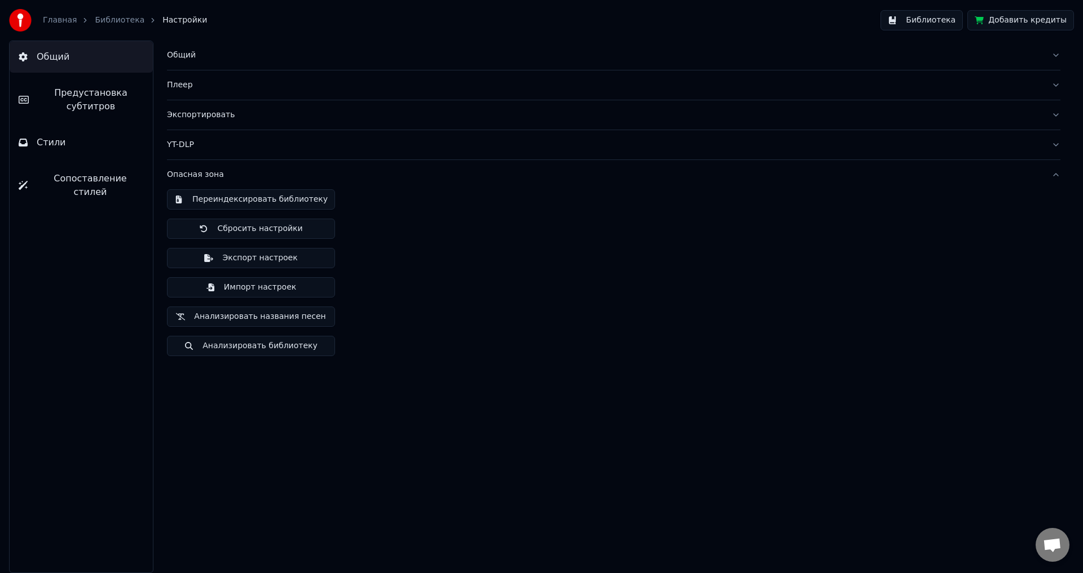
click at [91, 94] on span "Предустановка субтитров" at bounding box center [91, 99] width 106 height 27
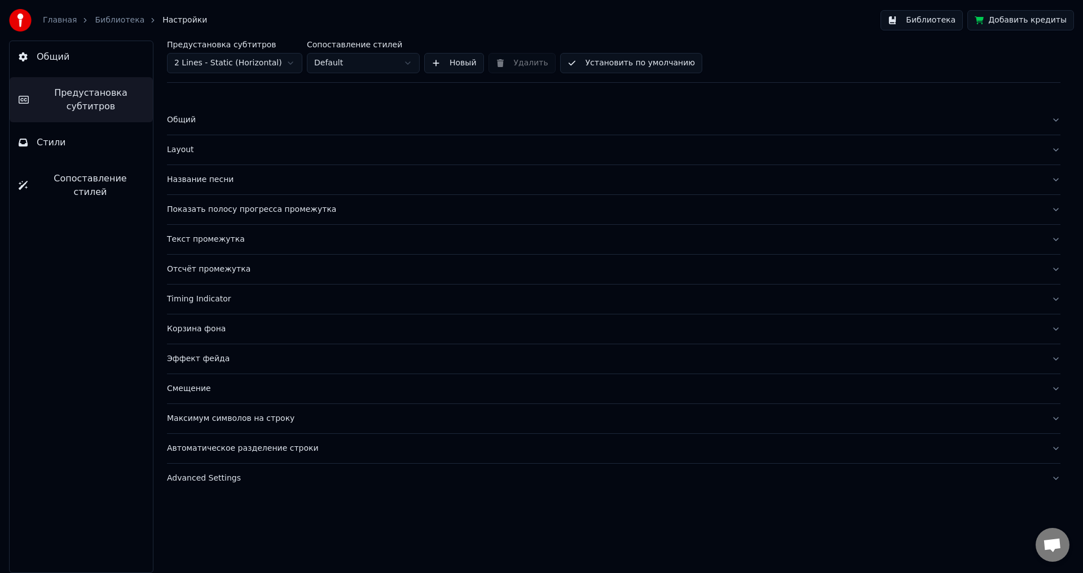
click at [221, 240] on div "Текст промежутка" at bounding box center [604, 239] width 875 height 11
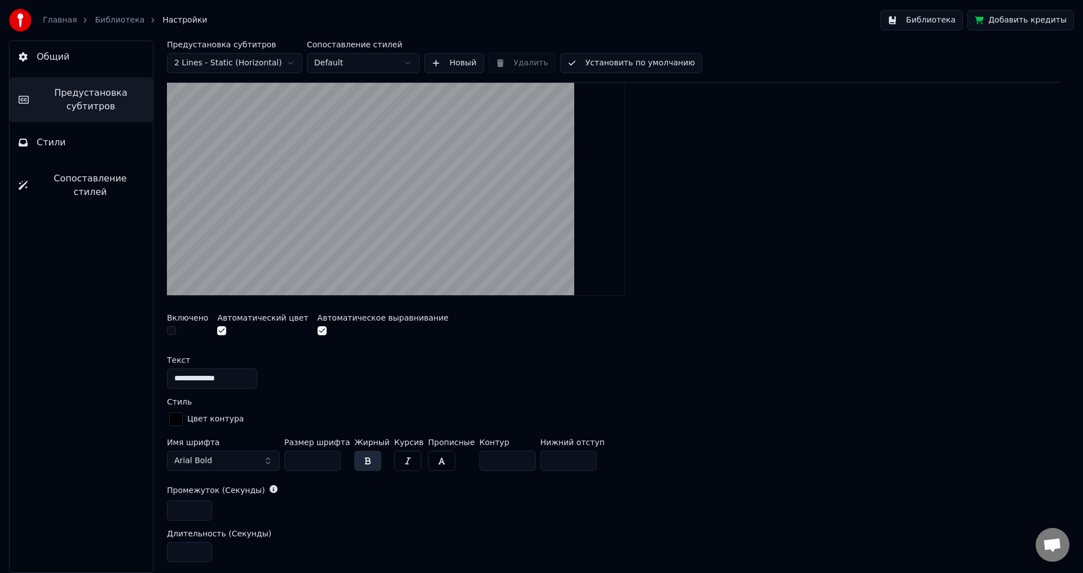
scroll to position [226, 0]
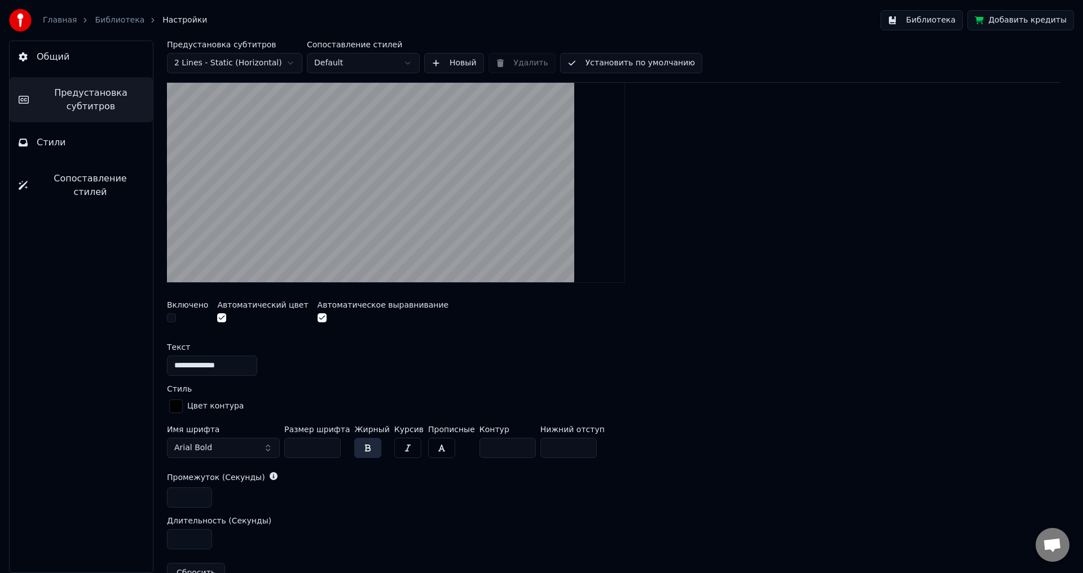
click at [174, 318] on button "button" at bounding box center [171, 317] width 9 height 9
click at [174, 317] on button "button" at bounding box center [171, 317] width 9 height 9
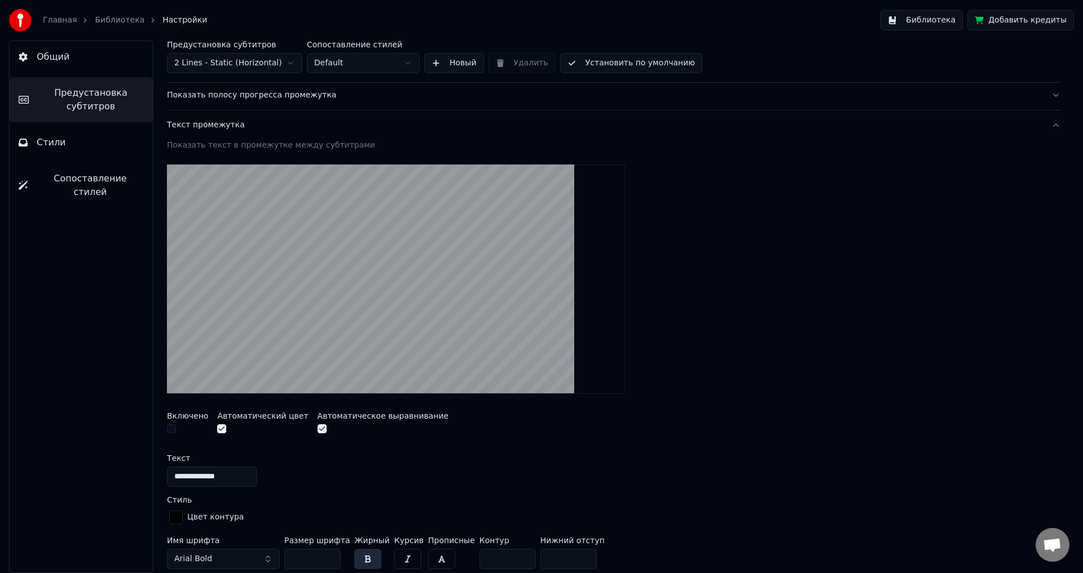
scroll to position [0, 0]
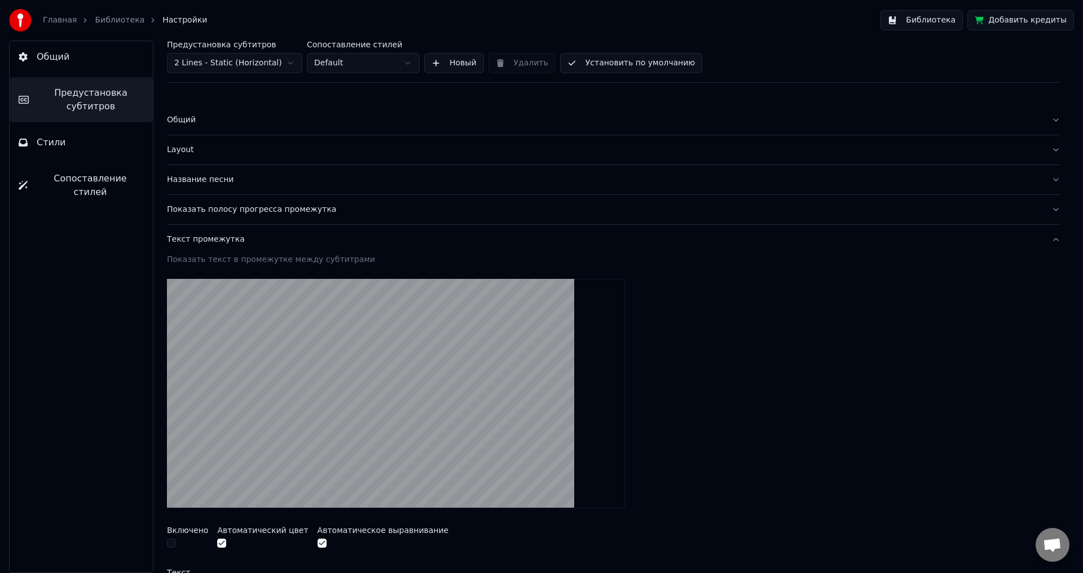
click at [213, 182] on div "Название песни" at bounding box center [604, 179] width 875 height 11
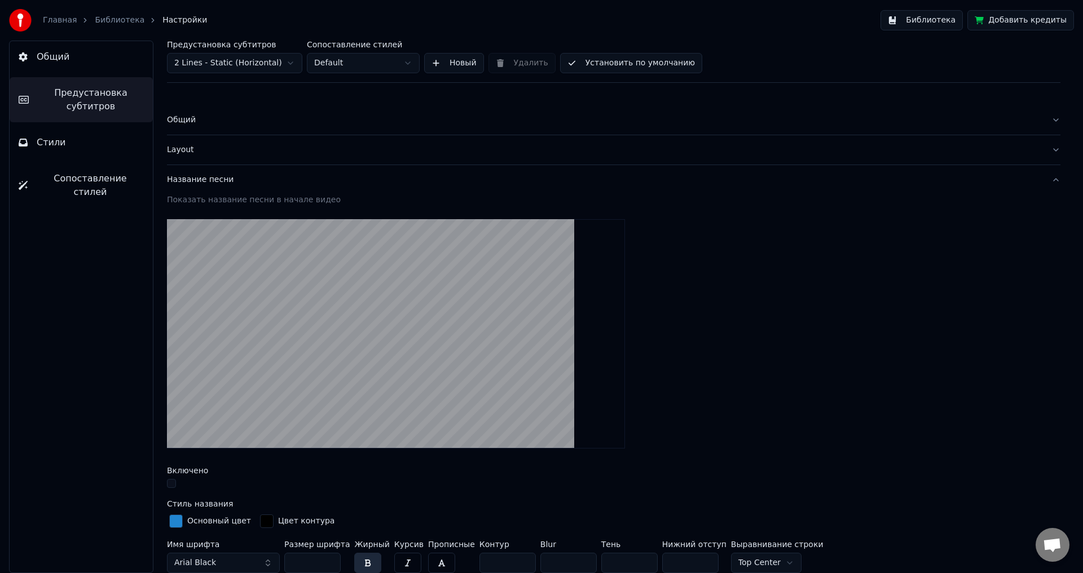
click at [183, 152] on div "Layout" at bounding box center [604, 149] width 875 height 11
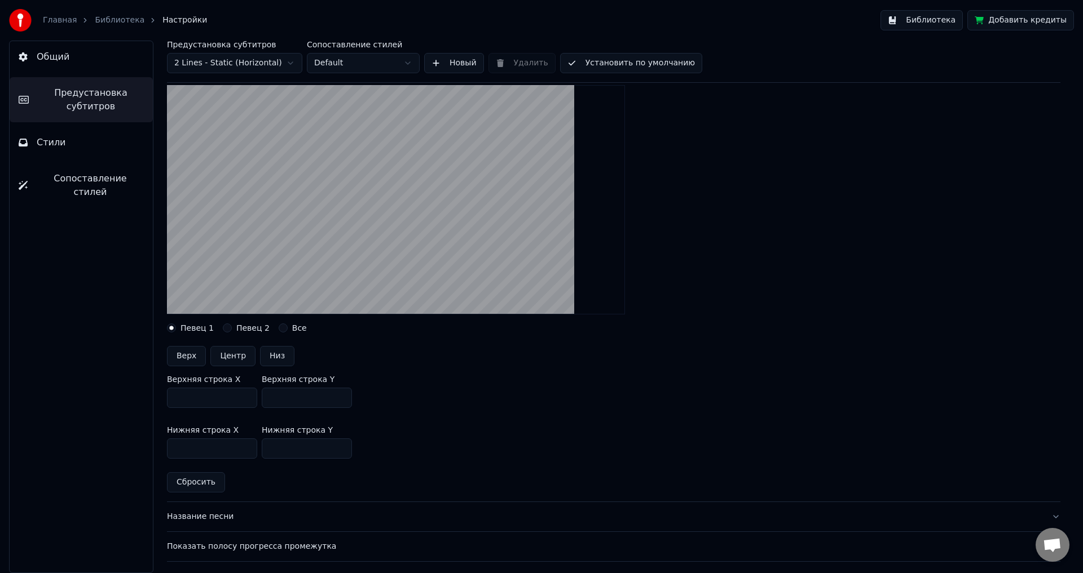
scroll to position [113, 0]
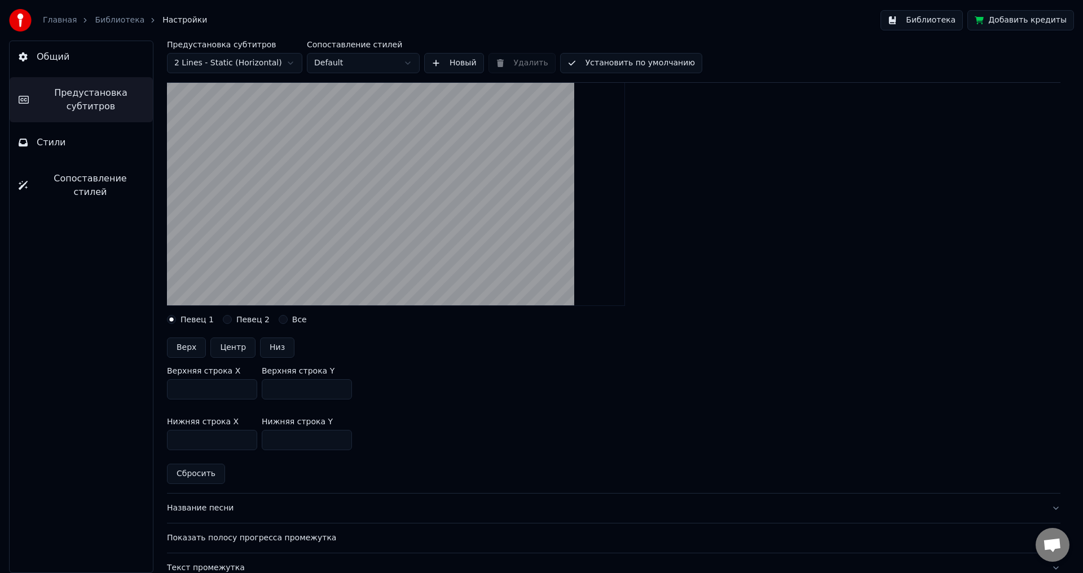
click at [225, 318] on button "Певец 2" at bounding box center [227, 319] width 9 height 9
click at [177, 317] on div "Певец 1" at bounding box center [190, 319] width 47 height 9
click at [170, 319] on button "Певец 1" at bounding box center [171, 319] width 9 height 9
click at [223, 318] on button "Певец 2" at bounding box center [227, 319] width 9 height 9
click at [173, 318] on button "Певец 1" at bounding box center [171, 319] width 9 height 9
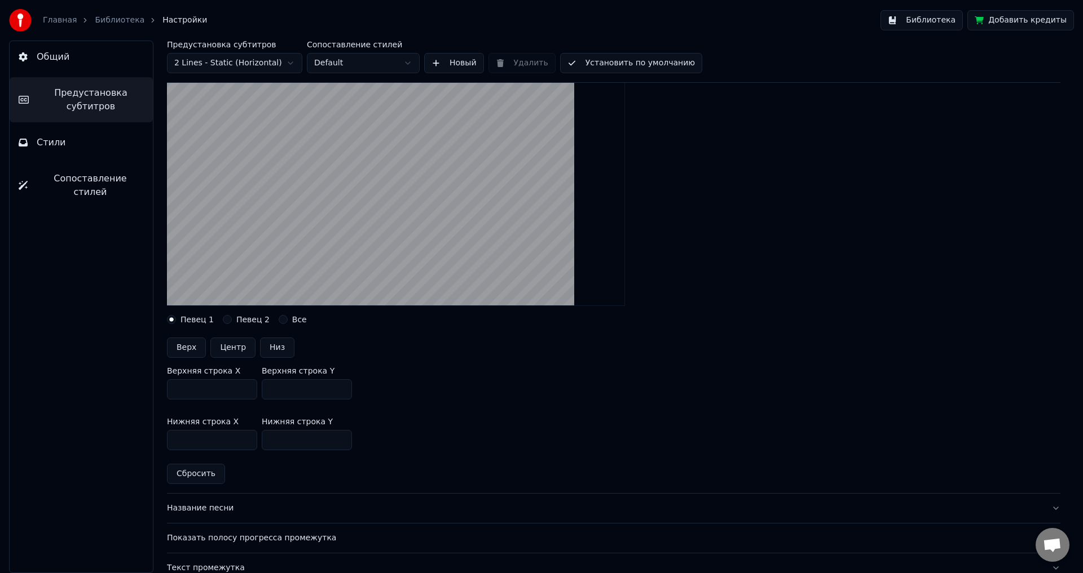
click at [224, 320] on button "Певец 2" at bounding box center [227, 319] width 9 height 9
drag, startPoint x: 296, startPoint y: 393, endPoint x: 227, endPoint y: 389, distance: 69.5
click at [227, 389] on div "Верхняя строка X *** Верхняя строка Y ***" at bounding box center [613, 383] width 893 height 51
type input "***"
drag, startPoint x: 293, startPoint y: 439, endPoint x: 236, endPoint y: 439, distance: 56.9
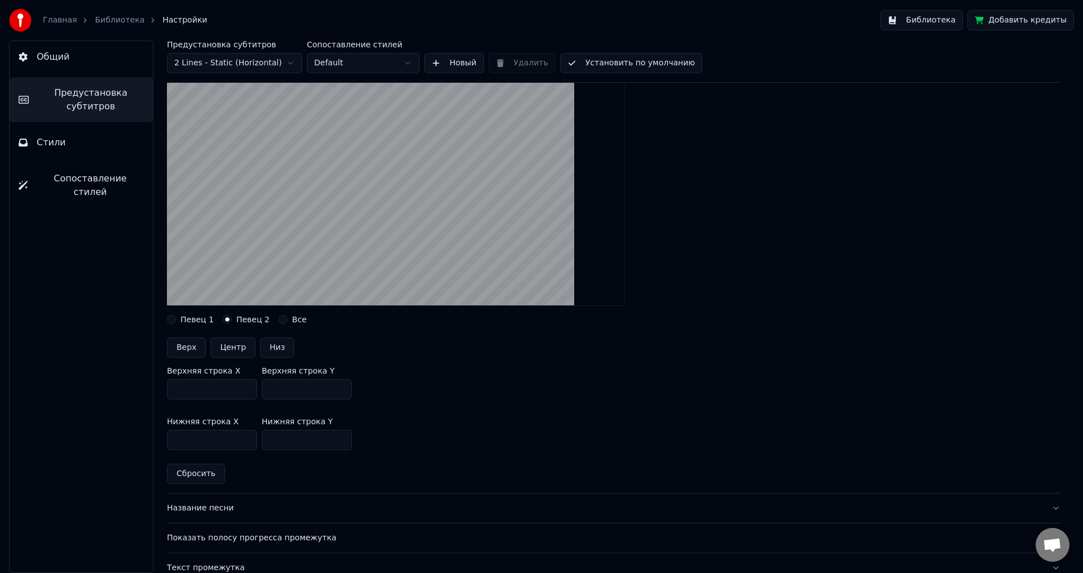
click at [236, 439] on div "Нижняя строка X *** Нижняя строка Y ***" at bounding box center [613, 434] width 893 height 51
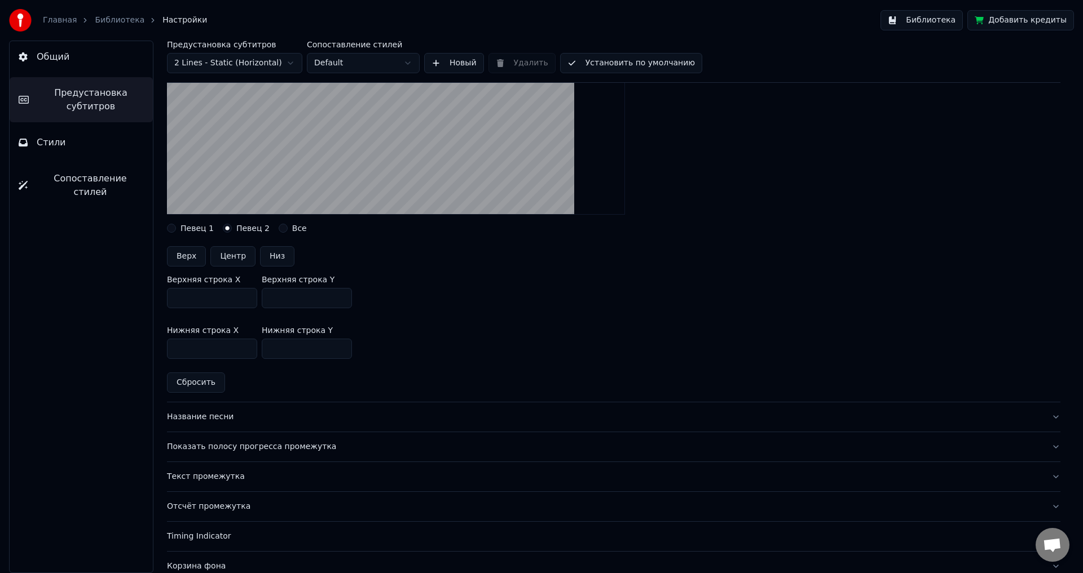
scroll to position [226, 0]
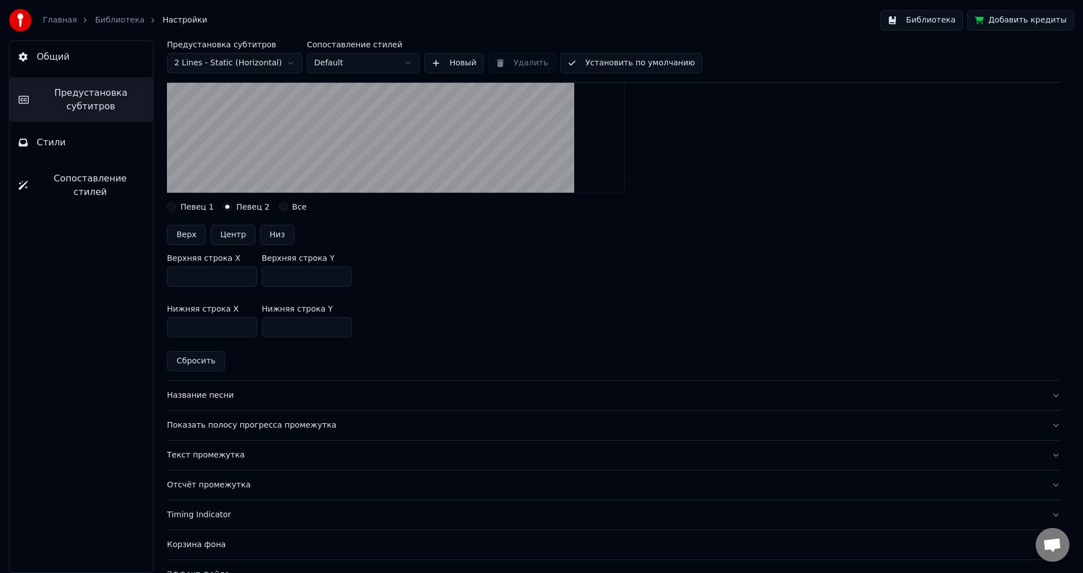
type input "***"
click at [437, 299] on div "Нижняя строка X *** Нижняя строка Y ***" at bounding box center [613, 321] width 893 height 51
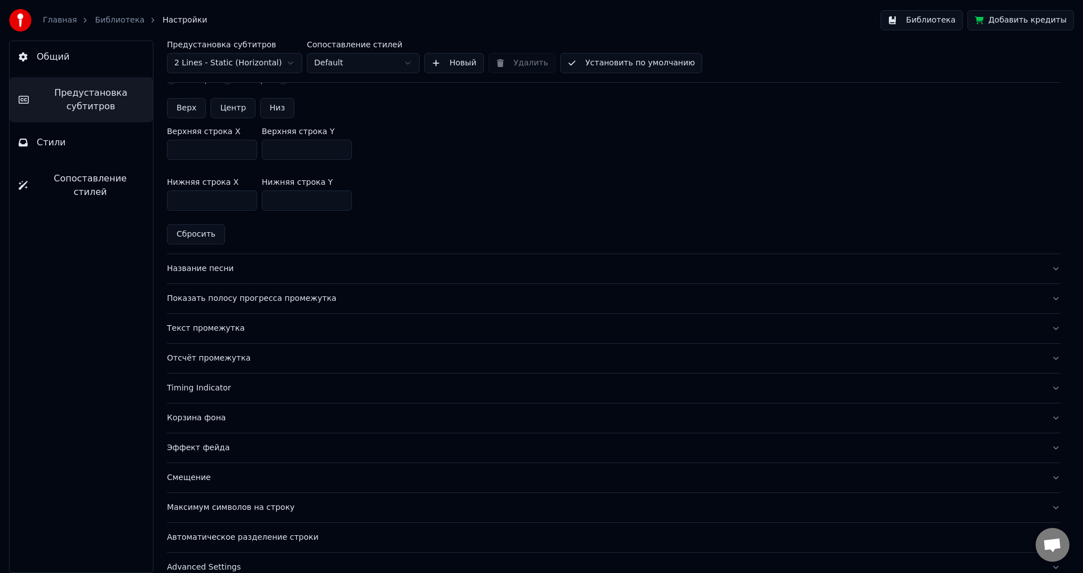
scroll to position [370, 0]
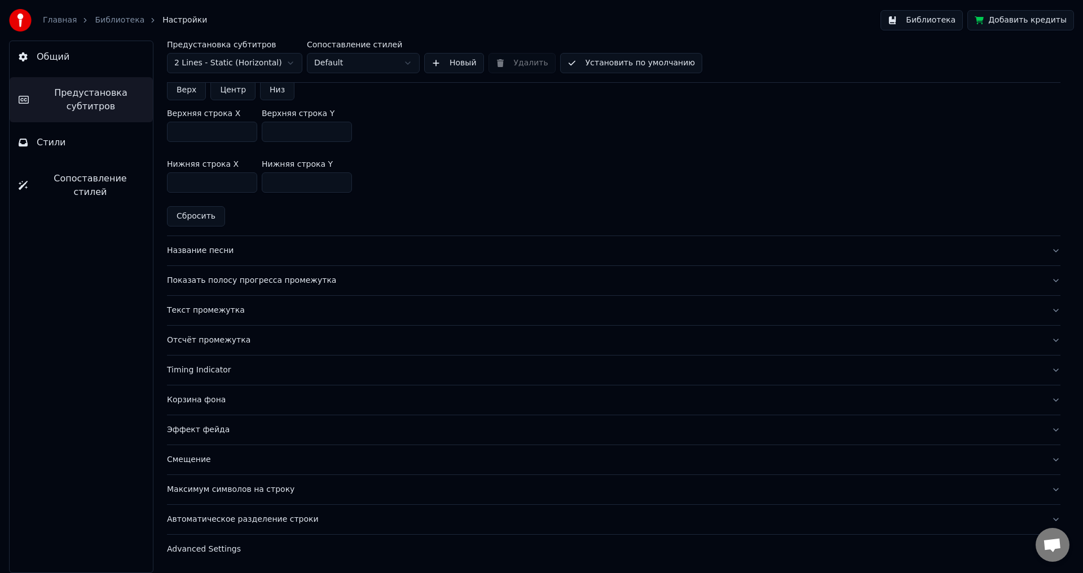
click at [206, 432] on div "Эффект фейда" at bounding box center [604, 430] width 875 height 11
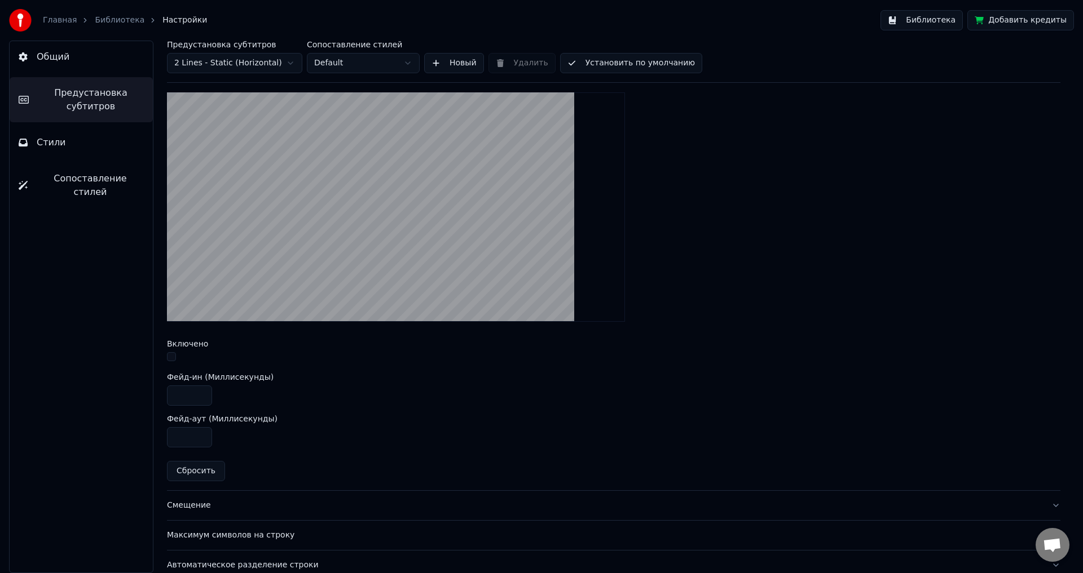
scroll to position [351, 0]
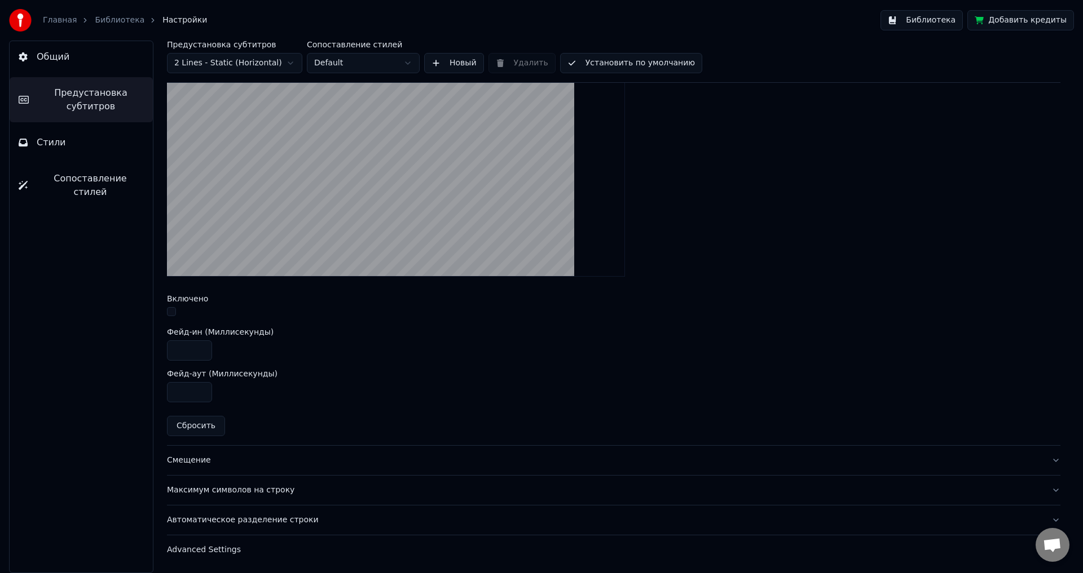
click at [195, 463] on div "Смещение" at bounding box center [604, 460] width 875 height 11
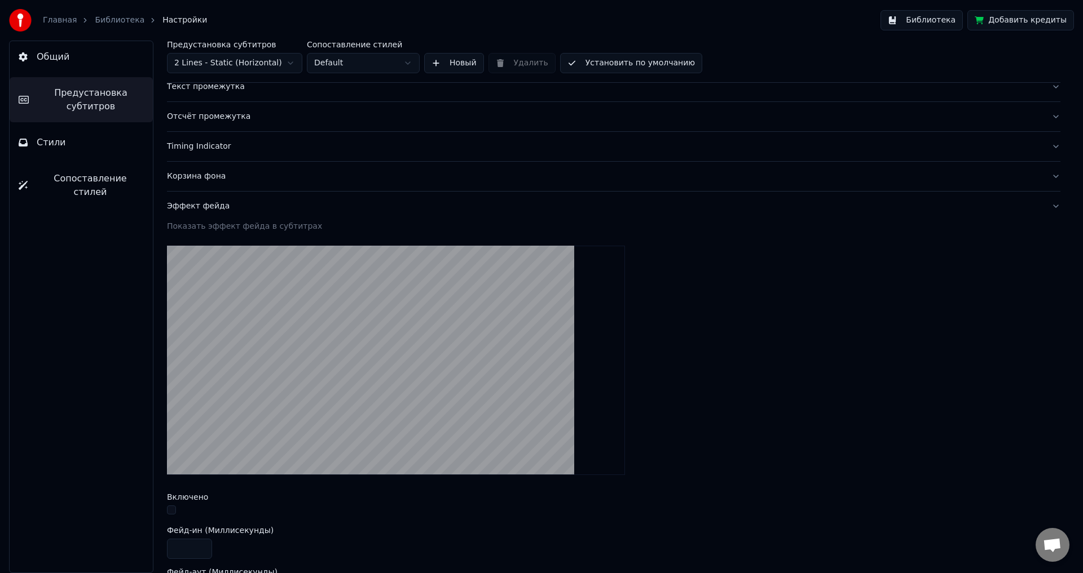
scroll to position [62, 0]
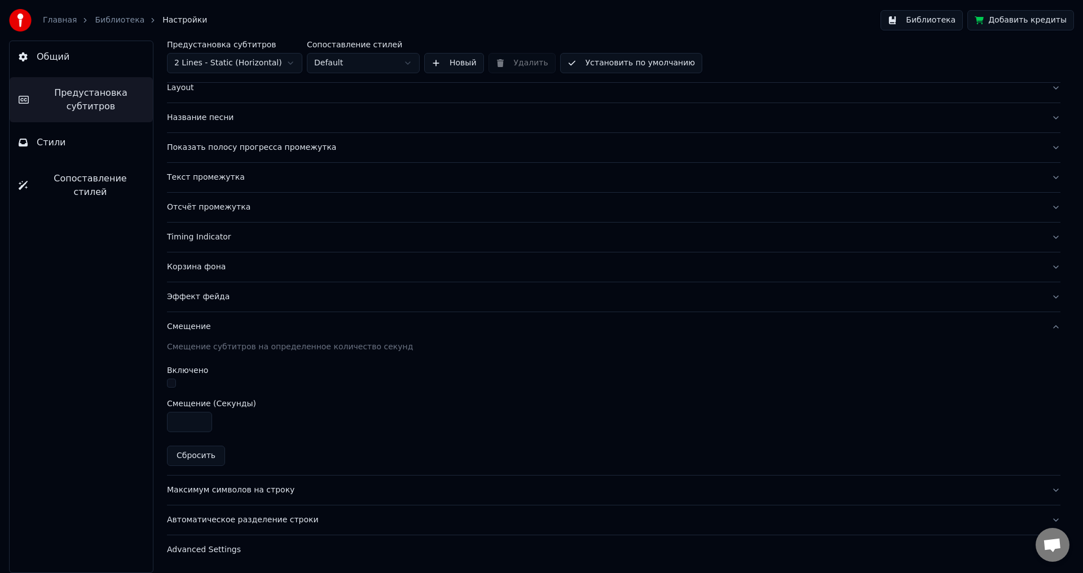
click at [207, 545] on div "Advanced Settings" at bounding box center [604, 550] width 875 height 11
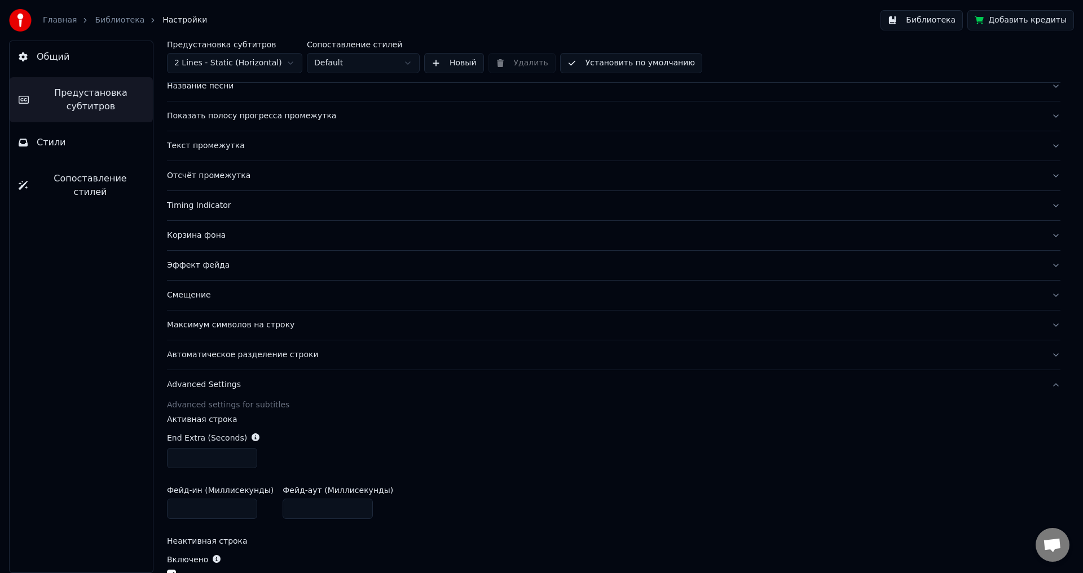
scroll to position [89, 0]
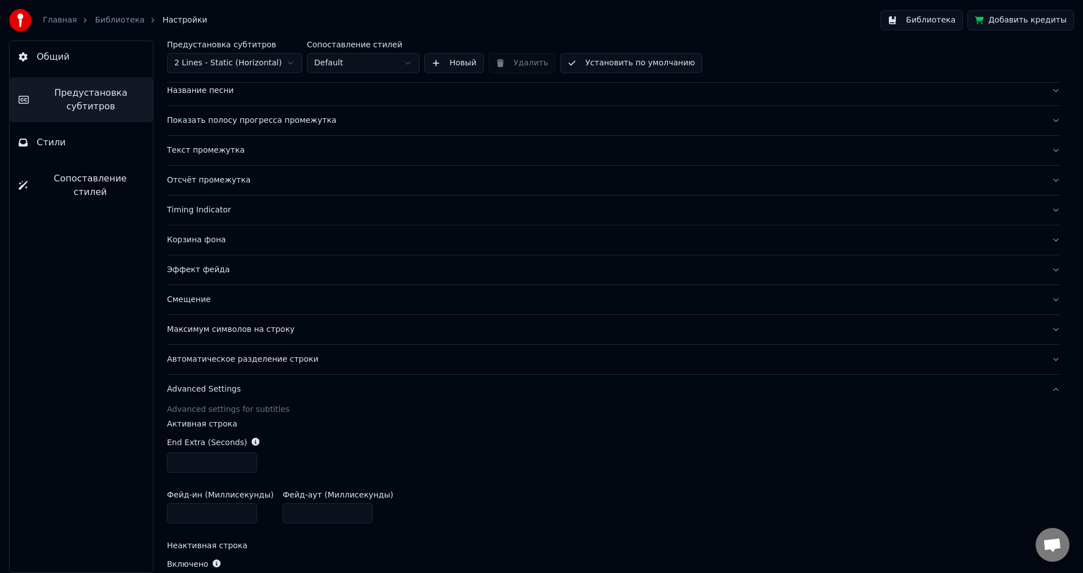
click at [204, 243] on div "Корзина фона" at bounding box center [604, 240] width 875 height 11
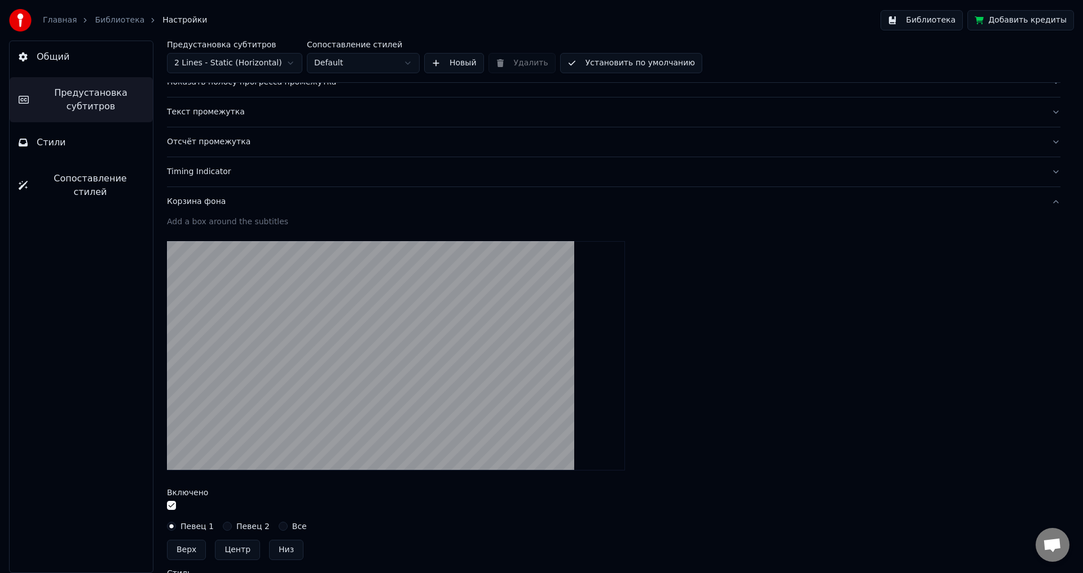
scroll to position [202, 0]
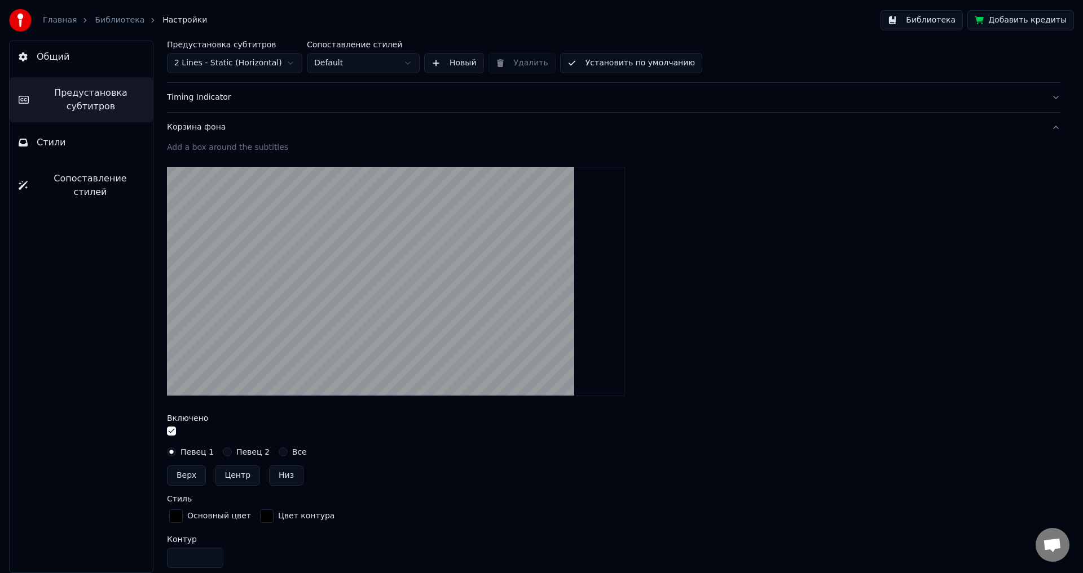
click at [174, 431] on button "button" at bounding box center [171, 431] width 9 height 9
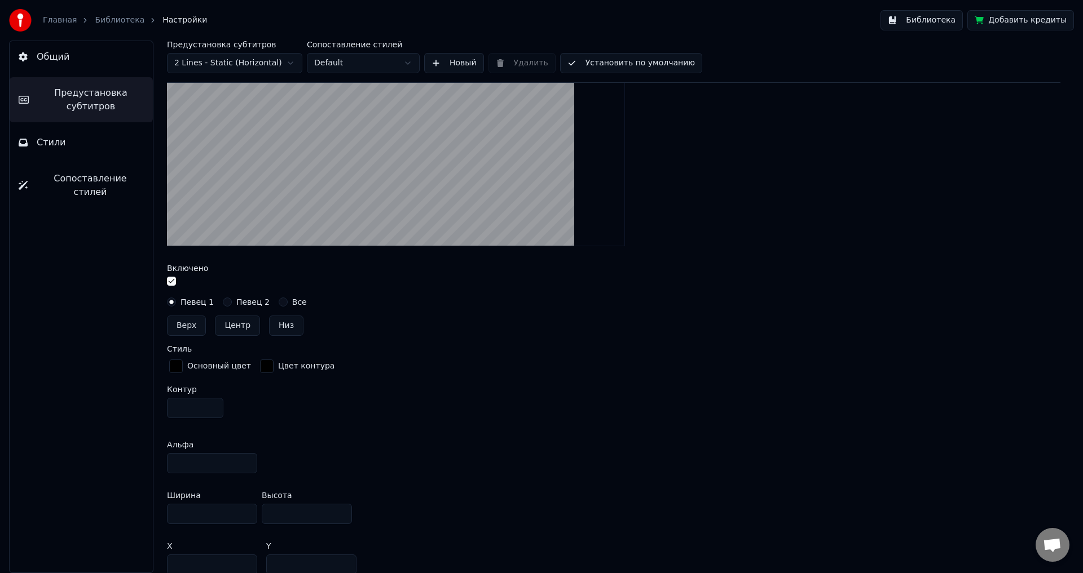
scroll to position [371, 0]
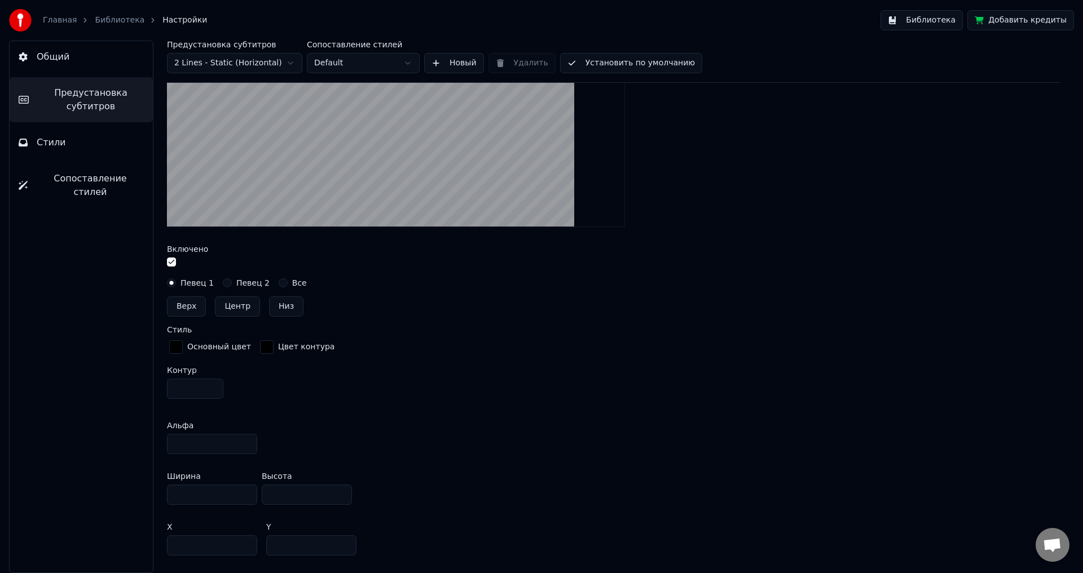
click at [226, 281] on button "Певец 2" at bounding box center [227, 283] width 9 height 9
click at [172, 282] on button "Певец 1" at bounding box center [171, 283] width 9 height 9
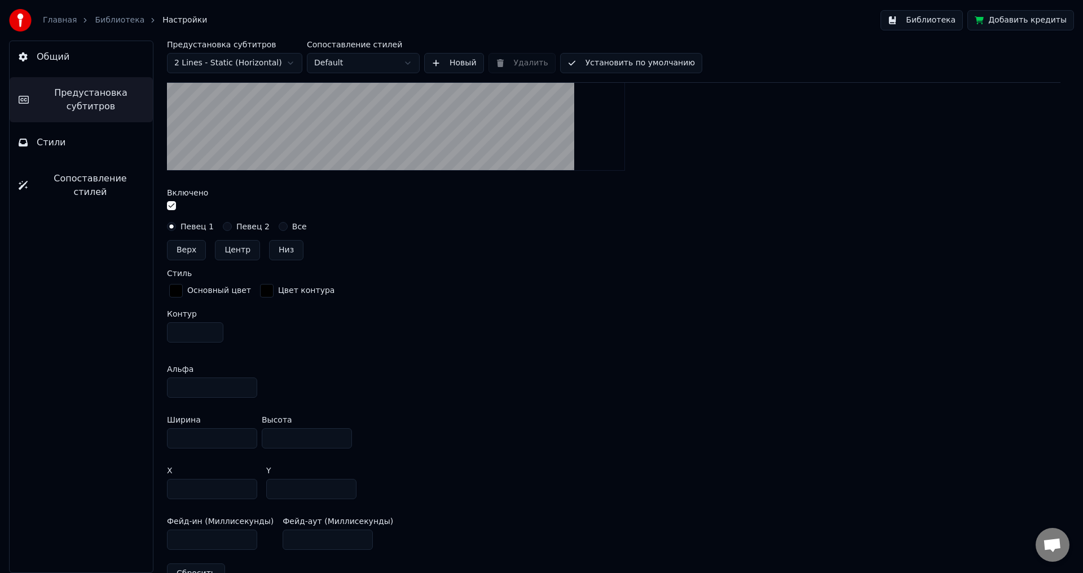
click at [226, 224] on button "Певец 2" at bounding box center [227, 226] width 9 height 9
click at [175, 227] on button "Певец 1" at bounding box center [171, 226] width 9 height 9
click at [223, 227] on button "Певец 2" at bounding box center [227, 226] width 9 height 9
drag, startPoint x: 245, startPoint y: 480, endPoint x: 221, endPoint y: 477, distance: 23.9
click at [223, 479] on div "X *** Y **" at bounding box center [613, 483] width 893 height 51
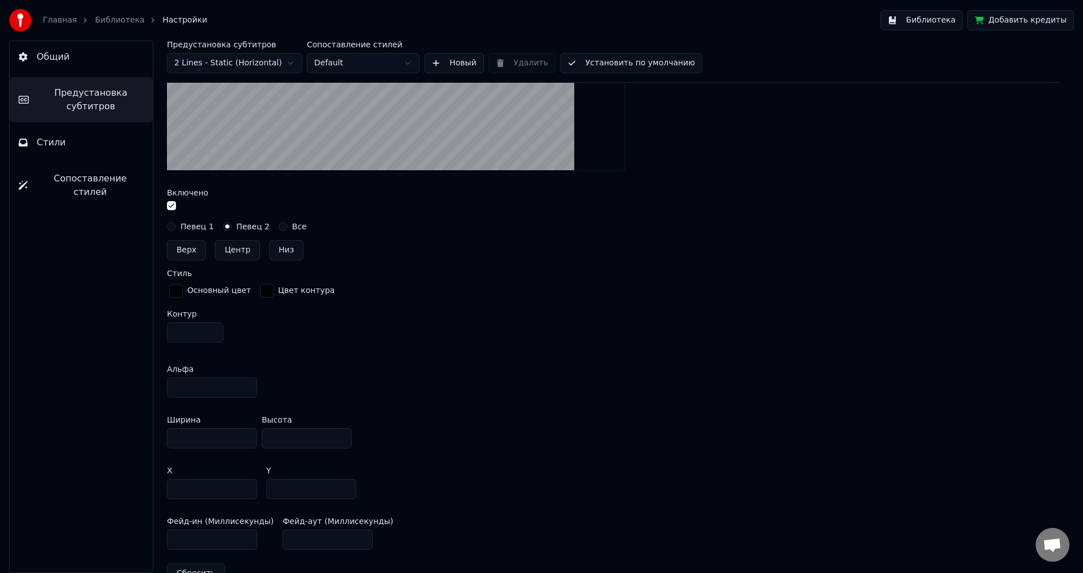
type input "***"
click at [370, 356] on div "Альфа **" at bounding box center [613, 381] width 893 height 51
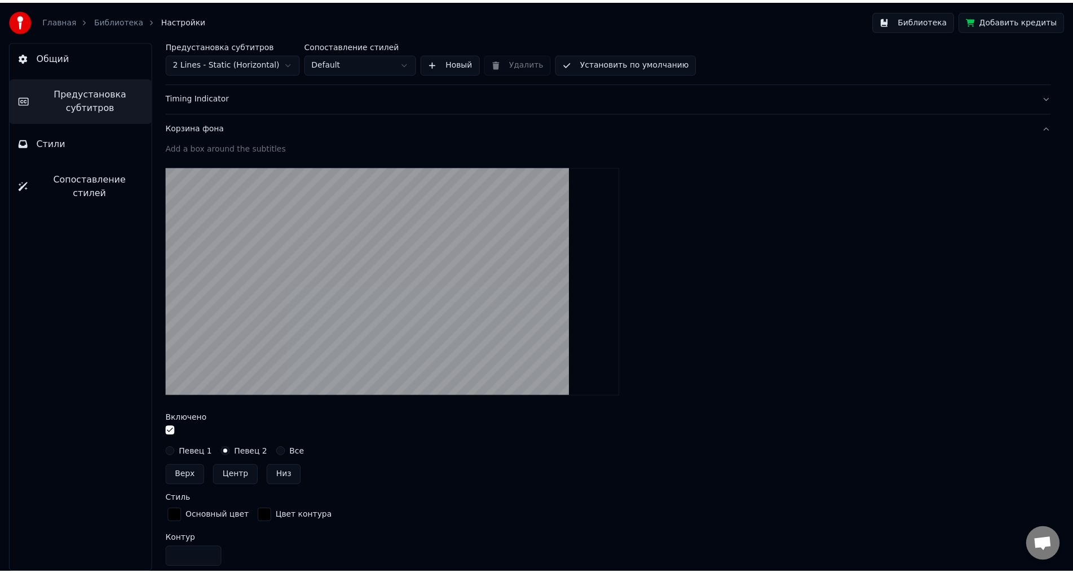
scroll to position [0, 0]
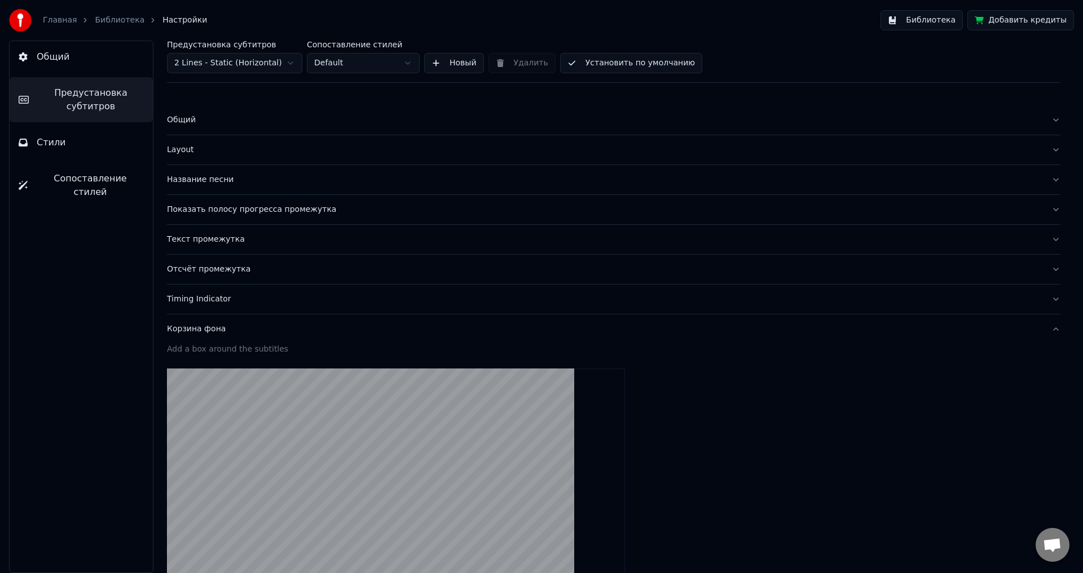
click at [102, 17] on link "Библиотека" at bounding box center [120, 20] width 50 height 11
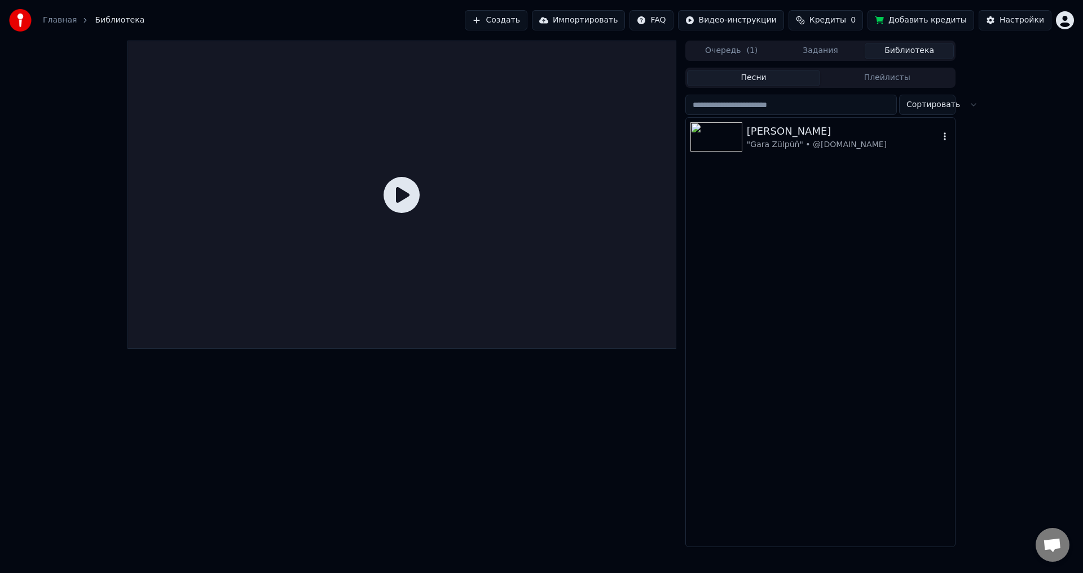
click at [717, 133] on img at bounding box center [716, 136] width 52 height 29
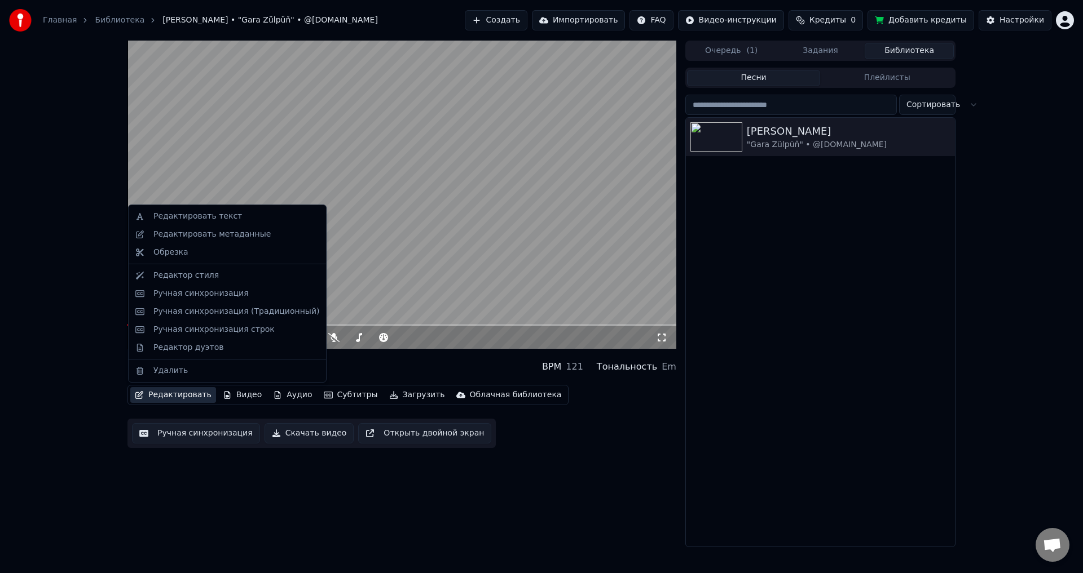
click at [171, 397] on button "Редактировать" at bounding box center [173, 395] width 86 height 16
click at [205, 352] on div "Редактор дуэтов" at bounding box center [188, 347] width 70 height 11
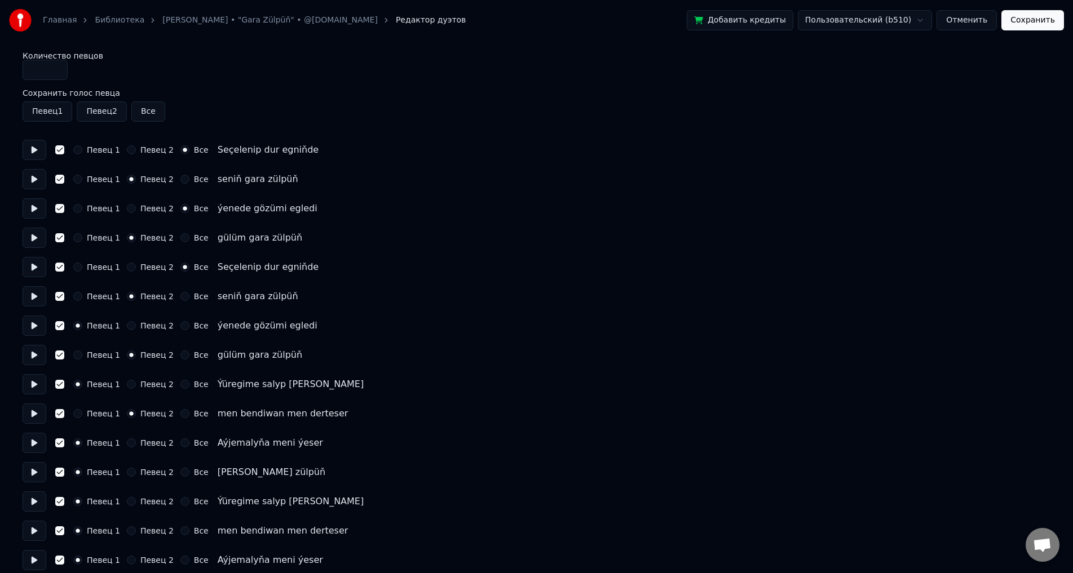
click at [127, 209] on button "Певец 2" at bounding box center [131, 208] width 9 height 9
click at [129, 154] on div "Певец 1 Певец 2 Все Seçelenip dur egniňde" at bounding box center [537, 150] width 1028 height 20
click at [129, 152] on button "Певец 2" at bounding box center [131, 149] width 9 height 9
click at [1049, 20] on button "Сохранить" at bounding box center [1032, 20] width 63 height 20
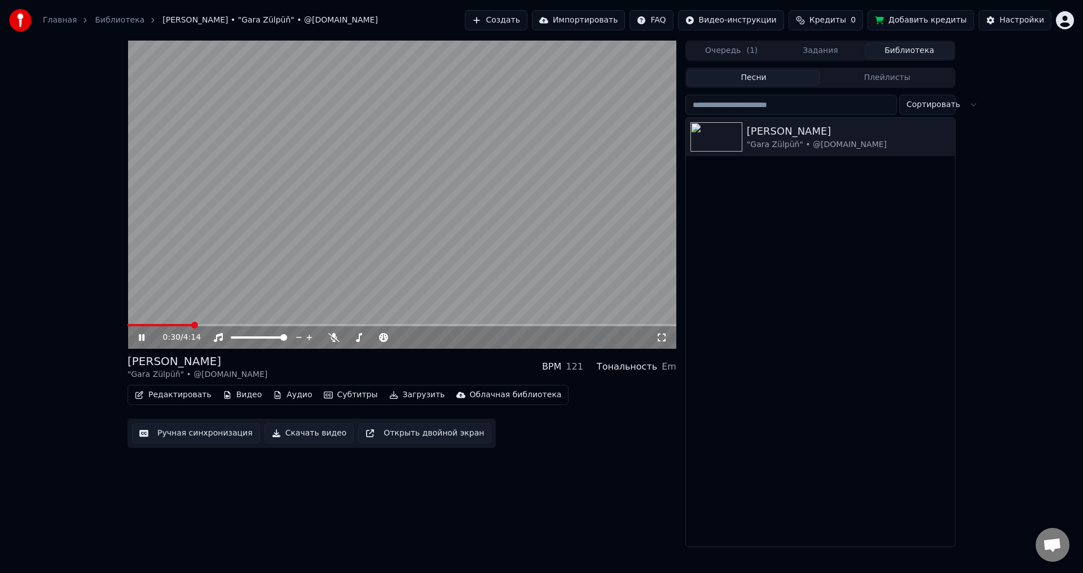
click at [191, 325] on span at bounding box center [401, 325] width 549 height 2
click at [205, 325] on span at bounding box center [401, 325] width 549 height 2
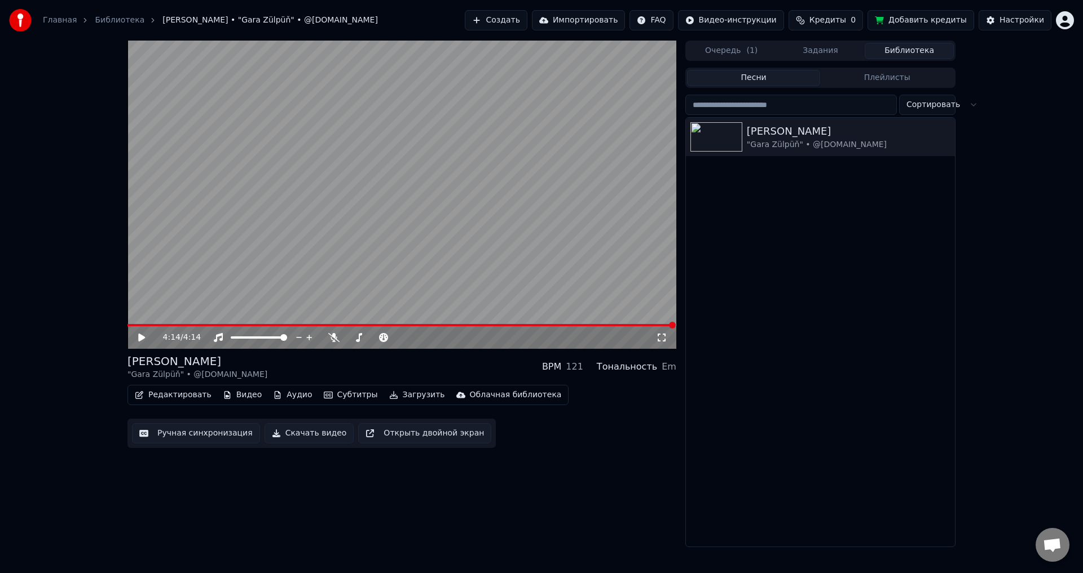
click at [140, 335] on icon at bounding box center [141, 338] width 7 height 8
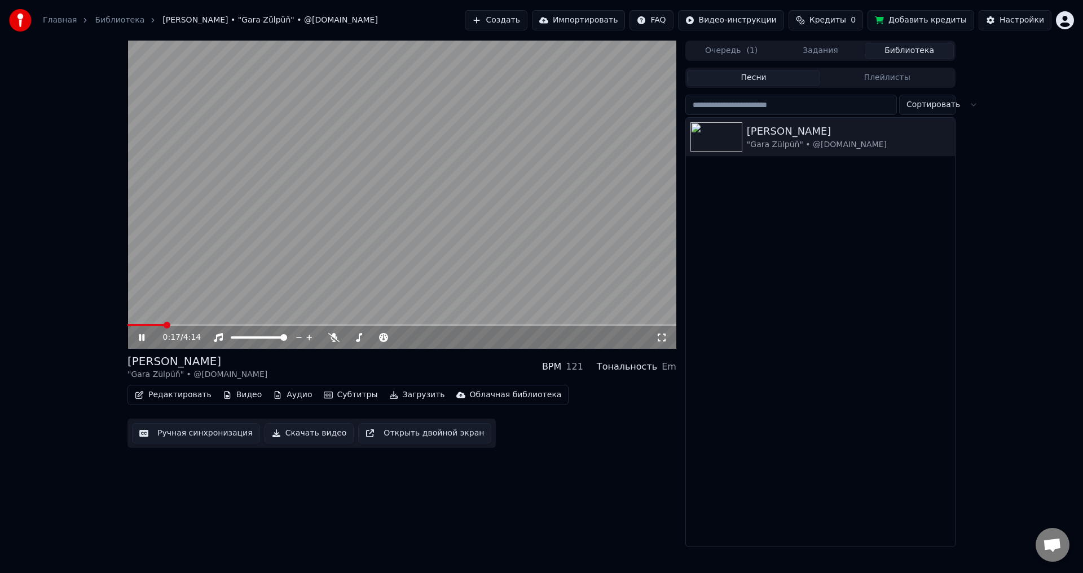
click at [164, 326] on span at bounding box center [401, 325] width 549 height 2
click at [210, 326] on span at bounding box center [401, 325] width 549 height 2
